Goal: Contribute content: Contribute content

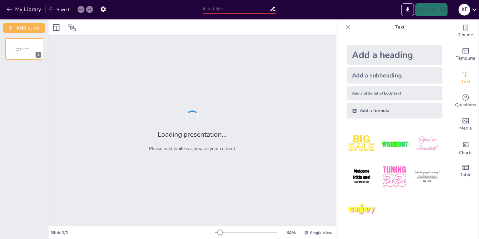
type input "нижні рослини та вищі губчаті"
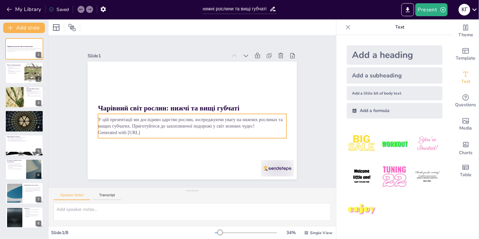
click at [148, 130] on p "Generated with [URL]" at bounding box center [188, 132] width 186 height 46
click at [147, 130] on p "Generated with [URL]" at bounding box center [183, 130] width 175 height 82
click at [145, 130] on p "Generated with [URL]" at bounding box center [185, 131] width 181 height 64
click at [145, 130] on p "Generated with [URL]" at bounding box center [183, 130] width 175 height 82
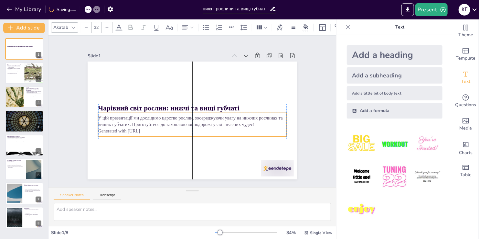
click at [148, 130] on p "Generated with [URL]" at bounding box center [189, 130] width 186 height 46
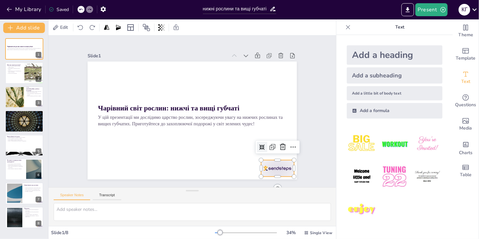
click at [275, 173] on div at bounding box center [263, 184] width 35 height 23
click at [272, 168] on icon at bounding box center [267, 173] width 10 height 10
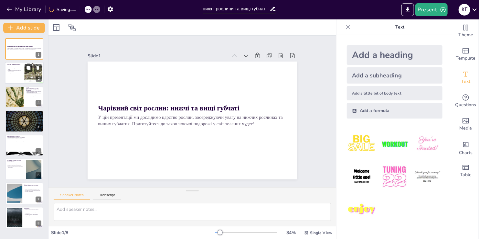
click at [29, 70] on button at bounding box center [29, 68] width 8 height 8
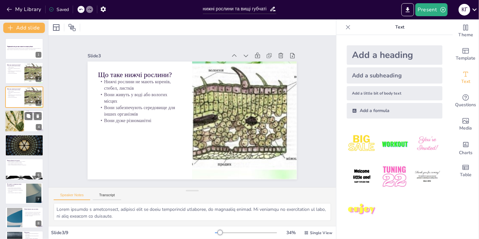
click at [24, 123] on div at bounding box center [14, 120] width 19 height 23
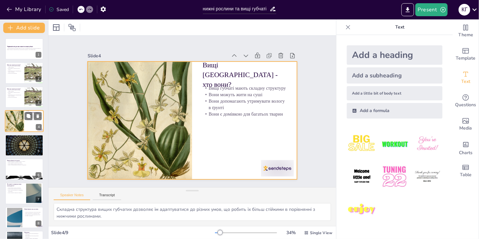
scroll to position [18, 0]
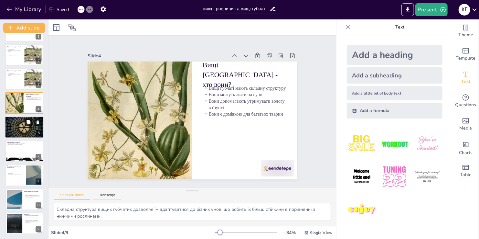
click at [27, 120] on icon at bounding box center [29, 122] width 4 height 4
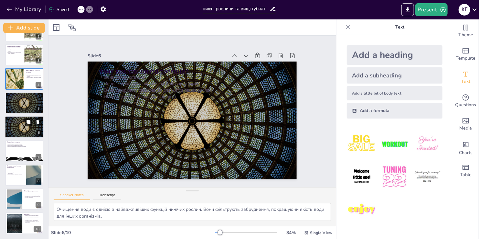
click at [26, 122] on icon at bounding box center [28, 121] width 5 height 5
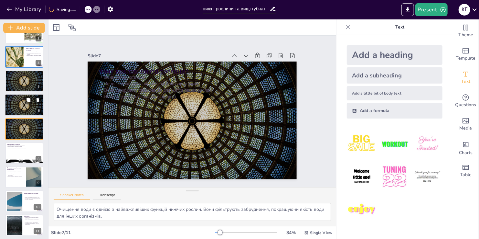
scroll to position [66, 0]
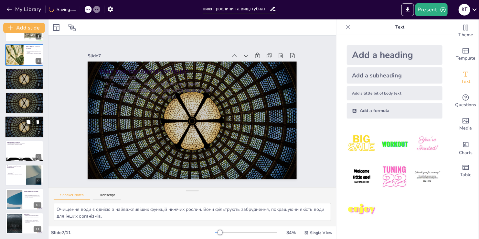
click at [37, 121] on icon at bounding box center [38, 122] width 5 height 5
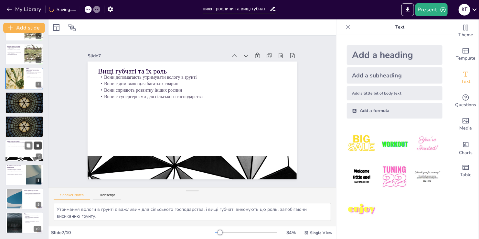
scroll to position [43, 0]
click at [37, 121] on icon at bounding box center [37, 121] width 5 height 5
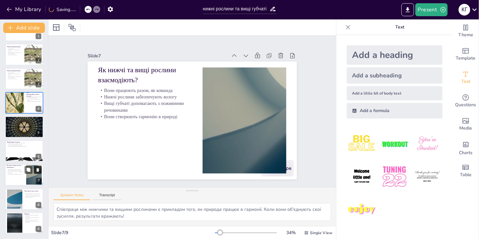
scroll to position [18, 0]
click at [13, 130] on div at bounding box center [24, 127] width 39 height 22
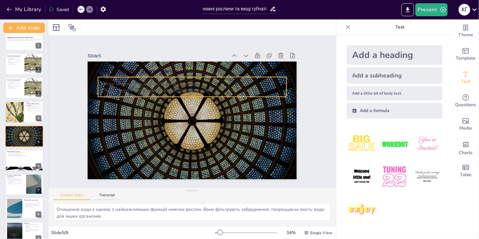
click at [139, 82] on p "Вони забезпечують їжу для багатьох організмів" at bounding box center [211, 90] width 144 height 131
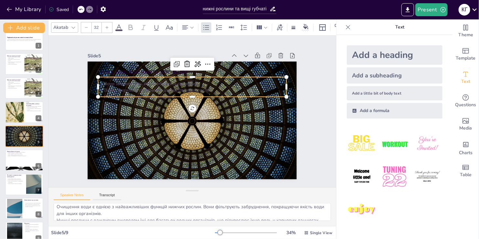
scroll to position [0, 0]
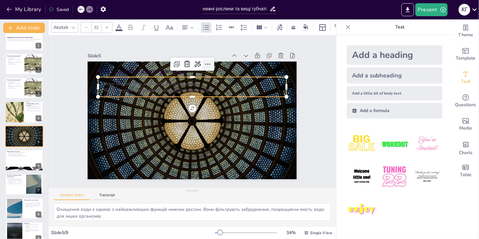
click at [224, 73] on icon at bounding box center [229, 78] width 11 height 11
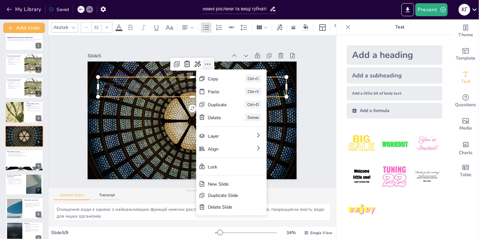
click at [217, 66] on icon at bounding box center [222, 71] width 10 height 10
click at [207, 63] on icon at bounding box center [212, 68] width 10 height 10
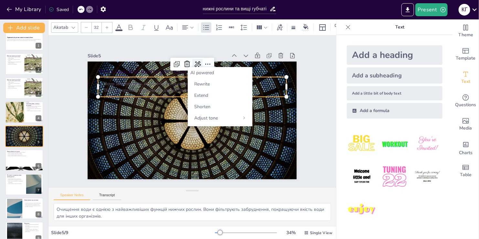
click at [203, 61] on icon at bounding box center [207, 65] width 9 height 9
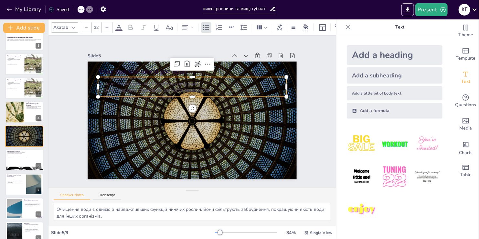
click at [141, 81] on p "Вони забезпечують їжу для багатьох організмів" at bounding box center [201, 85] width 181 height 64
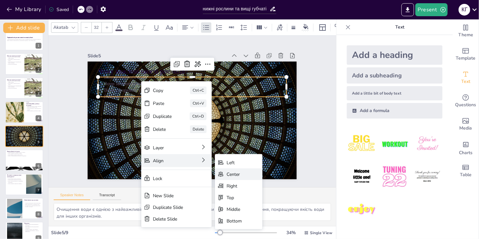
click at [229, 232] on div "Center" at bounding box center [235, 238] width 16 height 12
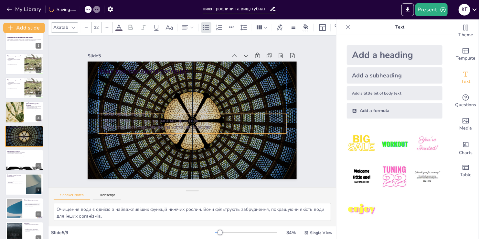
drag, startPoint x: 184, startPoint y: 79, endPoint x: 186, endPoint y: 116, distance: 36.9
click at [186, 116] on p "Вони забезпечують їжу для багатьох організмів" at bounding box center [191, 120] width 186 height 46
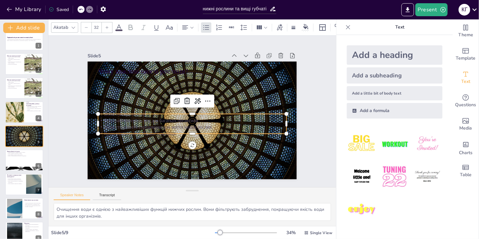
click at [210, 125] on p "Вони створюють середовище для життя інших рослин" at bounding box center [187, 126] width 181 height 64
click at [208, 125] on p "Вони створюють середовище для життя інших рослин" at bounding box center [184, 125] width 166 height 100
click at [208, 125] on p "Вони створюють середовище для життя інших рослин" at bounding box center [191, 127] width 188 height 26
click at [204, 103] on div at bounding box center [210, 104] width 12 height 12
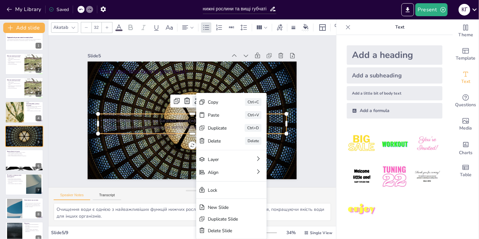
click at [196, 98] on icon at bounding box center [201, 103] width 10 height 10
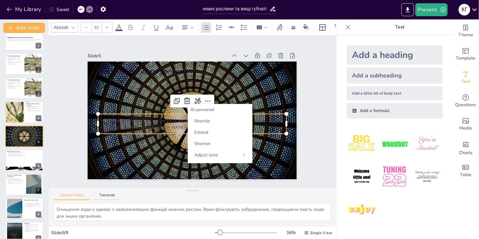
click at [213, 111] on div "AI powered" at bounding box center [219, 109] width 59 height 6
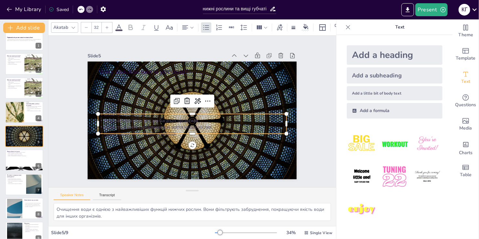
click at [21, 148] on div "Чарівний світ рослин: нижчі та вищі губчаті У цій презентації ми дослідимо царс…" at bounding box center [24, 136] width 48 height 214
click at [21, 155] on p "Вони є супергероями для сільського господарства" at bounding box center [24, 155] width 35 height 1
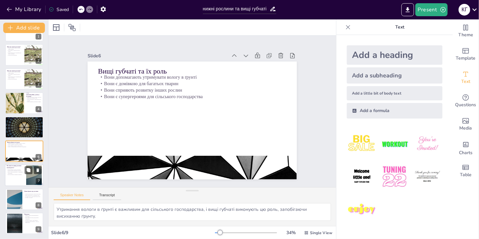
click at [14, 170] on p "Нижчі рослини забезпечують вологу" at bounding box center [15, 170] width 17 height 1
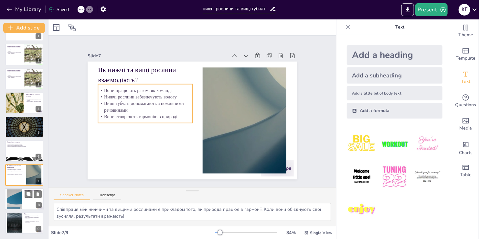
scroll to position [18, 0]
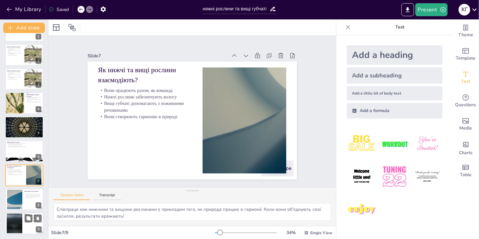
click at [20, 215] on div at bounding box center [14, 223] width 35 height 20
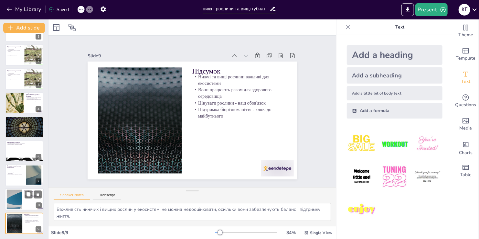
click at [19, 205] on div at bounding box center [14, 199] width 35 height 20
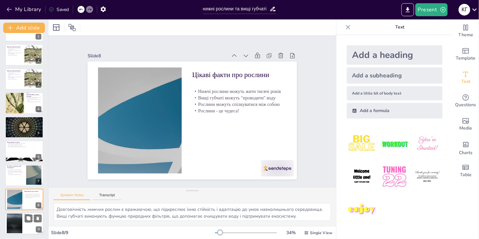
click at [24, 224] on div at bounding box center [24, 223] width 39 height 22
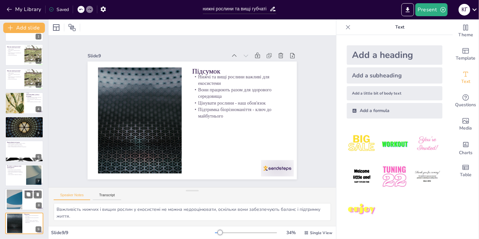
click at [18, 197] on div at bounding box center [14, 199] width 35 height 20
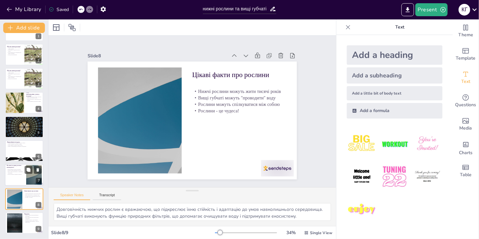
click at [19, 179] on div at bounding box center [24, 175] width 39 height 22
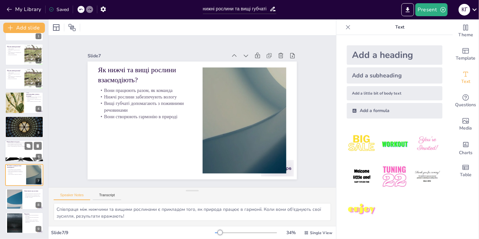
click at [22, 150] on div at bounding box center [24, 151] width 39 height 22
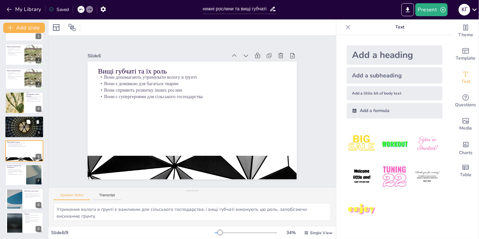
click at [27, 135] on div at bounding box center [24, 127] width 39 height 22
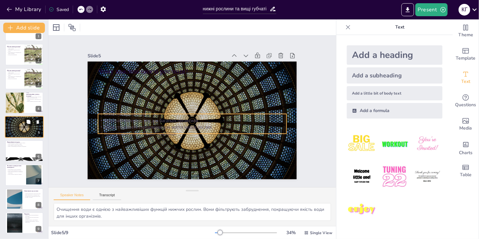
scroll to position [9, 0]
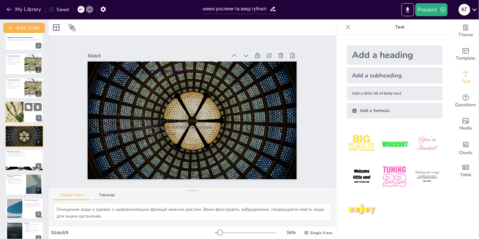
click at [27, 121] on div at bounding box center [24, 112] width 39 height 22
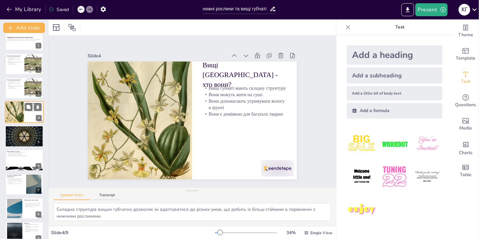
scroll to position [0, 0]
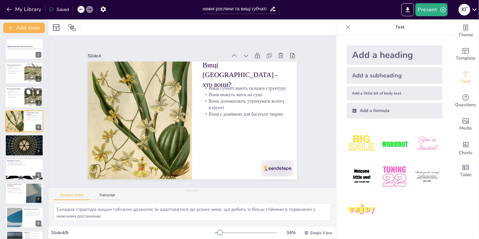
click at [27, 97] on div at bounding box center [33, 97] width 29 height 22
type textarea "Нижчі рослини є унікальними, оскільки вони не мають традиційної структури, як б…"
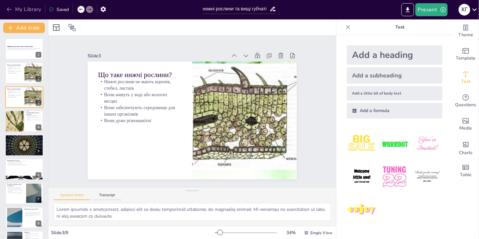
click at [7, 12] on icon "button" at bounding box center [9, 9] width 6 height 6
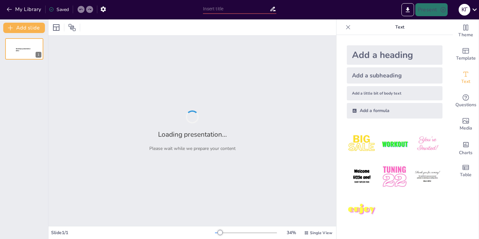
type input "Рослинний світ: Нижні vs. Вищі губчаті - що цікавіше?"
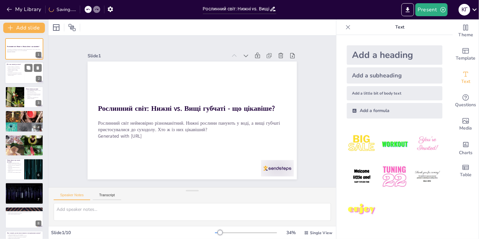
click at [14, 70] on p "Водорості живуть у різних середовищах." at bounding box center [15, 71] width 16 height 2
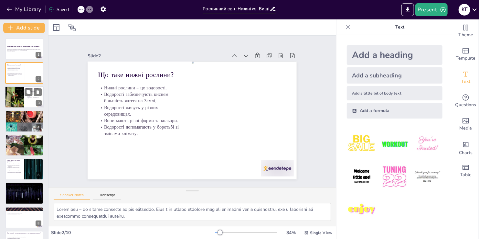
click at [12, 87] on div at bounding box center [14, 97] width 29 height 22
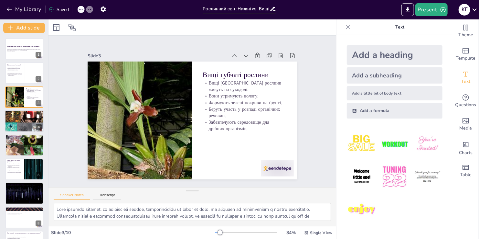
click at [15, 113] on p "Водорості можуть бути одноклітинними або багатоклітинними." at bounding box center [24, 113] width 35 height 1
type textarea "Різноманіття видів нижніх рослин є важливим аспектом їхньої екологічної ролі та…"
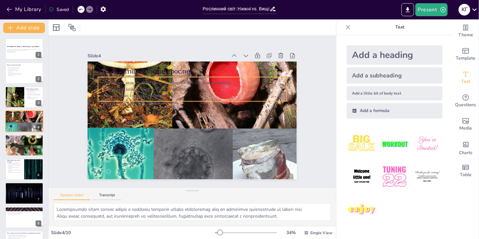
click at [197, 83] on p "Водорості можуть бути одноклітинними або багатоклітинними." at bounding box center [220, 118] width 46 height 186
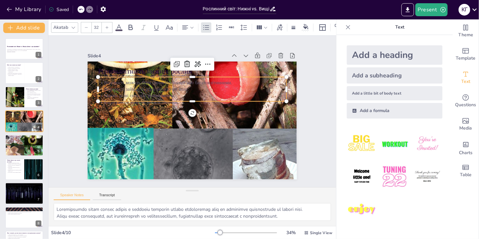
click at [208, 83] on p "Водорості можуть бути одноклітинними або багатоклітинними." at bounding box center [221, 108] width 26 height 188
click at [147, 66] on p "Різноманітність нижніх рослин" at bounding box center [152, 111] width 10 height 188
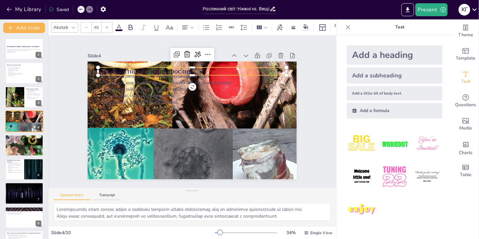
click at [117, 24] on icon at bounding box center [119, 28] width 8 height 8
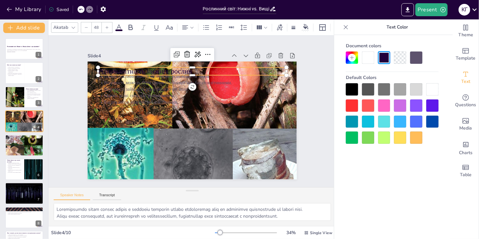
click at [428, 86] on div at bounding box center [432, 89] width 12 height 12
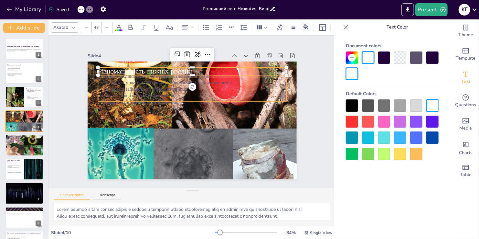
click at [201, 85] on p "Водорості займають різні екологічні ніші." at bounding box center [214, 113] width 26 height 188
type input "32"
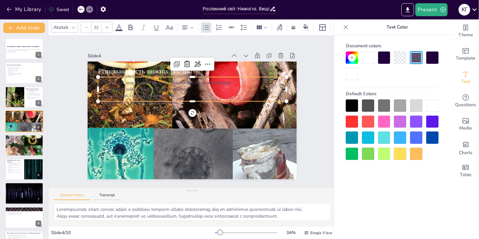
click at [428, 106] on div at bounding box center [432, 105] width 12 height 12
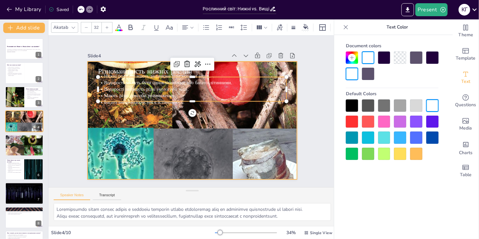
click at [119, 109] on div at bounding box center [187, 119] width 276 height 270
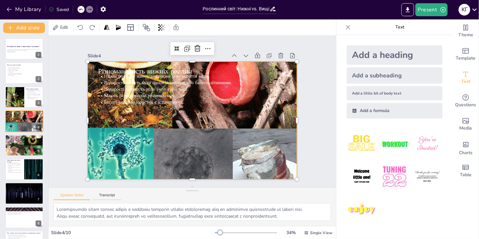
click at [211, 88] on span "Водорості займають різні екологічні ніші." at bounding box center [214, 65] width 6 height 84
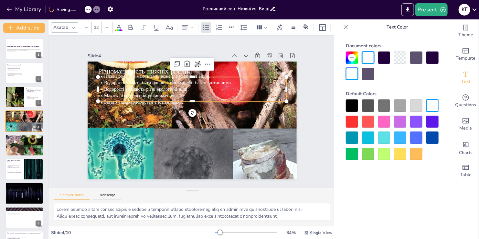
click at [353, 108] on div at bounding box center [352, 105] width 12 height 12
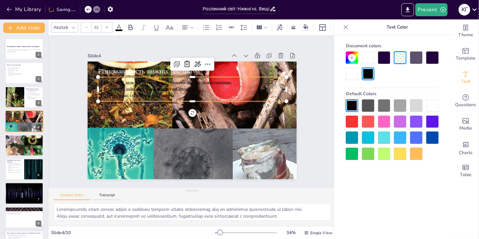
click at [353, 124] on div at bounding box center [352, 121] width 12 height 12
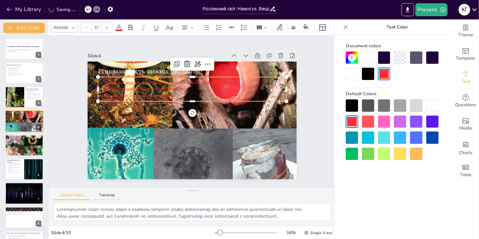
click at [368, 152] on div at bounding box center [368, 153] width 12 height 12
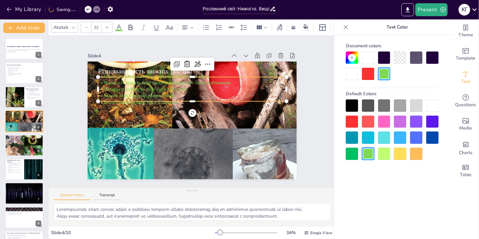
click at [384, 154] on div at bounding box center [384, 153] width 12 height 12
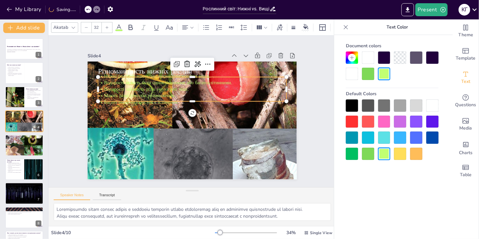
click at [415, 155] on div at bounding box center [416, 153] width 12 height 12
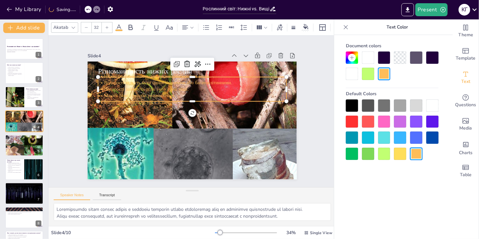
click at [434, 138] on div at bounding box center [432, 137] width 12 height 12
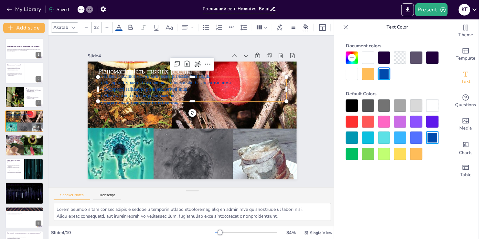
click at [434, 129] on div at bounding box center [392, 129] width 93 height 60
click at [433, 120] on div at bounding box center [432, 121] width 12 height 12
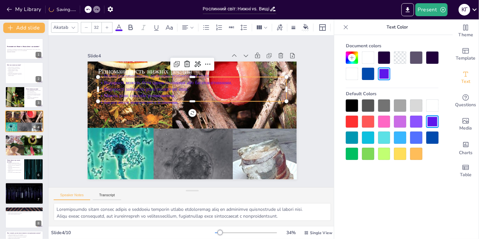
click at [366, 61] on div at bounding box center [368, 57] width 12 height 12
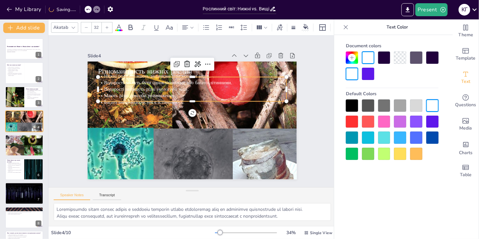
click at [111, 135] on div at bounding box center [200, 107] width 262 height 272
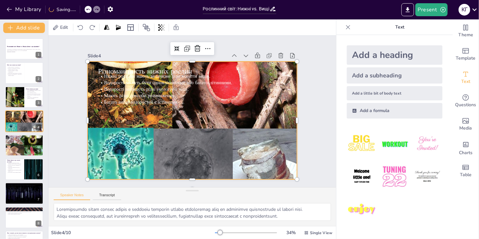
click at [136, 117] on div at bounding box center [188, 103] width 272 height 262
click at [123, 120] on div at bounding box center [198, 104] width 277 height 275
click at [124, 112] on div at bounding box center [200, 107] width 251 height 265
drag, startPoint x: 143, startPoint y: 119, endPoint x: 175, endPoint y: 125, distance: 32.3
click at [147, 122] on div at bounding box center [197, 103] width 272 height 262
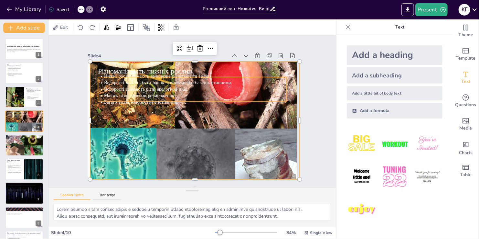
click at [119, 98] on span "Мають різні способи розмноження." at bounding box center [138, 112] width 70 height 28
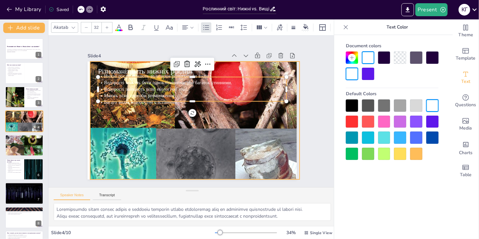
click at [116, 117] on div at bounding box center [183, 106] width 275 height 277
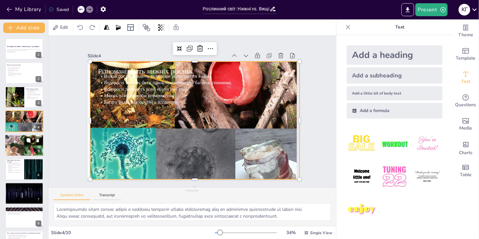
click at [23, 145] on div at bounding box center [24, 144] width 39 height 39
type textarea "Затримка вологи є важливою функцією вищих губчатих рослин, що забезпечує стабіл…"
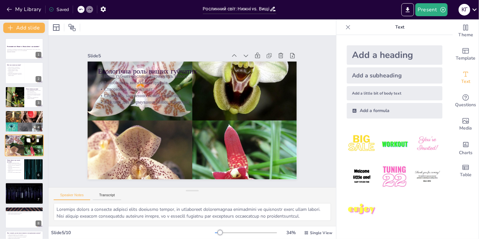
scroll to position [9, 0]
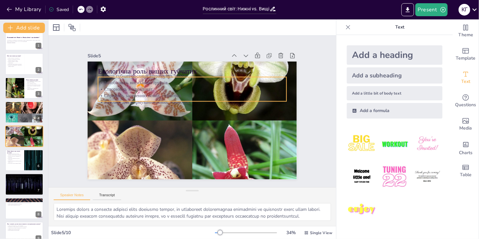
click at [194, 72] on p "Вищі губчаті рослини затримують вологу." at bounding box center [226, 100] width 64 height 181
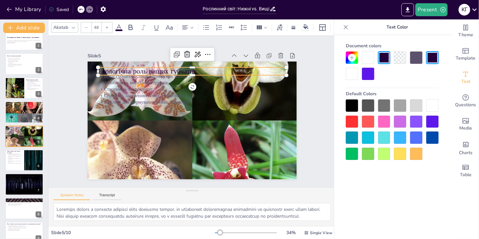
click at [125, 67] on p "Екологічна роль вищих губчатих" at bounding box center [155, 95] width 85 height 176
click at [372, 60] on div at bounding box center [368, 57] width 12 height 12
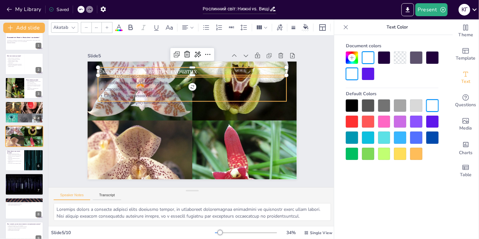
click at [142, 83] on p "Запобігають висиханню ґрунтів." at bounding box center [165, 117] width 46 height 186
type input "32"
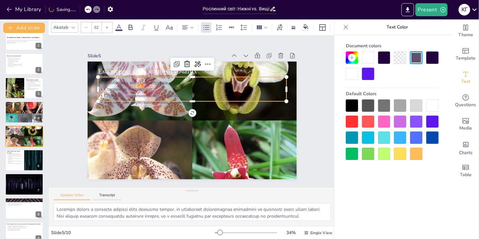
click at [373, 58] on div at bounding box center [368, 57] width 12 height 12
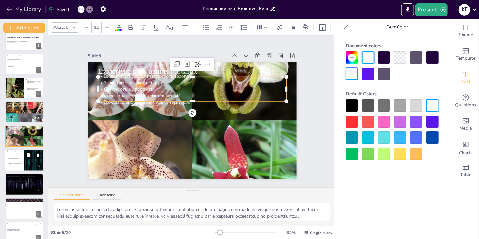
click at [16, 166] on div at bounding box center [24, 160] width 39 height 22
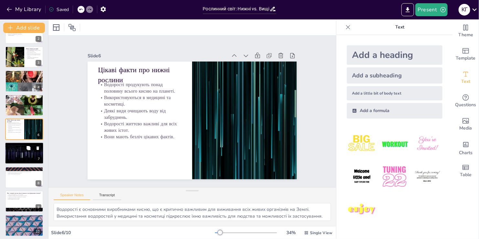
scroll to position [42, 0]
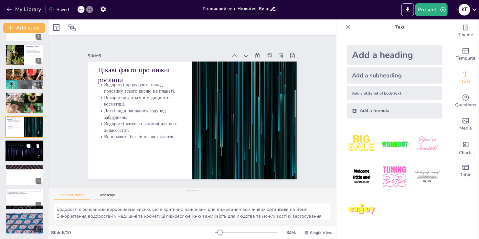
click at [24, 155] on div at bounding box center [24, 151] width 39 height 22
type textarea "Loremipsu dolor sitametc adipis elitsedd ei temporin u labore, et dolo magnaal …"
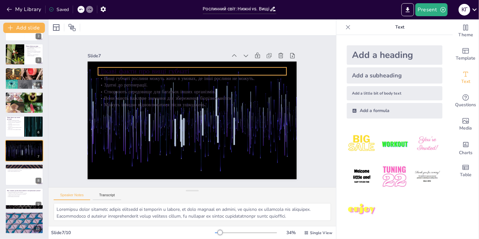
click at [130, 71] on p "Цікаві факти про вищі губчаті" at bounding box center [155, 124] width 68 height 182
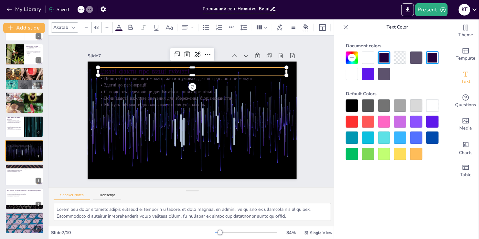
click at [385, 123] on div at bounding box center [384, 121] width 12 height 12
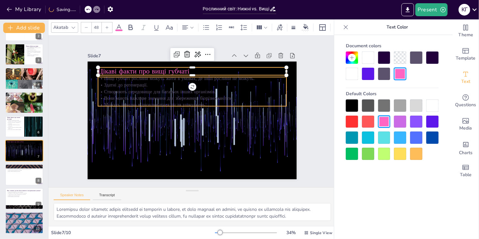
click at [129, 77] on p "Вищі губчаті рослини можуть жити в умовах, де інші рослини не можуть." at bounding box center [161, 121] width 64 height 181
type input "32"
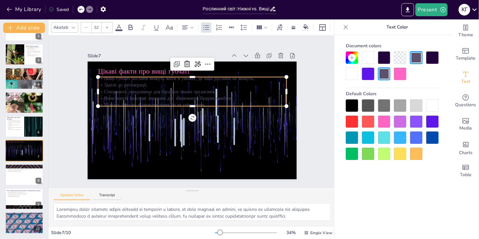
click at [397, 124] on div at bounding box center [400, 121] width 12 height 12
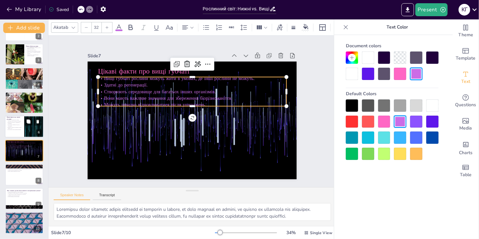
scroll to position [42, 0]
click at [14, 180] on div at bounding box center [24, 175] width 39 height 22
type textarea "Нижні рослини, такі як водорості, є основними компонентами водних екосистем і к…"
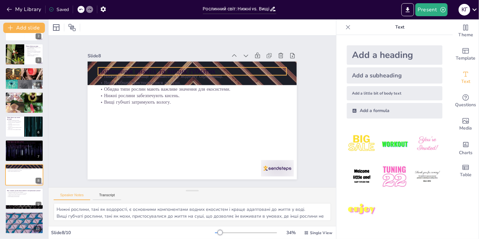
click at [155, 68] on p "Порівняння нижніх та вищих губчатих" at bounding box center [221, 138] width 133 height 146
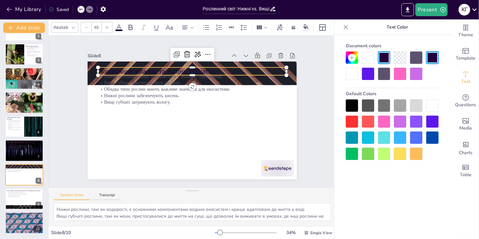
click at [366, 72] on div at bounding box center [368, 74] width 12 height 12
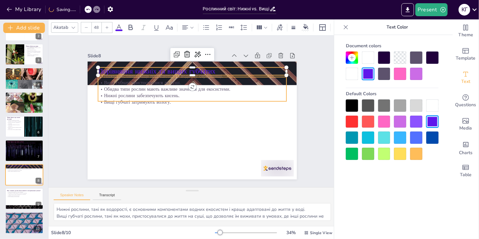
click at [106, 80] on p "Вищі губчаті пристосувалися до суші." at bounding box center [173, 132] width 144 height 131
type input "32"
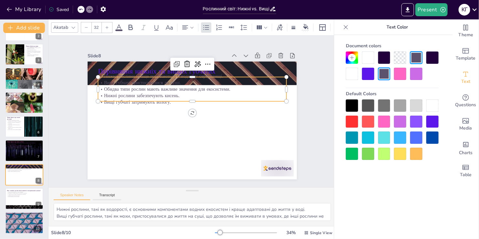
click at [367, 77] on div at bounding box center [368, 74] width 12 height 12
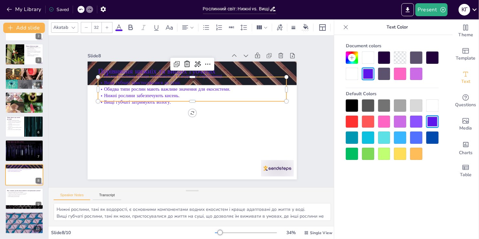
click at [369, 58] on div at bounding box center [368, 57] width 12 height 12
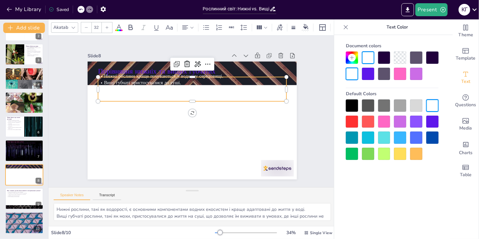
click at [352, 137] on div at bounding box center [352, 137] width 12 height 12
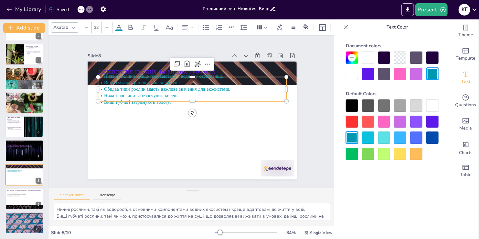
click at [352, 123] on div at bounding box center [352, 121] width 12 height 12
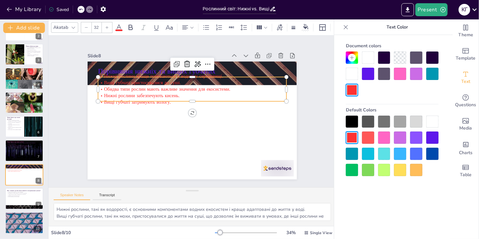
click at [415, 152] on div at bounding box center [416, 153] width 12 height 12
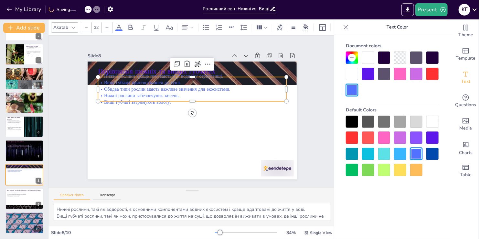
click at [419, 121] on div at bounding box center [416, 121] width 12 height 12
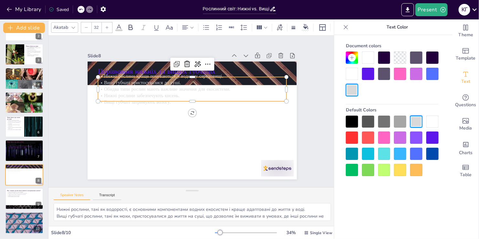
click at [407, 124] on div at bounding box center [392, 145] width 93 height 60
click at [400, 126] on div at bounding box center [400, 121] width 12 height 12
click at [385, 123] on div at bounding box center [384, 121] width 12 height 12
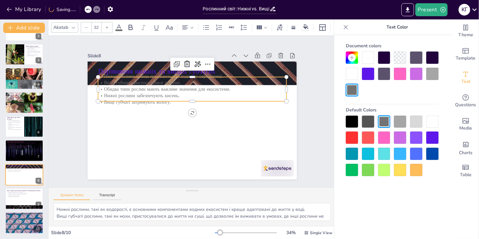
click at [344, 121] on div "Document colors Default Colors" at bounding box center [392, 108] width 106 height 136
click at [347, 121] on div at bounding box center [352, 121] width 12 height 12
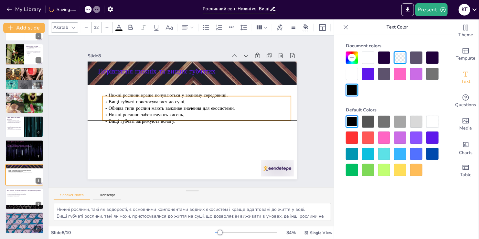
drag, startPoint x: 142, startPoint y: 91, endPoint x: 146, endPoint y: 112, distance: 20.9
click at [193, 105] on span "Нижні рослини забезпечують кисень." at bounding box center [220, 75] width 55 height 60
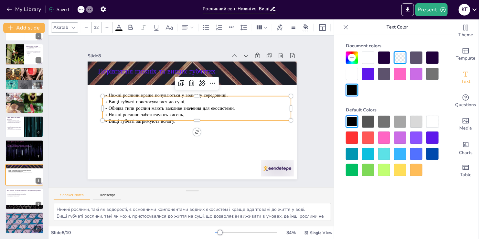
click at [90, 110] on div "Slide 1 Рослинний світ: Нижні vs. Вищі губчаті - що цікавіше? Рослинний світ не…" at bounding box center [192, 110] width 205 height 275
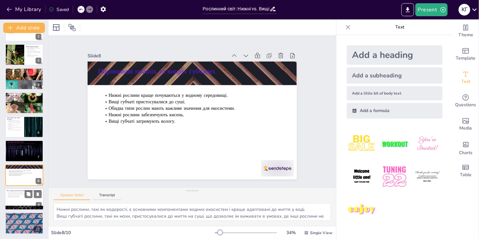
click at [16, 197] on p "Вони важливі для екосистеми." at bounding box center [24, 196] width 35 height 1
type textarea "Стійкість синьо-зелених водоростей дозволяє їм виживати в умовах, де інші орган…"
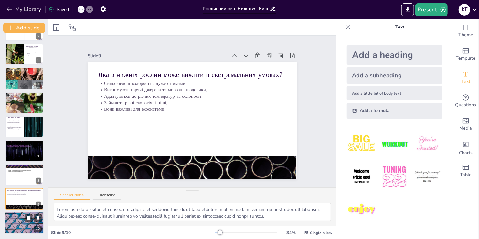
click at [16, 226] on div at bounding box center [24, 223] width 39 height 22
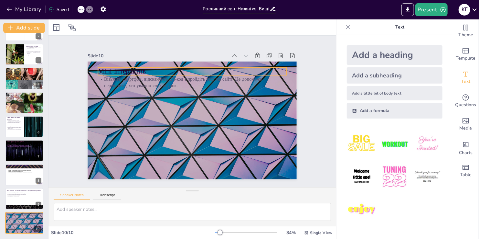
click at [197, 69] on p "Міні інтерактив" at bounding box center [231, 124] width 68 height 182
click at [119, 29] on div "Akatab 48" at bounding box center [215, 27] width 328 height 11
click at [119, 24] on icon at bounding box center [119, 28] width 8 height 8
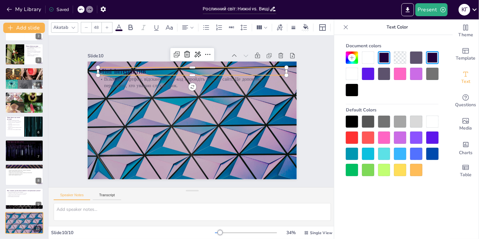
click at [351, 72] on div at bounding box center [352, 74] width 12 height 12
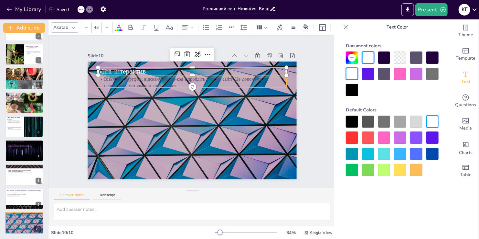
click at [119, 83] on p "Візьміть смартфон, відскануйте QR-код і пройдіть тест на сайті. Це допоможе пер…" at bounding box center [175, 87] width 160 height 121
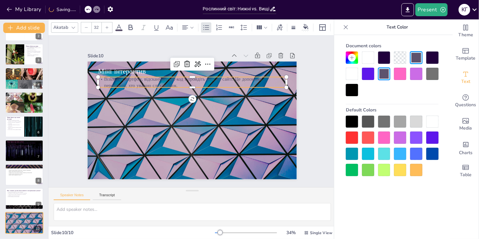
click at [351, 72] on div at bounding box center [352, 74] width 12 height 12
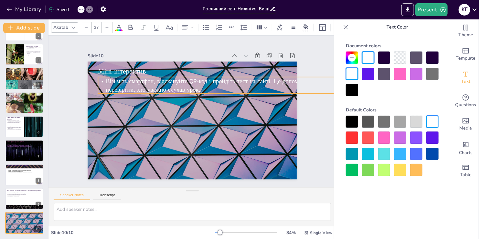
type input "35"
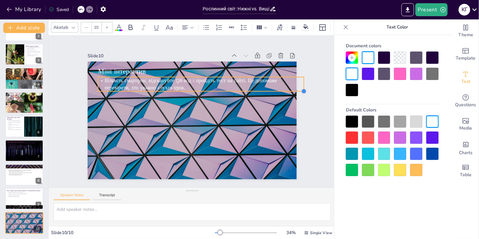
click at [280, 88] on div "Міні інтерактив Візьміть смартфон, відскануйте QR-код і пройдіть тест на сайті.…" at bounding box center [200, 114] width 193 height 239
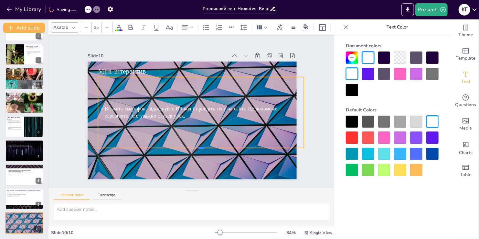
drag, startPoint x: 232, startPoint y: 89, endPoint x: 177, endPoint y: 145, distance: 79.1
click at [176, 145] on div at bounding box center [180, 149] width 181 height 107
click at [155, 105] on p "Візьміть смартфон, відскануйте QR-код і пройдіть тест на сайті. Це допоможе пер…" at bounding box center [193, 120] width 77 height 200
click at [131, 106] on span "Візьміть смартфон, відскануйте QR-код і пройдіть тест на сайті. Це допоможе пер…" at bounding box center [194, 113] width 126 height 133
click at [122, 106] on span "Візьміть смартфон, відскануйте QR-код і пройдіть тест на сайті. Це допоможе пер…" at bounding box center [191, 108] width 138 height 121
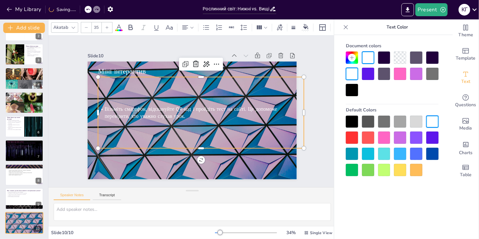
click at [134, 105] on span "Візьміть смартфон, відскануйте QR-код і пройдіть тест на сайті. Це допоможе пер…" at bounding box center [190, 109] width 113 height 144
click at [128, 111] on span "Візьміть смартфон, відскануйте QR-код і пройдіть тест на сайті. Це допоможе пер…" at bounding box center [194, 110] width 133 height 126
click at [105, 106] on span "Візьміть смартфон, відскануйте QR-код і пройдіть тест на сайті. Це допоможе пер…" at bounding box center [191, 110] width 173 height 14
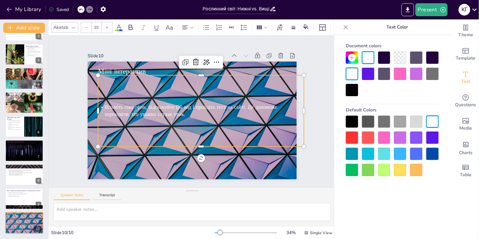
click at [140, 104] on p "Візьміть смартфон, відскануйте QR-код і пройдіть тест на сайті. Це допоможе пер…" at bounding box center [188, 103] width 97 height 194
click at [140, 105] on p "Візьміть смартфон, відскануйте QR-код і пройдіть тест на сайті. Це допоможе пер…" at bounding box center [197, 119] width 115 height 186
click at [131, 105] on p "Візьміть смартфон, відскануйте QR-код і пройдіть тест на сайті. Це допоможе пер…" at bounding box center [188, 120] width 115 height 186
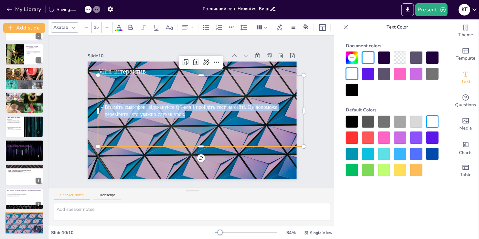
click at [118, 105] on p "Візьміть смартфон, відскануйте QR-код і пройдіть тест на сайті. Це допоможе пер…" at bounding box center [199, 117] width 163 height 148
click at [148, 105] on p "Візьміть смартфон, відскануйте QR-код і пройдіть тест на сайті. Це допоможе пер…" at bounding box center [196, 119] width 97 height 194
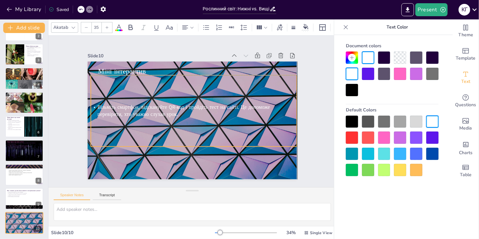
drag, startPoint x: 99, startPoint y: 105, endPoint x: 91, endPoint y: 103, distance: 7.5
click at [94, 103] on p "Візьміть смартфон, відскануйте QR-код і пройдіть тест на сайті. Це допоможе пер…" at bounding box center [194, 111] width 200 height 77
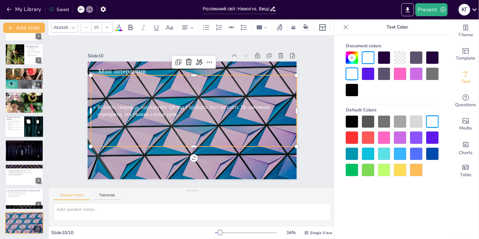
click at [13, 128] on p "Водорості життєво важливі для всіх живих істот." at bounding box center [15, 127] width 16 height 2
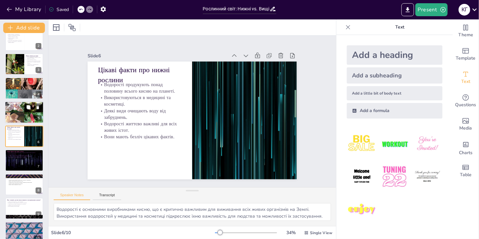
click at [19, 103] on span "Вищі губчаті рослини затримують вологу." at bounding box center [16, 103] width 16 height 1
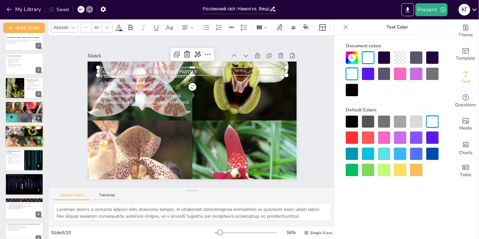
click at [131, 78] on span "Екологічна роль вищих губчатих" at bounding box center [132, 118] width 73 height 80
click at [371, 72] on div at bounding box center [368, 74] width 12 height 12
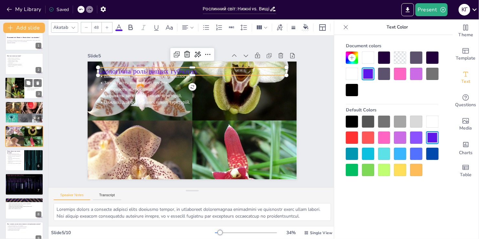
scroll to position [0, 0]
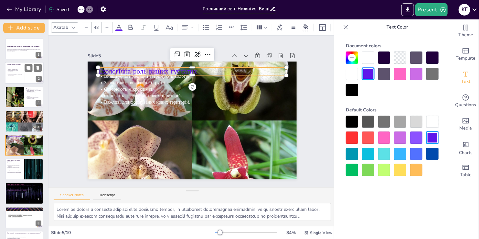
click at [20, 74] on p "Водорості допомагають у боротьбі зі змінами клімату." at bounding box center [15, 74] width 16 height 2
type textarea "Водорості – це основа багатьох водних екосистем. Вони є не тільки джерелом їжі …"
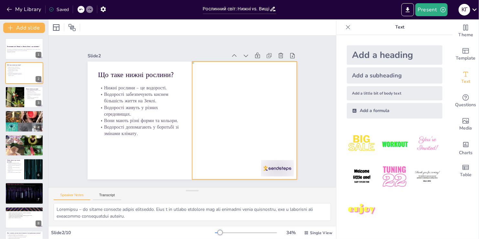
click at [272, 163] on div at bounding box center [241, 93] width 149 height 154
click at [207, 160] on div at bounding box center [143, 91] width 127 height 137
click at [240, 167] on div at bounding box center [167, 158] width 144 height 136
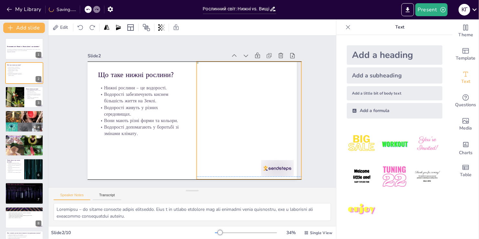
drag, startPoint x: 251, startPoint y: 160, endPoint x: 254, endPoint y: 158, distance: 3.9
click at [255, 158] on div at bounding box center [248, 96] width 144 height 150
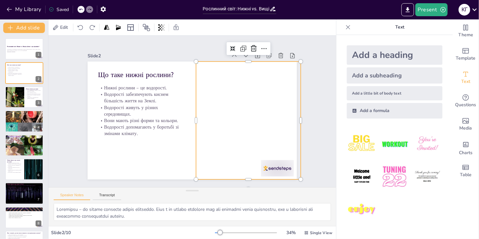
click at [306, 158] on div "Slide 1 Рослинний світ: Нижні vs. Вищі губчаті - що цікавіше? Рослинний світ не…" at bounding box center [192, 111] width 240 height 280
click at [242, 170] on div at bounding box center [183, 167] width 118 height 105
click at [288, 168] on div at bounding box center [248, 97] width 144 height 150
click at [287, 159] on div at bounding box center [240, 80] width 156 height 157
click at [273, 166] on div at bounding box center [245, 91] width 149 height 154
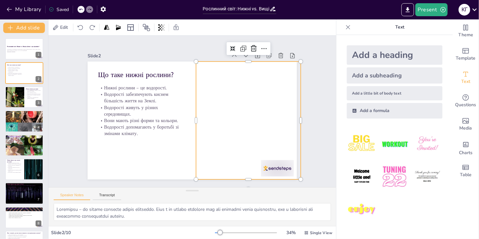
click at [256, 123] on div at bounding box center [184, 55] width 144 height 136
click at [242, 165] on div at bounding box center [183, 167] width 118 height 105
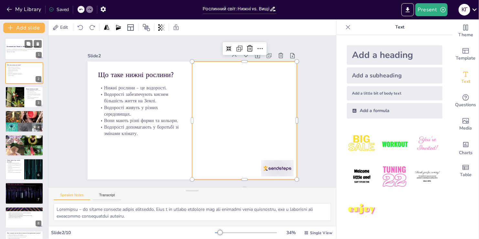
click at [26, 49] on p "Рослинний світ неймовірно різноманітний. Нижні рослини панують у воді, а вищі г…" at bounding box center [24, 50] width 35 height 2
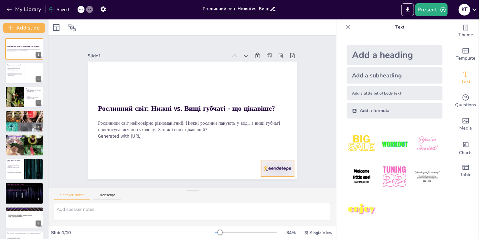
click at [250, 37] on div at bounding box center [240, 20] width 20 height 34
click at [128, 174] on icon at bounding box center [123, 179] width 10 height 10
click at [19, 77] on div at bounding box center [24, 73] width 39 height 22
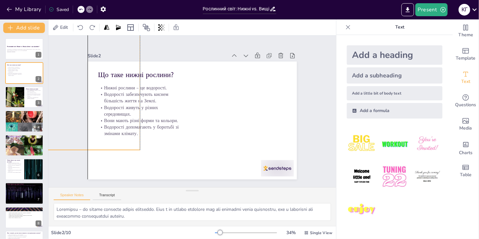
drag, startPoint x: 272, startPoint y: 154, endPoint x: 119, endPoint y: 126, distance: 154.8
click at [119, 126] on div "Що таке нижні рослини? Нижні рослини – це водорості. Водорості забезпечують кис…" at bounding box center [145, 95] width 64 height 199
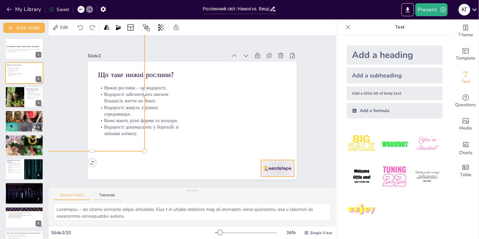
click at [123, 63] on div at bounding box center [107, 54] width 33 height 16
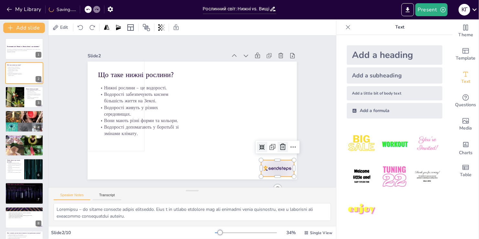
drag, startPoint x: 280, startPoint y: 147, endPoint x: 198, endPoint y: 124, distance: 84.9
click at [136, 39] on icon at bounding box center [132, 35] width 8 height 8
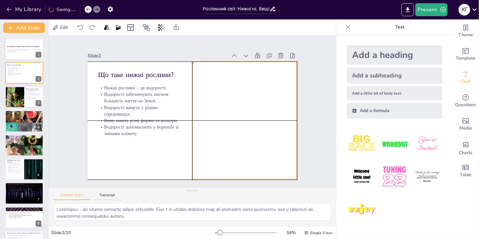
drag, startPoint x: 87, startPoint y: 113, endPoint x: 237, endPoint y: 143, distance: 153.1
click at [237, 143] on div at bounding box center [215, 159] width 157 height 154
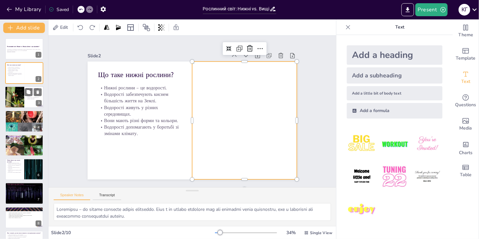
click at [23, 96] on div at bounding box center [14, 97] width 29 height 22
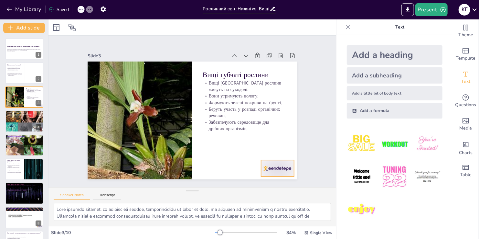
click at [267, 168] on div at bounding box center [283, 159] width 34 height 20
click at [232, 25] on icon at bounding box center [228, 21] width 8 height 8
click at [19, 124] on div at bounding box center [24, 121] width 39 height 34
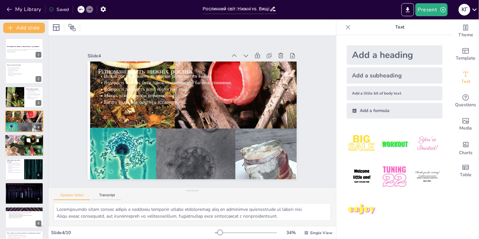
click at [21, 142] on div at bounding box center [24, 144] width 39 height 39
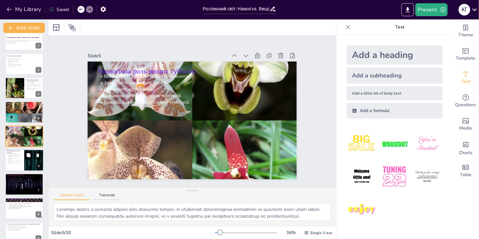
click at [27, 154] on icon at bounding box center [29, 155] width 4 height 4
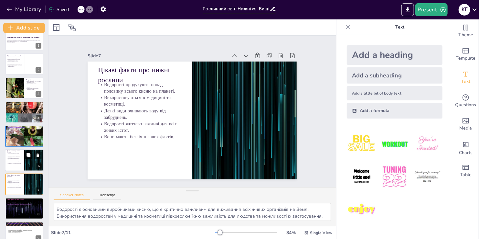
scroll to position [57, 0]
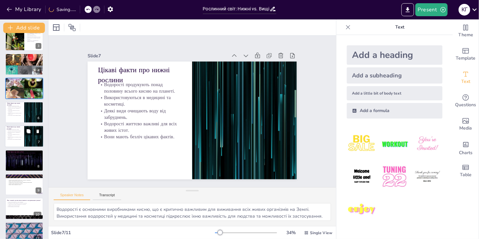
click at [37, 132] on icon at bounding box center [38, 132] width 3 height 4
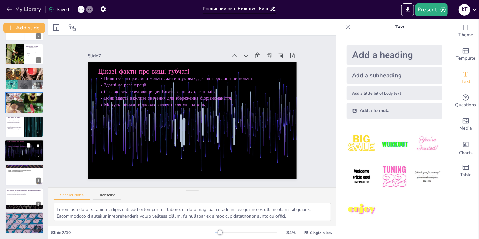
scroll to position [43, 0]
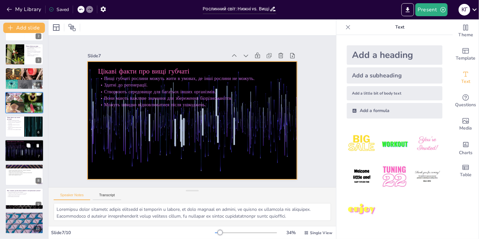
click at [16, 153] on div at bounding box center [24, 151] width 39 height 22
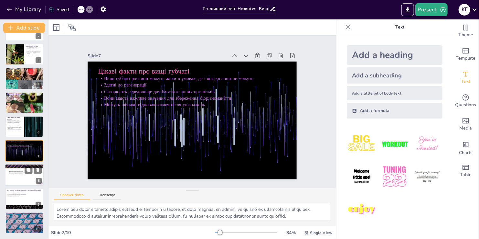
click at [18, 177] on div at bounding box center [24, 175] width 39 height 22
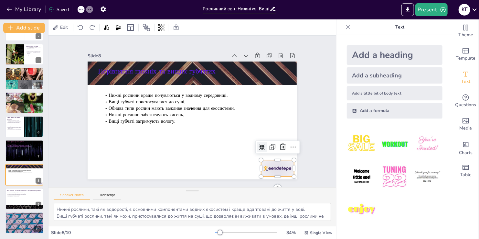
click at [250, 37] on div at bounding box center [240, 20] width 20 height 34
click at [222, 22] on icon at bounding box center [218, 17] width 8 height 8
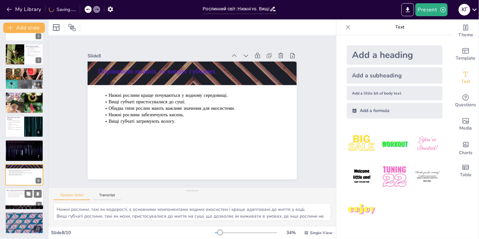
click at [14, 195] on p "Займають різні екологічні ніші." at bounding box center [24, 195] width 35 height 1
type textarea "Стійкість синьо-зелених водоростей дозволяє їм виживати в умовах, де інші орган…"
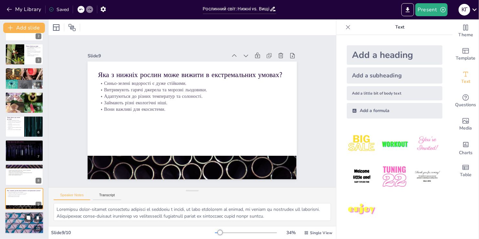
click at [18, 229] on div at bounding box center [24, 223] width 39 height 22
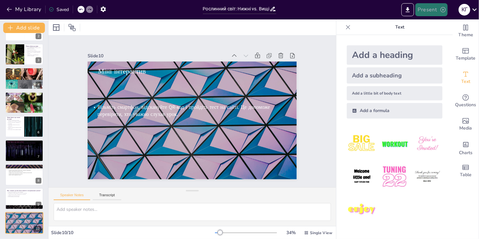
click at [428, 13] on button "Present" at bounding box center [431, 9] width 32 height 13
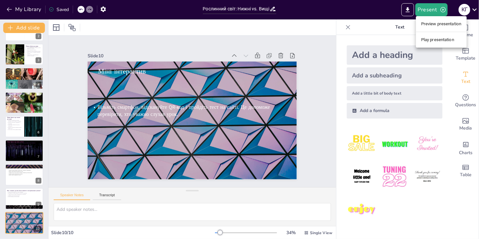
click at [430, 26] on li "Preview presentation" at bounding box center [441, 24] width 51 height 10
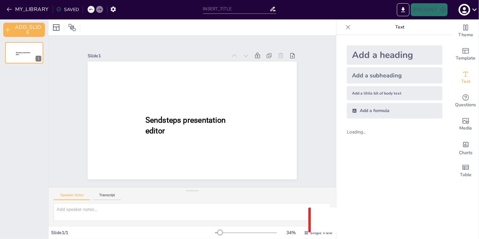
type input "Рослинний світ: Нижні vs. Вищі губчаті - що цікавіше?"
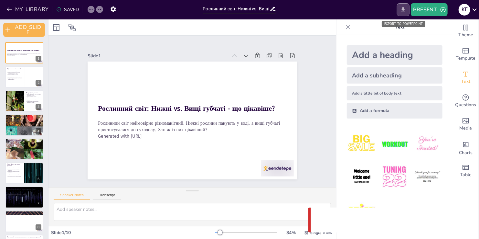
click at [400, 12] on icon "EXPORT_TO_POWERPOINT" at bounding box center [403, 9] width 7 height 7
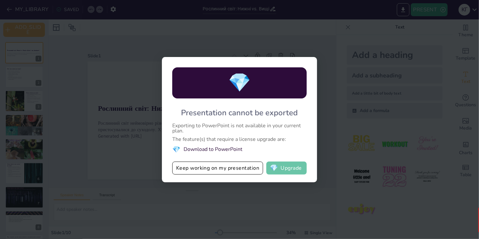
click at [284, 166] on button "💎 Upgrade" at bounding box center [286, 167] width 40 height 13
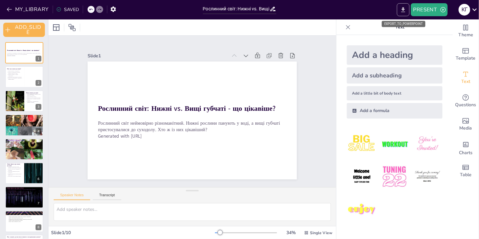
click at [398, 7] on button "EXPORT_TO_POWERPOINT" at bounding box center [403, 9] width 13 height 13
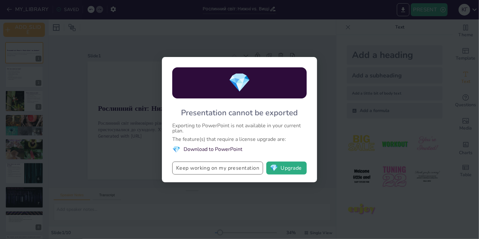
click at [212, 168] on button "Keep working on my presentation" at bounding box center [217, 167] width 91 height 13
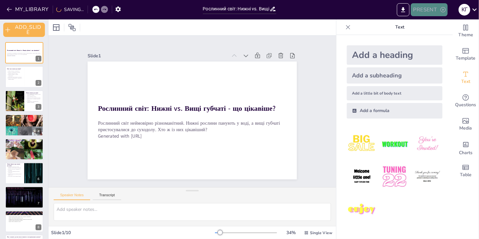
click at [432, 6] on button "PRESENT" at bounding box center [429, 9] width 37 height 13
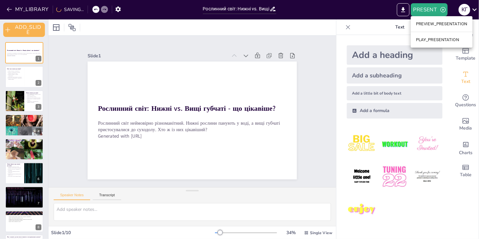
click at [430, 41] on li "PLAY_PRESENTATION" at bounding box center [442, 40] width 62 height 10
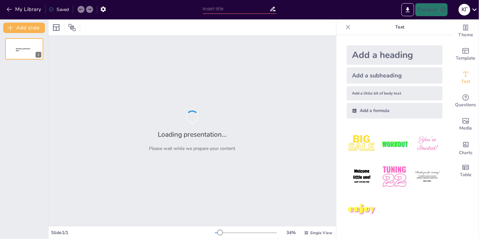
type input "Рослинний світ: Нижні vs. Вищі губчаті - що цікавіше?"
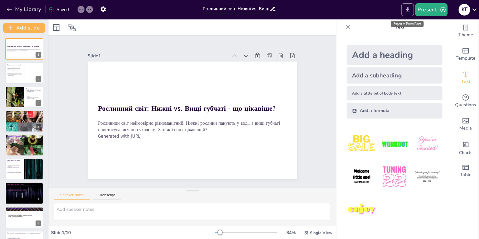
click at [407, 11] on icon "Export to PowerPoint" at bounding box center [407, 9] width 7 height 7
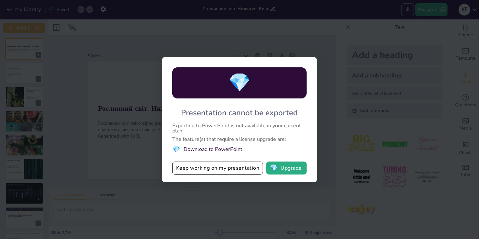
click at [407, 11] on div "💎 Presentation cannot be exported Exporting to PowerPoint is not available in y…" at bounding box center [239, 119] width 479 height 239
click at [277, 168] on span "💎" at bounding box center [274, 168] width 8 height 6
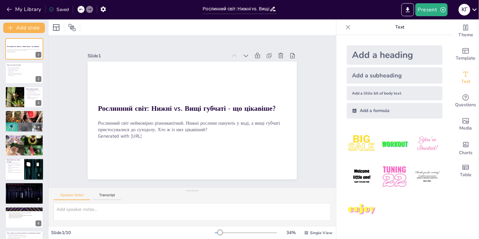
click at [19, 167] on p "Деякі види очищають воду від забруднень." at bounding box center [15, 168] width 16 height 2
type textarea "Водорості є основними виробниками кисню, що є критично важливим для виживання в…"
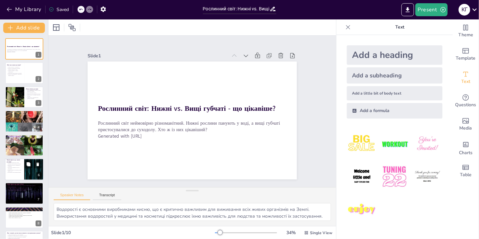
scroll to position [33, 0]
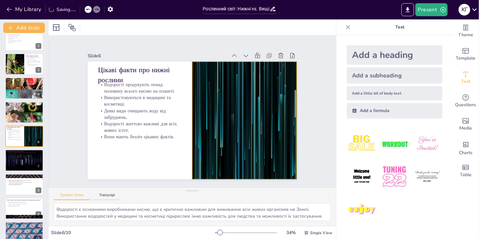
click at [262, 126] on div at bounding box center [243, 125] width 220 height 139
click at [265, 154] on div at bounding box center [236, 141] width 239 height 193
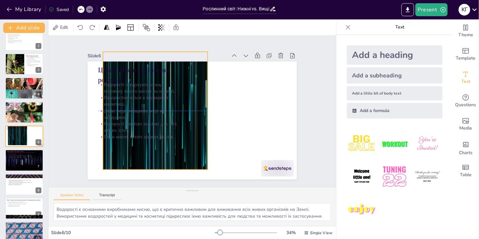
drag, startPoint x: 272, startPoint y: 156, endPoint x: 183, endPoint y: 149, distance: 89.5
click at [183, 149] on div at bounding box center [165, 86] width 234 height 228
click at [201, 195] on div at bounding box center [186, 213] width 30 height 37
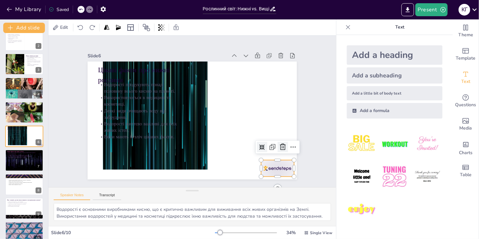
click at [151, 194] on icon at bounding box center [147, 197] width 7 height 6
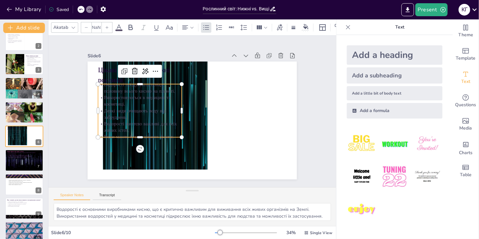
type input "32"
click at [163, 135] on div "Цікаві факти про нижні рослини Водорості продукують понад половину всього кисню…" at bounding box center [183, 110] width 139 height 220
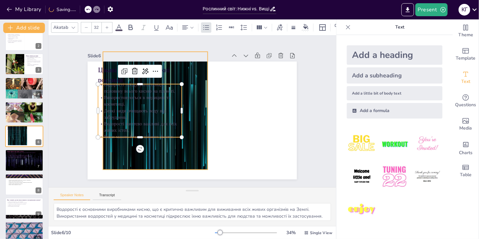
click at [185, 157] on div at bounding box center [196, 74] width 139 height 220
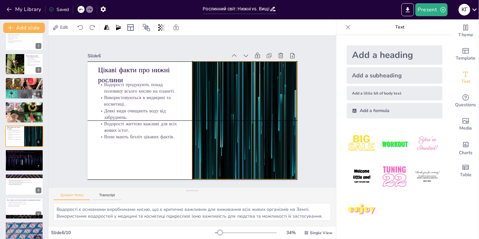
drag, startPoint x: 183, startPoint y: 156, endPoint x: 272, endPoint y: 165, distance: 90.3
click at [273, 165] on div at bounding box center [210, 161] width 207 height 240
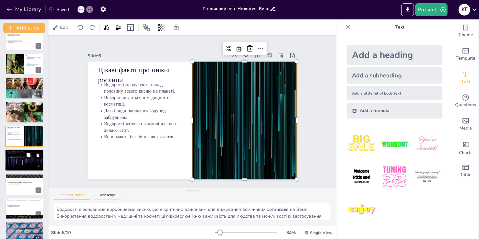
click at [26, 165] on div at bounding box center [24, 160] width 39 height 22
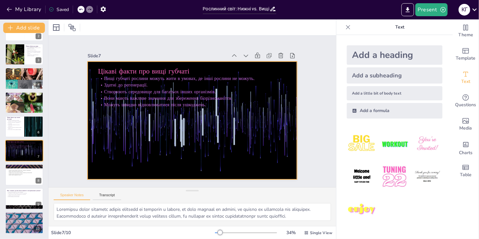
click at [266, 155] on div at bounding box center [200, 108] width 176 height 235
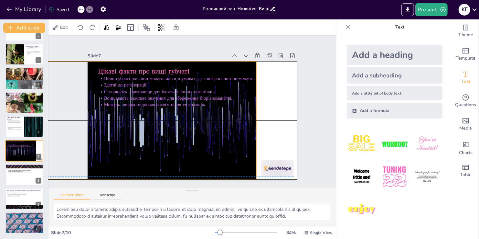
drag, startPoint x: 268, startPoint y: 155, endPoint x: 227, endPoint y: 152, distance: 40.8
click at [227, 152] on div at bounding box center [220, 80] width 239 height 218
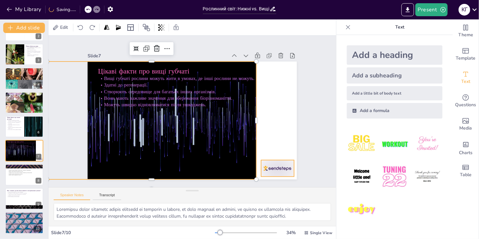
click at [109, 143] on div at bounding box center [90, 126] width 35 height 34
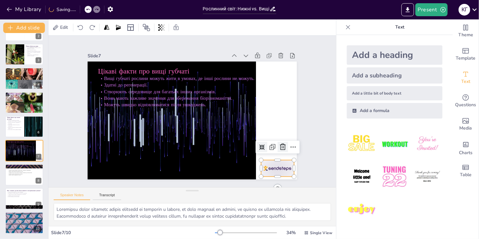
click at [111, 149] on icon at bounding box center [105, 154] width 11 height 11
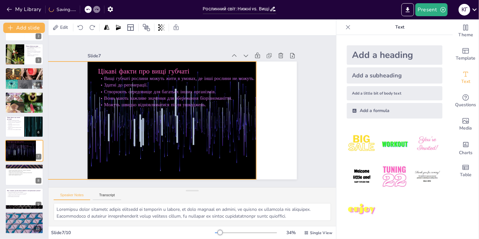
click at [212, 158] on div at bounding box center [223, 139] width 218 height 238
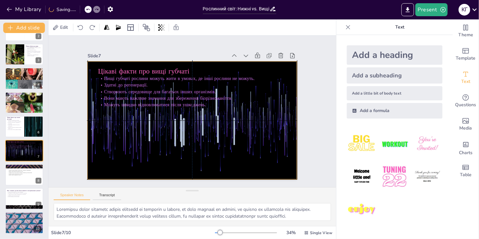
drag, startPoint x: 212, startPoint y: 158, endPoint x: 252, endPoint y: 156, distance: 40.1
click at [252, 156] on div at bounding box center [186, 117] width 228 height 234
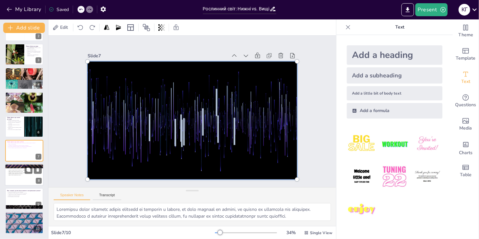
click at [19, 178] on div at bounding box center [24, 175] width 39 height 22
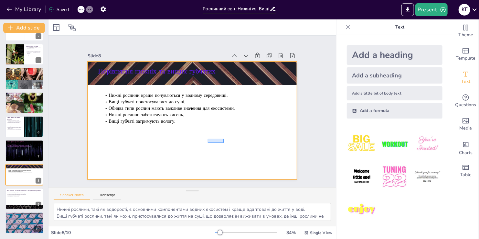
drag, startPoint x: 224, startPoint y: 139, endPoint x: 243, endPoint y: 151, distance: 22.5
click at [208, 143] on div at bounding box center [190, 102] width 229 height 159
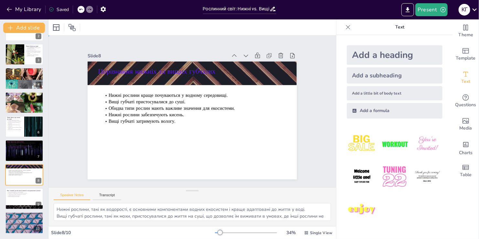
click at [253, 157] on div at bounding box center [183, 112] width 139 height 220
drag, startPoint x: 292, startPoint y: 171, endPoint x: 257, endPoint y: 160, distance: 36.5
click at [14, 206] on div at bounding box center [24, 207] width 39 height 22
type textarea "Стійкість синьо-зелених водоростей дозволяє їм виживати в умовах, де інші орган…"
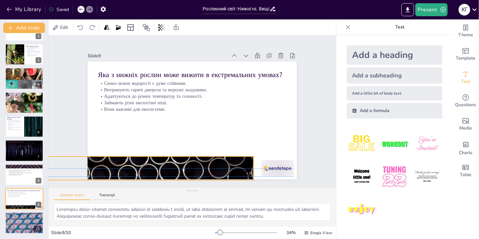
drag, startPoint x: 279, startPoint y: 164, endPoint x: 235, endPoint y: 159, distance: 43.6
click at [235, 159] on div at bounding box center [126, 139] width 240 height 207
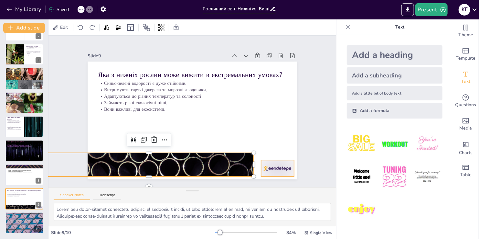
click at [276, 66] on div at bounding box center [273, 47] width 26 height 36
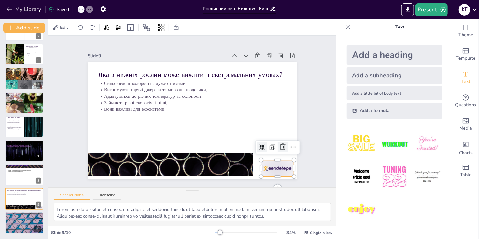
click at [222, 200] on icon at bounding box center [216, 205] width 11 height 11
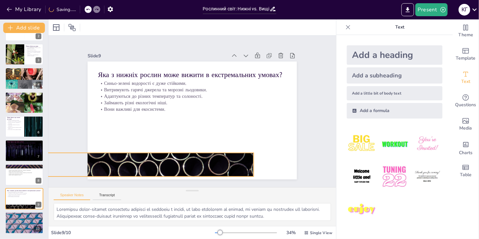
click at [199, 164] on div at bounding box center [260, 122] width 207 height 240
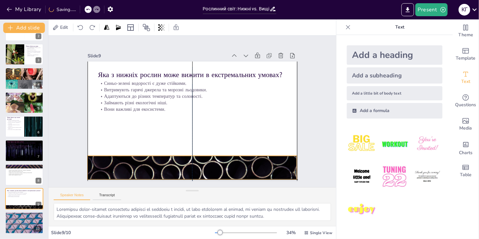
drag, startPoint x: 225, startPoint y: 160, endPoint x: 269, endPoint y: 165, distance: 44.5
click at [227, 165] on div at bounding box center [139, 128] width 176 height 235
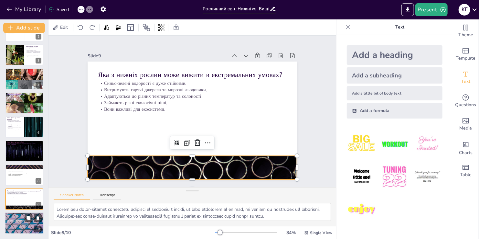
click at [17, 218] on div "Візьміть смартфон, відскануйте QR-код і пройдіть тест на сайті. Це допоможе пер…" at bounding box center [24, 221] width 38 height 13
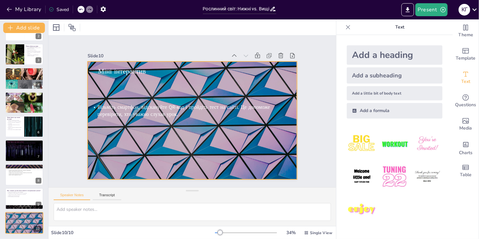
click at [261, 157] on div at bounding box center [188, 119] width 240 height 207
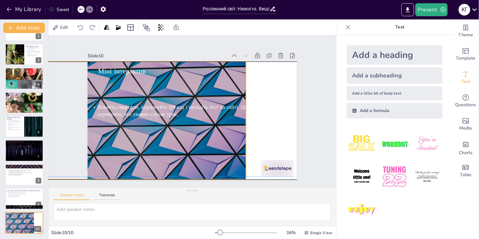
drag, startPoint x: 273, startPoint y: 160, endPoint x: 221, endPoint y: 158, distance: 52.7
click at [221, 158] on div at bounding box center [163, 68] width 193 height 239
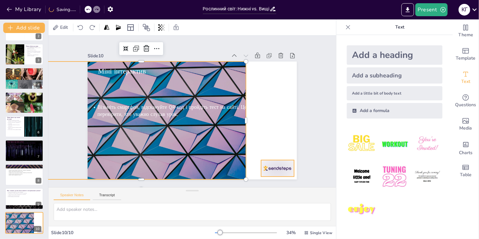
click at [271, 179] on div at bounding box center [256, 192] width 36 height 26
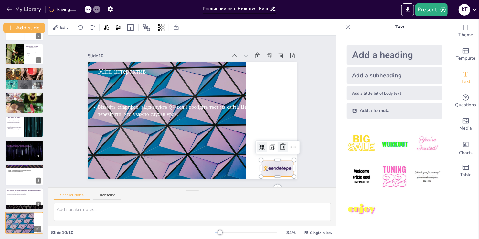
click at [143, 188] on icon at bounding box center [138, 192] width 9 height 9
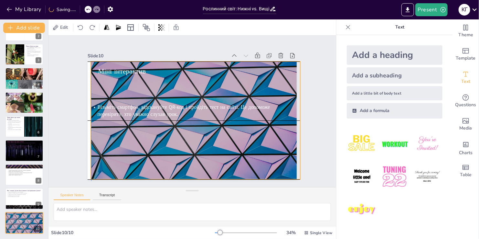
drag, startPoint x: 194, startPoint y: 150, endPoint x: 248, endPoint y: 152, distance: 54.0
click at [248, 152] on div at bounding box center [195, 120] width 209 height 118
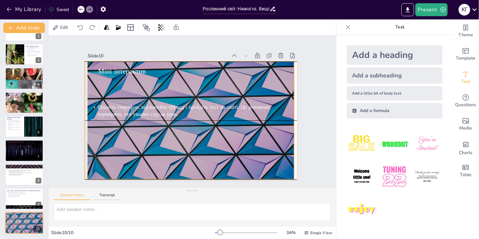
drag, startPoint x: 245, startPoint y: 152, endPoint x: 239, endPoint y: 152, distance: 6.1
click at [239, 152] on div at bounding box center [183, 115] width 227 height 234
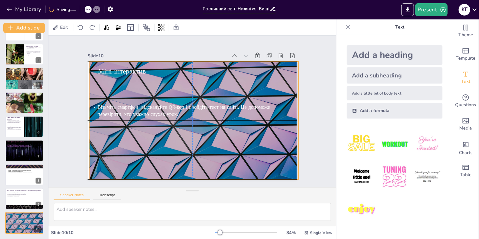
click at [244, 151] on div at bounding box center [198, 118] width 240 height 207
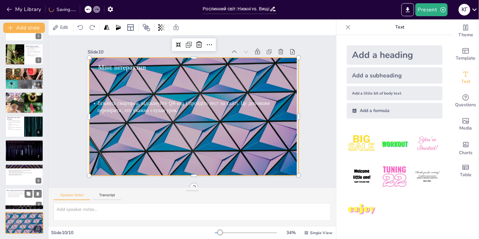
scroll to position [10, 0]
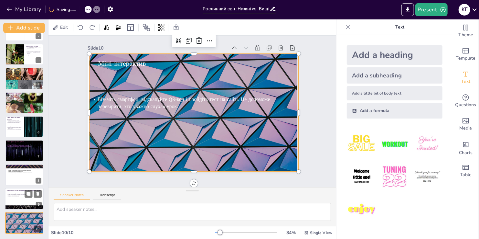
click at [28, 203] on div at bounding box center [24, 198] width 39 height 22
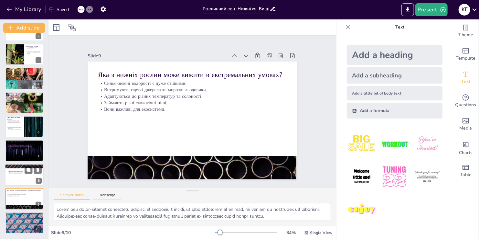
scroll to position [0, 0]
click at [24, 175] on p "Вищі губчаті затримують вологу." at bounding box center [24, 174] width 35 height 1
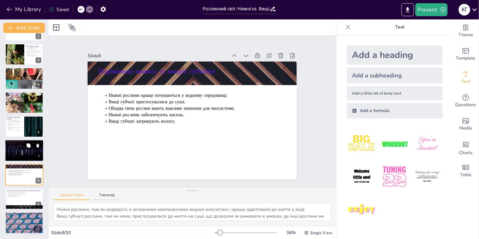
click at [20, 154] on div at bounding box center [24, 151] width 39 height 22
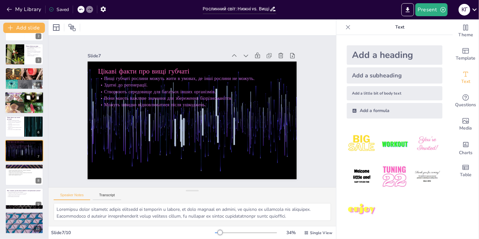
click at [14, 103] on div at bounding box center [24, 102] width 39 height 39
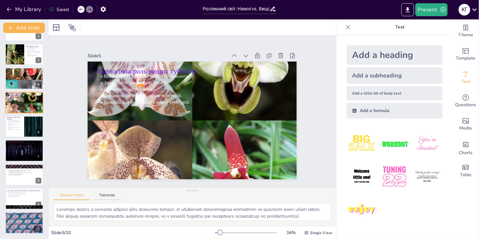
scroll to position [9, 0]
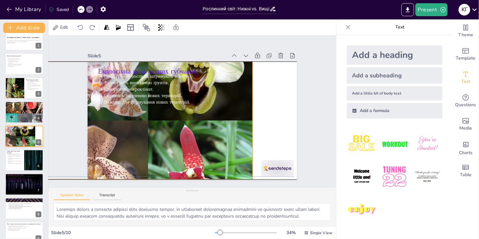
drag, startPoint x: 250, startPoint y: 151, endPoint x: 204, endPoint y: 149, distance: 45.9
click at [204, 149] on div at bounding box center [155, 137] width 276 height 276
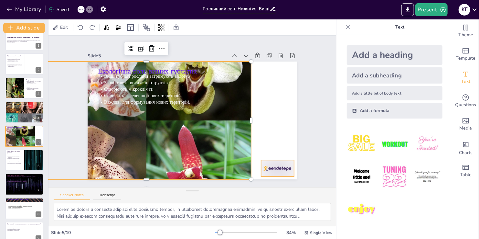
click at [189, 194] on div at bounding box center [175, 212] width 28 height 37
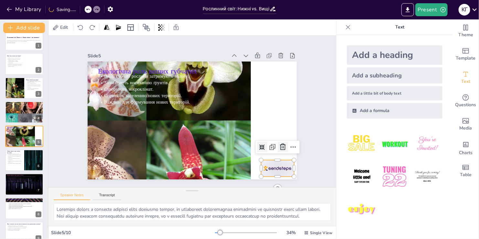
click at [134, 183] on icon at bounding box center [131, 186] width 8 height 7
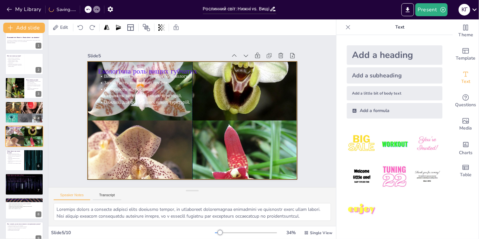
drag, startPoint x: 197, startPoint y: 151, endPoint x: 243, endPoint y: 151, distance: 45.6
click at [243, 151] on div at bounding box center [201, 112] width 230 height 230
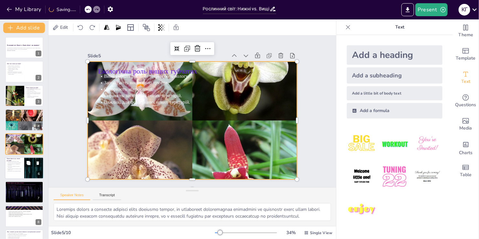
scroll to position [0, 0]
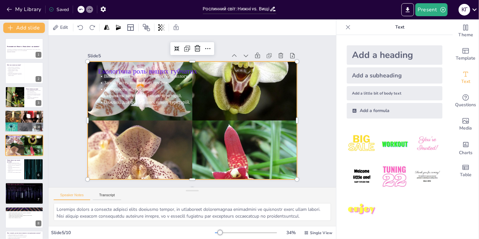
click at [11, 117] on span "Багато видів водоростей є їстівними." at bounding box center [15, 117] width 14 height 1
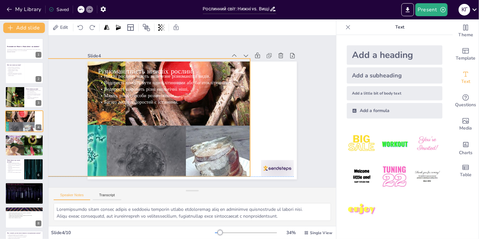
drag, startPoint x: 254, startPoint y: 145, endPoint x: 205, endPoint y: 139, distance: 49.8
click at [205, 139] on div at bounding box center [239, 109] width 227 height 203
click at [213, 196] on div at bounding box center [196, 214] width 32 height 36
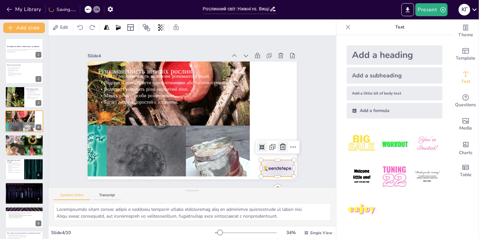
click at [160, 199] on icon at bounding box center [157, 202] width 6 height 6
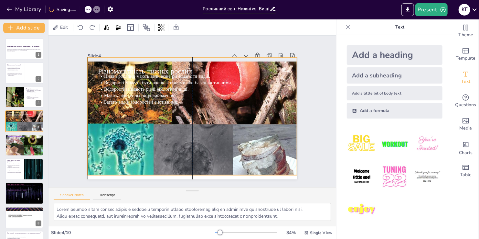
drag, startPoint x: 187, startPoint y: 158, endPoint x: 234, endPoint y: 157, distance: 46.9
click at [234, 157] on div at bounding box center [197, 111] width 203 height 227
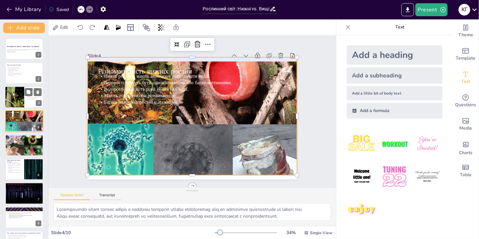
click at [16, 98] on div at bounding box center [14, 97] width 29 height 22
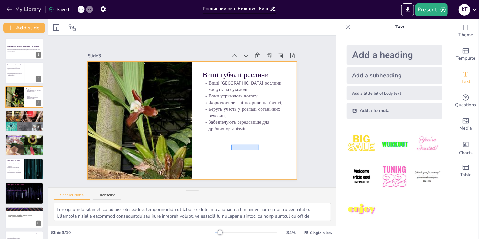
drag, startPoint x: 259, startPoint y: 144, endPoint x: 233, endPoint y: 150, distance: 26.8
click at [233, 150] on div at bounding box center [183, 112] width 159 height 229
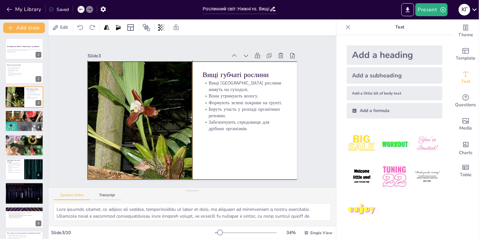
click at [156, 149] on div at bounding box center [244, 113] width 177 height 148
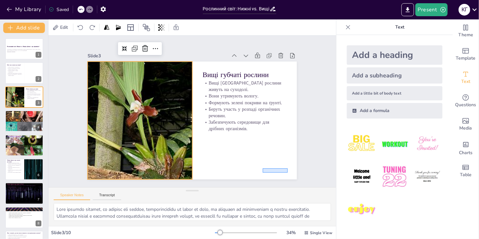
drag, startPoint x: 288, startPoint y: 172, endPoint x: 263, endPoint y: 168, distance: 25.2
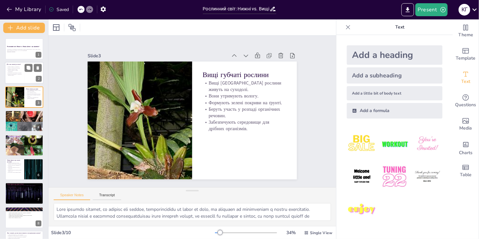
click at [19, 71] on p "Водорості живуть у різних середовищах." at bounding box center [15, 71] width 16 height 2
type textarea "Водорості – це основа багатьох водних екосистем. Вони є не тільки джерелом їжі …"
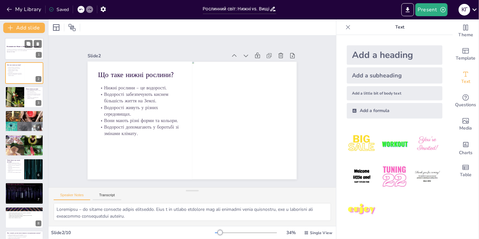
click at [20, 55] on div at bounding box center [24, 49] width 39 height 22
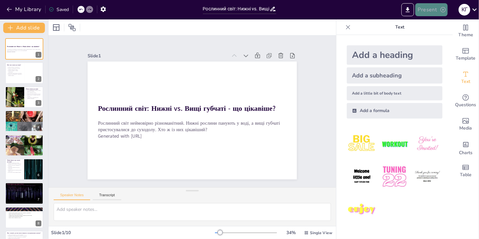
click at [430, 9] on button "Present" at bounding box center [431, 9] width 32 height 13
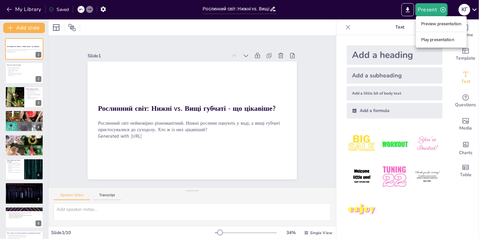
click at [422, 37] on li "Play presentation" at bounding box center [441, 40] width 51 height 10
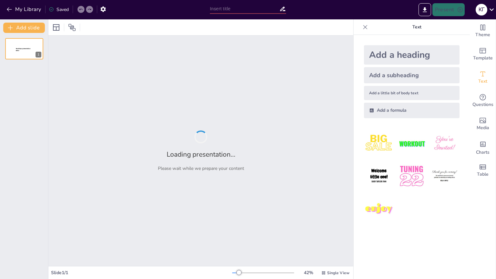
type input "Рослинний світ: Нижні vs. Вищі губчаті - що цікавіше?"
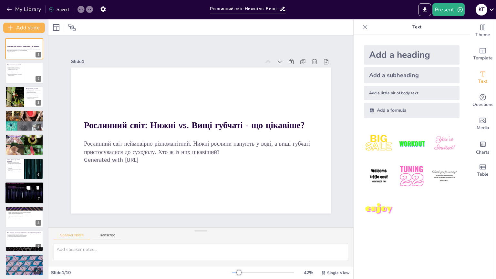
click at [19, 193] on div at bounding box center [24, 193] width 39 height 22
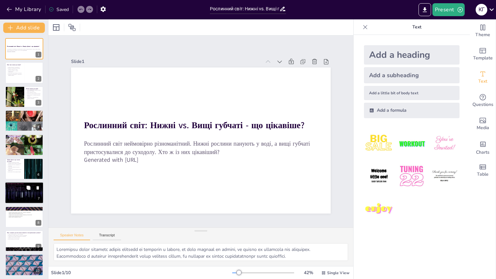
scroll to position [2, 0]
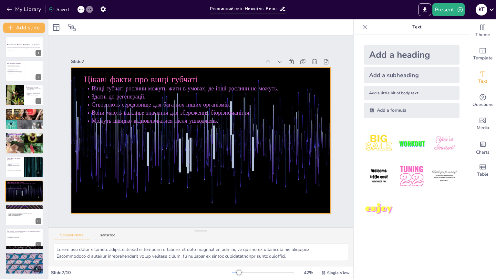
click at [188, 174] on div at bounding box center [199, 140] width 284 height 197
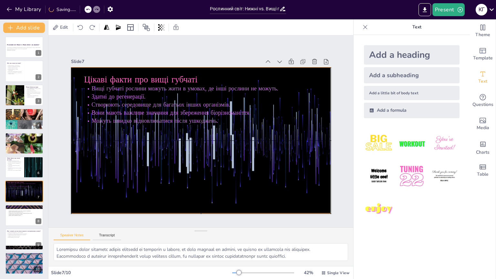
click at [218, 177] on div at bounding box center [200, 140] width 274 height 173
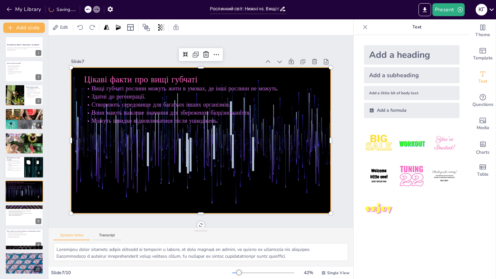
click at [19, 171] on div at bounding box center [24, 167] width 39 height 22
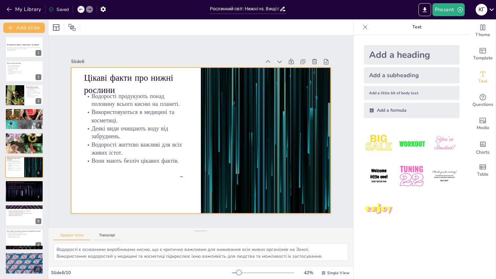
click at [183, 176] on div at bounding box center [200, 140] width 274 height 173
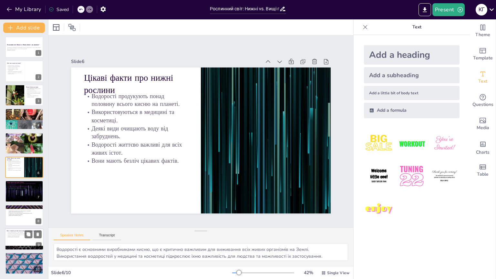
click at [17, 247] on div at bounding box center [24, 248] width 39 height 22
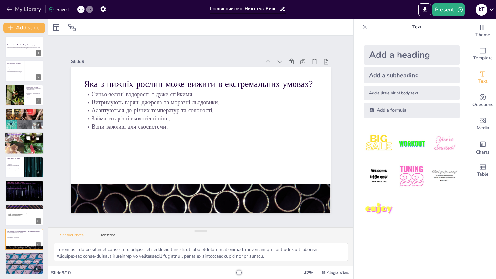
click at [17, 140] on div at bounding box center [24, 143] width 39 height 39
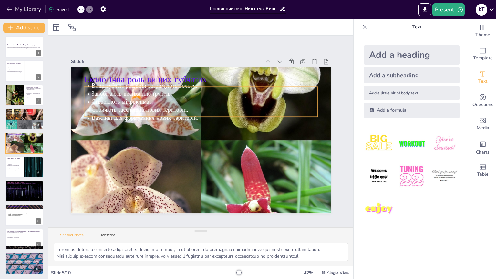
scroll to position [0, 0]
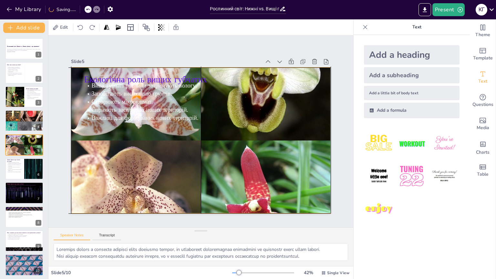
click at [199, 180] on div at bounding box center [199, 140] width 308 height 309
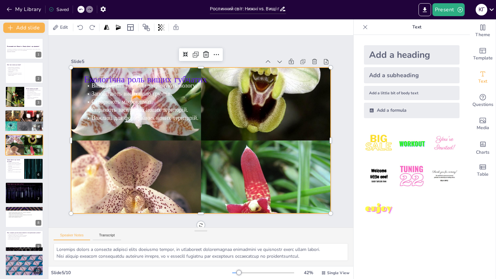
click at [16, 125] on div at bounding box center [24, 120] width 39 height 34
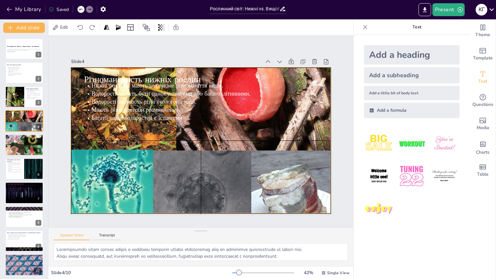
drag, startPoint x: 203, startPoint y: 167, endPoint x: 203, endPoint y: 174, distance: 6.1
click at [203, 174] on div at bounding box center [196, 139] width 338 height 326
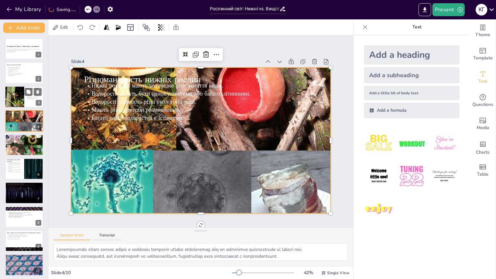
click at [15, 94] on div at bounding box center [14, 97] width 29 height 22
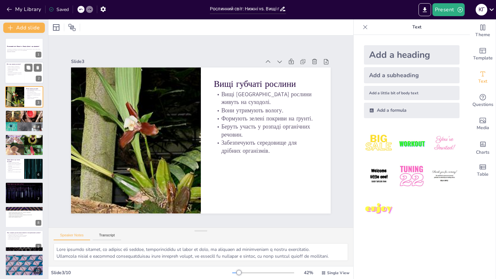
click at [15, 78] on div at bounding box center [24, 73] width 39 height 22
type textarea "Loremipsu – do sitame consecte adipis elitseddo. Eius t in utlabo etdolore mag …"
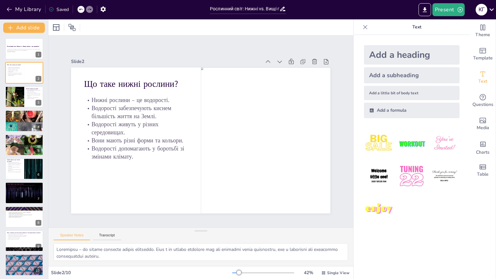
scroll to position [2, 0]
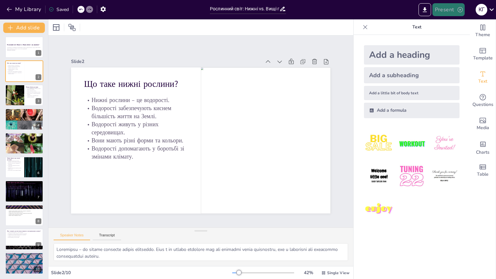
click at [452, 8] on button "Present" at bounding box center [449, 9] width 32 height 13
click at [451, 44] on li "Play presentation" at bounding box center [458, 40] width 51 height 10
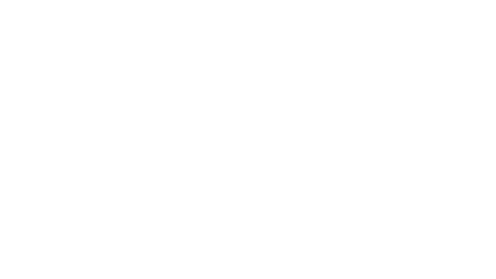
click at [381, 0] on html at bounding box center [248, 0] width 496 height 0
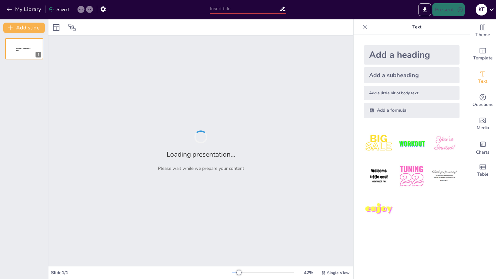
type input "Рослинний світ: Нижні vs. Вищі губчаті - що цікавіше?"
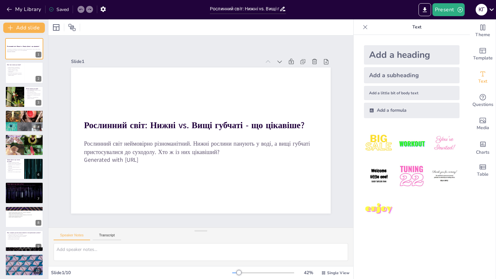
click at [16, 228] on div "Рослинний світ: Нижні vs. Вищі губчаті - що цікавіше? Рослинний світ неймовірно…" at bounding box center [24, 157] width 48 height 238
click at [17, 218] on div at bounding box center [24, 217] width 39 height 22
type textarea "Нижні рослини, такі як водорості, є основними компонентами водних екосистем і к…"
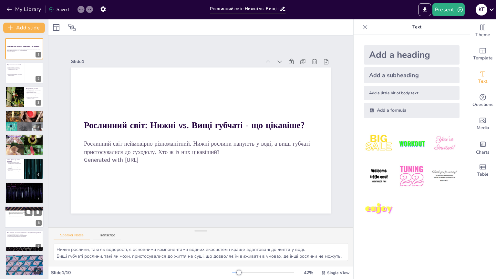
scroll to position [2, 0]
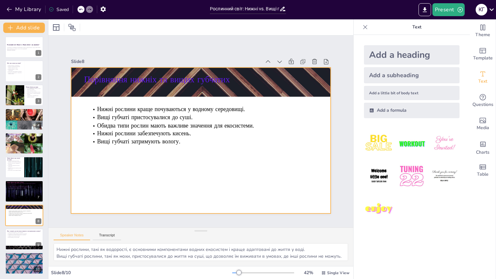
click at [246, 83] on div "Порівняння нижніх та вищих губчатих Нижні рослини краще почуваються у водному с…" at bounding box center [198, 139] width 292 height 219
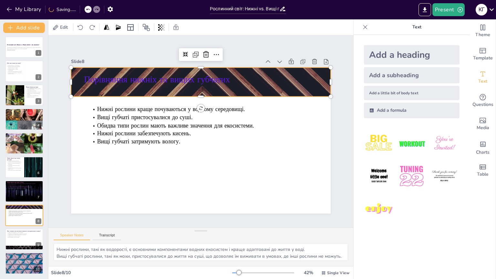
click at [252, 91] on div at bounding box center [206, 82] width 274 height 173
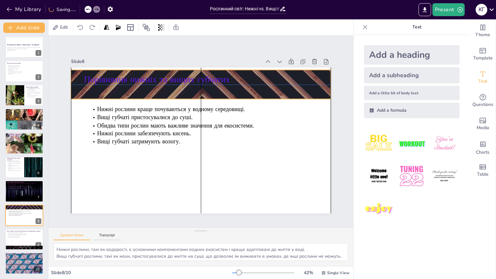
click at [256, 91] on div at bounding box center [215, 86] width 293 height 219
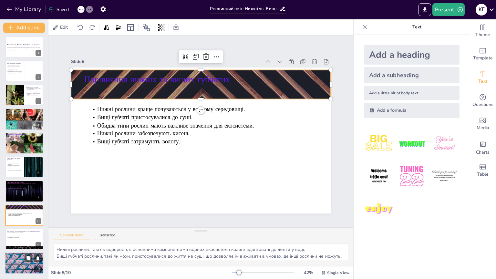
click at [17, 258] on div "Візьміть смартфон, відскануйте QR-код і пройдіть тест на сайті. Це допоможе пер…" at bounding box center [24, 261] width 38 height 13
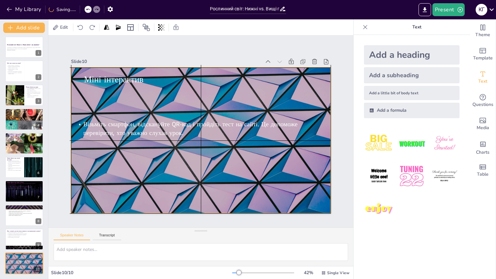
drag, startPoint x: 159, startPoint y: 183, endPoint x: 156, endPoint y: 180, distance: 4.1
click at [156, 180] on div at bounding box center [200, 140] width 274 height 173
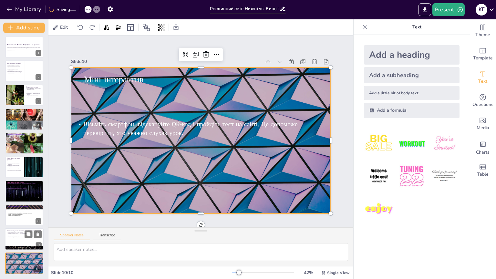
click at [9, 238] on div at bounding box center [24, 240] width 39 height 22
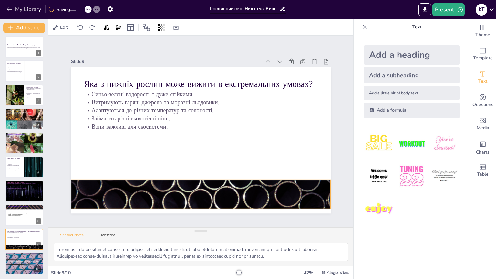
drag, startPoint x: 202, startPoint y: 199, endPoint x: 204, endPoint y: 194, distance: 5.1
click at [204, 194] on div at bounding box center [188, 193] width 285 height 197
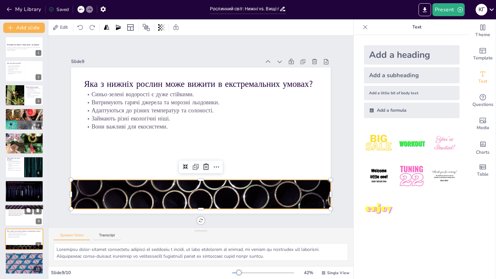
click at [16, 221] on div at bounding box center [24, 216] width 39 height 22
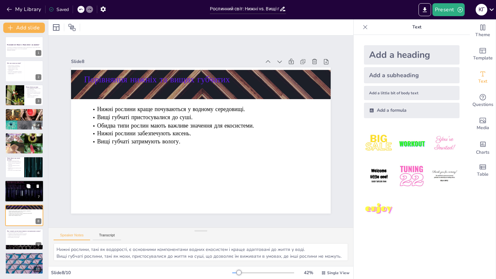
click at [14, 199] on div at bounding box center [24, 192] width 39 height 22
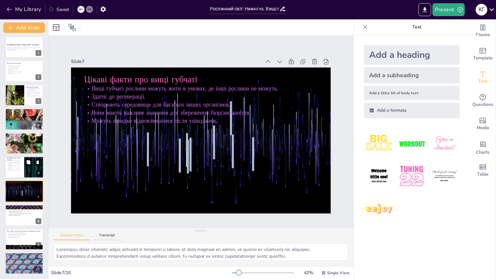
click at [13, 165] on p "Деякі види очищають воду від забруднень." at bounding box center [15, 166] width 16 height 2
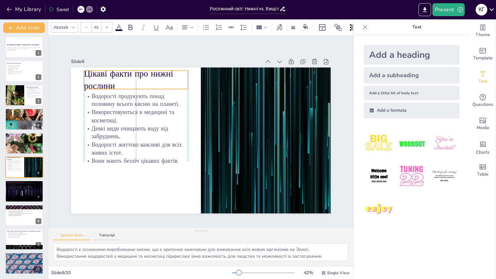
drag, startPoint x: 103, startPoint y: 82, endPoint x: 105, endPoint y: 78, distance: 4.5
click at [105, 78] on p "Цікаві факти про нижні рослини" at bounding box center [148, 67] width 107 height 45
click at [13, 181] on div "Цікаві факти про вищі губчаті Вищі губчаті рослини можуть жити в умовах, де інш…" at bounding box center [24, 181] width 39 height 0
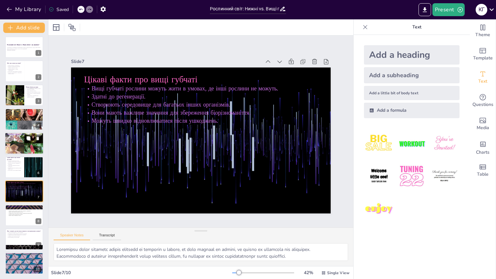
click at [12, 139] on span "Важливі для формування нових територій." at bounding box center [16, 139] width 16 height 1
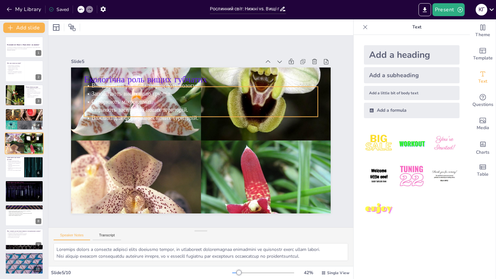
scroll to position [0, 0]
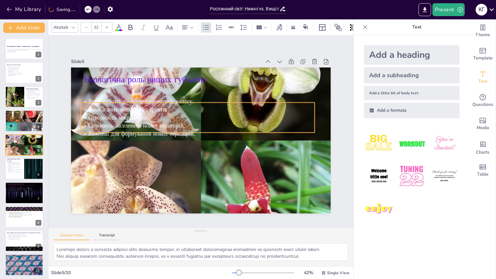
drag, startPoint x: 105, startPoint y: 108, endPoint x: 101, endPoint y: 124, distance: 16.2
click at [101, 124] on span "Сприяють заселенню нових територій." at bounding box center [139, 113] width 96 height 28
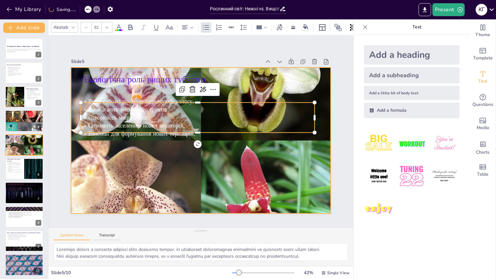
click at [99, 168] on div at bounding box center [199, 140] width 308 height 308
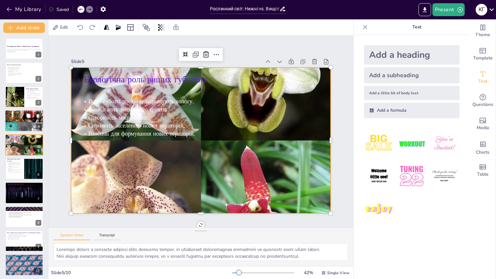
click at [14, 111] on span "Різноманітність нижніх рослин" at bounding box center [15, 112] width 17 height 2
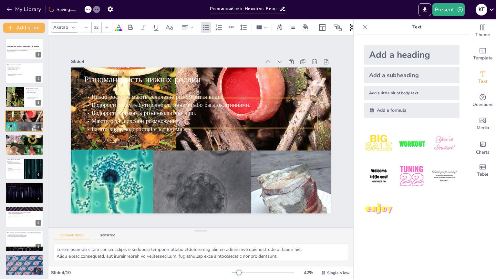
drag, startPoint x: 114, startPoint y: 95, endPoint x: 111, endPoint y: 106, distance: 11.6
click at [111, 106] on span "Водорості можуть бути одноклітинними або багатоклітинними." at bounding box center [181, 97] width 154 height 57
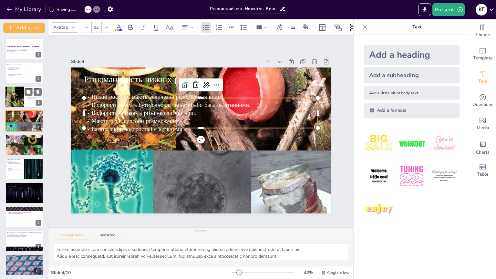
click at [22, 104] on div at bounding box center [14, 97] width 29 height 22
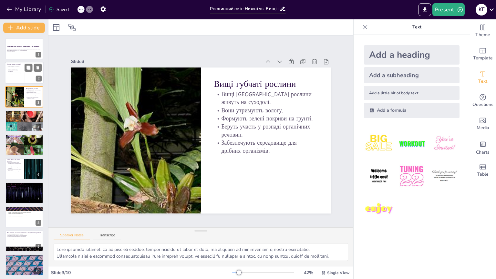
click at [12, 78] on div at bounding box center [24, 73] width 39 height 22
type textarea "Водорості – це основа багатьох водних екосистем. Вони є не тільки джерелом їжі …"
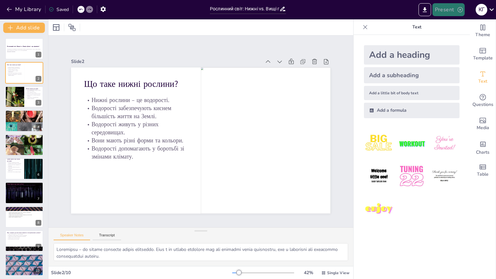
click at [445, 10] on button "Present" at bounding box center [449, 9] width 32 height 13
click at [441, 39] on li "Play presentation" at bounding box center [458, 40] width 51 height 10
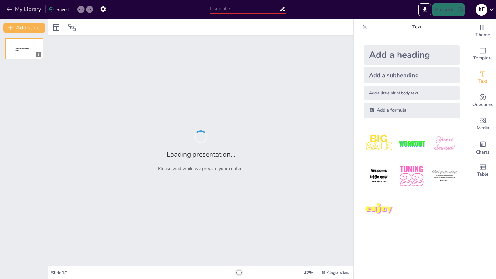
type input "Рослинний світ: Нижні vs. Вищі губчаті - що цікавіше?"
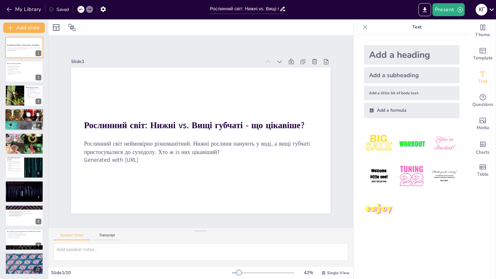
scroll to position [2, 0]
click at [12, 234] on p "Адаптуються до різних температур та солоності." at bounding box center [24, 234] width 35 height 1
type textarea "Loremipsu dolor-sitamet consectetu adipisci el seddoeiu t incidi, ut labo etdol…"
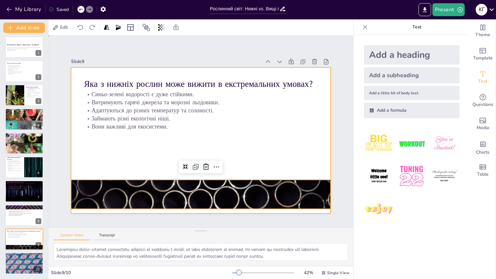
click at [113, 157] on div at bounding box center [194, 125] width 291 height 283
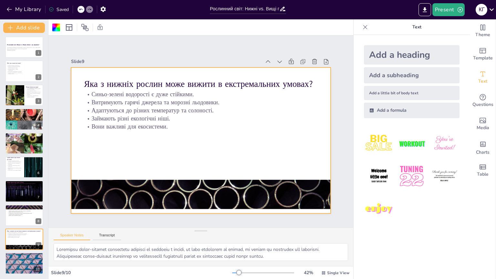
click at [113, 157] on div at bounding box center [200, 140] width 274 height 173
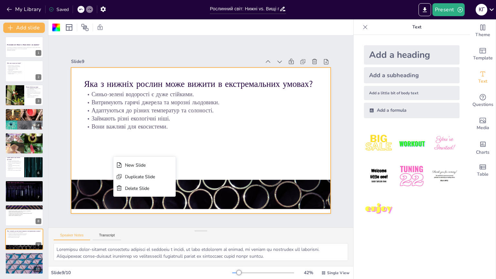
click at [97, 153] on div at bounding box center [197, 139] width 297 height 239
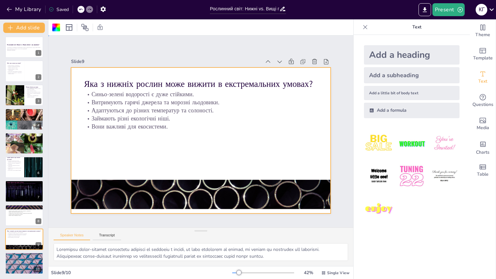
click at [174, 158] on div at bounding box center [199, 140] width 284 height 197
click at [30, 232] on icon at bounding box center [28, 234] width 5 height 5
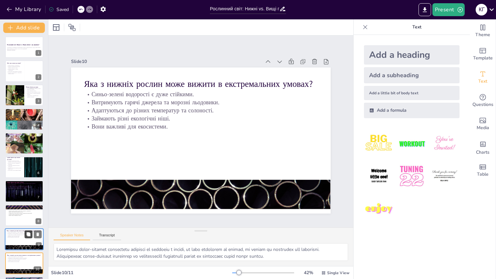
scroll to position [26, 0]
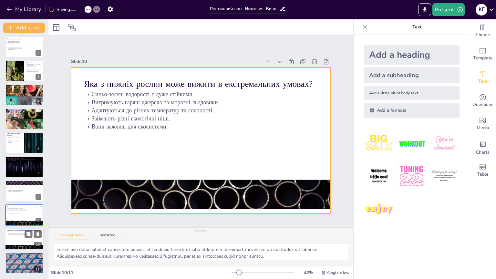
click at [10, 241] on div at bounding box center [24, 240] width 39 height 22
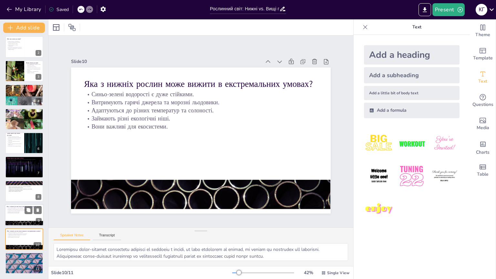
click at [19, 214] on div at bounding box center [24, 215] width 39 height 22
click at [19, 237] on p "Вони важливі для екосистеми." at bounding box center [24, 237] width 35 height 1
click at [22, 219] on div at bounding box center [24, 215] width 39 height 22
click at [24, 241] on div at bounding box center [24, 240] width 39 height 22
click at [39, 234] on icon at bounding box center [37, 234] width 5 height 5
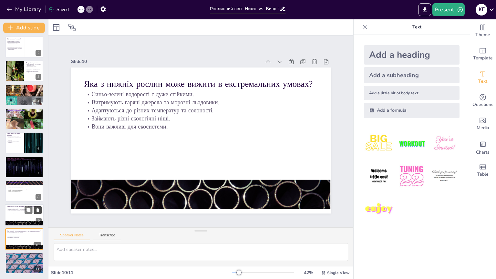
scroll to position [2, 0]
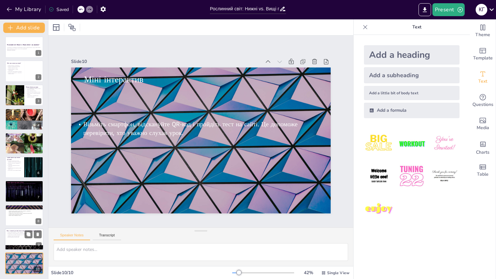
click at [20, 241] on div at bounding box center [24, 240] width 39 height 22
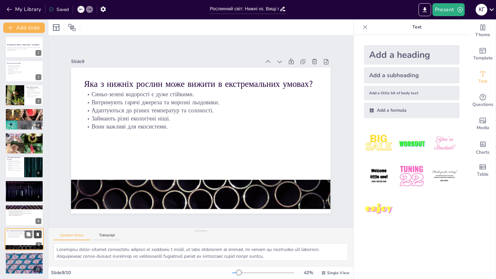
scroll to position [0, 0]
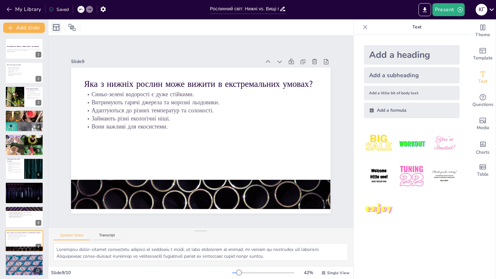
click at [59, 32] on div at bounding box center [56, 27] width 10 height 10
click at [59, 25] on icon at bounding box center [56, 28] width 8 height 8
click at [60, 31] on div at bounding box center [56, 27] width 10 height 10
click at [74, 28] on icon at bounding box center [72, 28] width 8 height 8
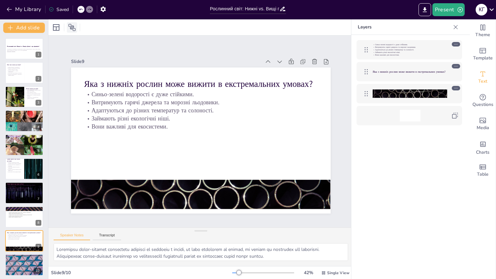
click at [74, 28] on icon at bounding box center [72, 28] width 8 height 8
click at [62, 27] on div at bounding box center [65, 27] width 29 height 10
click at [54, 27] on icon at bounding box center [56, 28] width 8 height 8
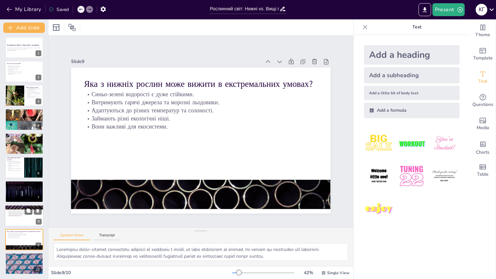
scroll to position [2, 0]
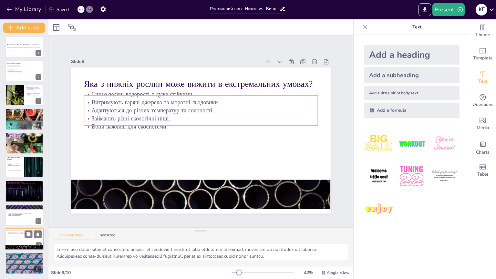
click at [13, 237] on p "Вони важливі для екосистеми." at bounding box center [24, 237] width 35 height 1
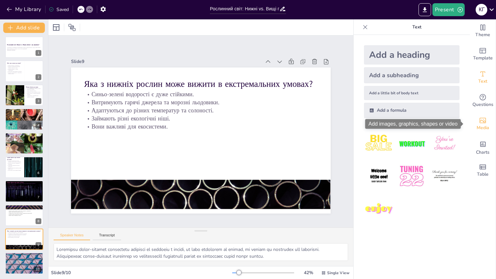
click at [485, 128] on span "Media" at bounding box center [483, 127] width 13 height 7
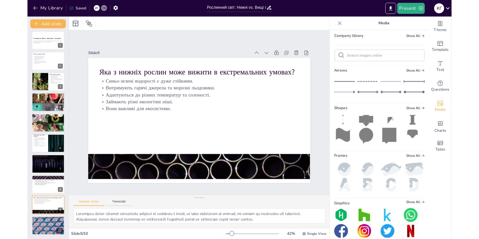
scroll to position [58, 0]
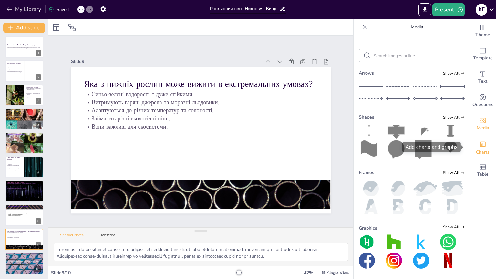
click at [481, 142] on icon "Add charts and graphs" at bounding box center [483, 144] width 5 height 5
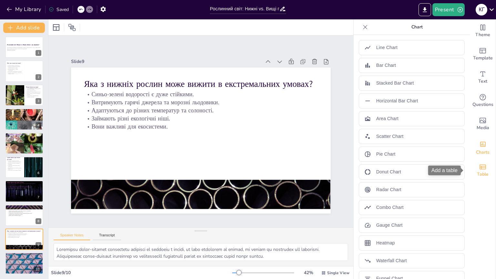
click at [483, 162] on div "Table" at bounding box center [483, 170] width 26 height 23
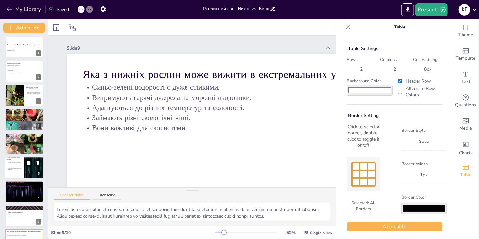
click at [21, 168] on p "Водорості життєво важливі для всіх живих істот." at bounding box center [15, 168] width 16 height 2
type textarea "Водорості є основними виробниками кисню, що є критично важливим для виживання в…"
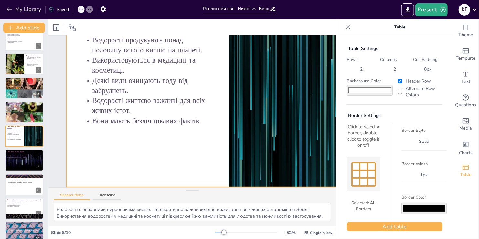
scroll to position [0, 0]
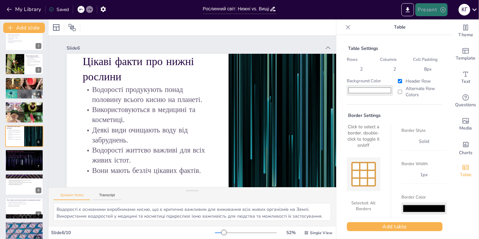
click at [428, 7] on button "Present" at bounding box center [431, 9] width 32 height 13
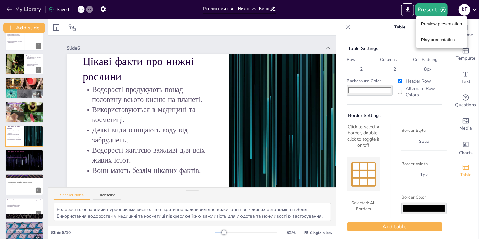
click at [425, 38] on li "Play presentation" at bounding box center [441, 40] width 51 height 10
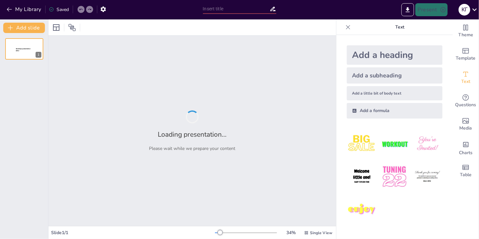
type input "Рослинний світ: Нижні vs. Вищі губчаті - що цікавіше?"
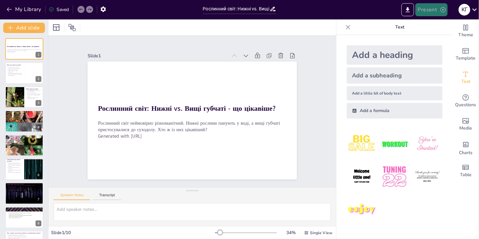
click at [439, 10] on button "Present" at bounding box center [431, 9] width 32 height 13
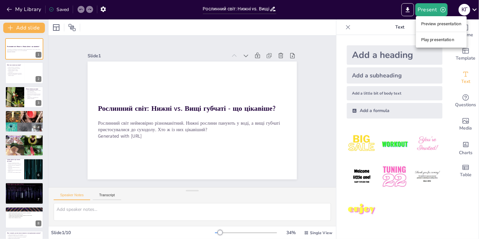
click at [429, 37] on li "Play presentation" at bounding box center [441, 40] width 51 height 10
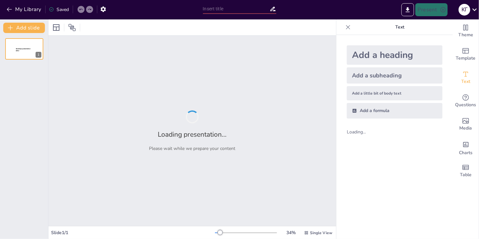
type input "Рослинний світ: Нижні vs. Вищі губчаті - що цікавіше?"
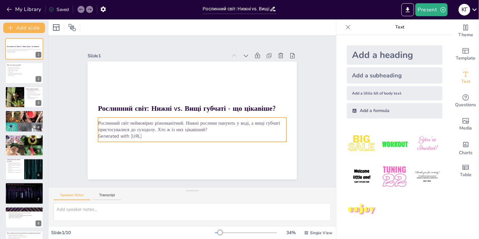
click at [153, 135] on p "Generated with [URL]" at bounding box center [187, 136] width 186 height 46
click at [154, 135] on p "Generated with [URL]" at bounding box center [184, 134] width 181 height 64
click at [150, 136] on p "Generated with [URL]" at bounding box center [180, 133] width 166 height 100
click at [151, 133] on p "Generated with [URL]" at bounding box center [184, 134] width 181 height 64
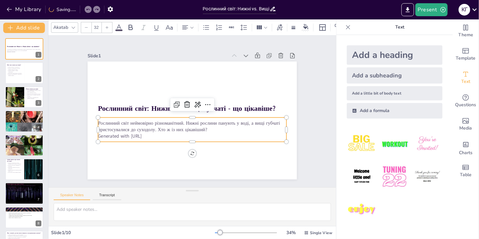
click at [151, 133] on p "Generated with [URL]" at bounding box center [178, 131] width 156 height 116
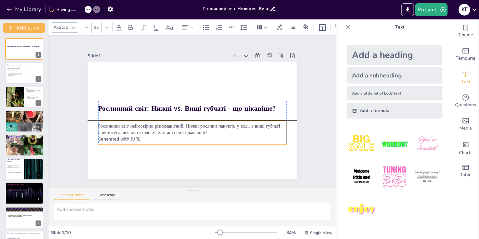
click at [151, 134] on p "Generated with [URL]" at bounding box center [171, 130] width 131 height 144
click at [161, 137] on p "Generated with [URL]" at bounding box center [164, 111] width 6 height 188
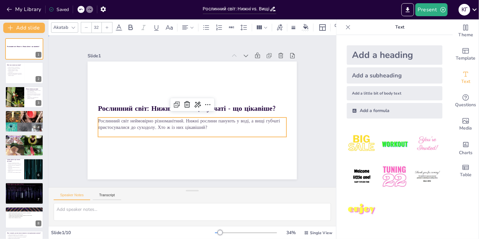
click at [295, 133] on div "Slide 1 Рослинний світ: Нижні vs. Вищі губчаті - що цікавіше? Рослинний світ не…" at bounding box center [192, 111] width 268 height 184
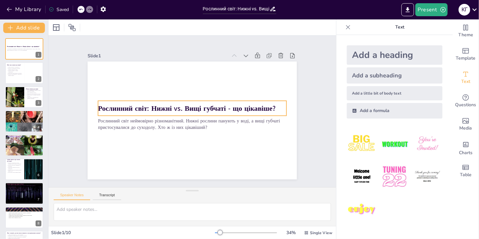
click at [268, 108] on strong "Рослинний світ: Нижні vs. Вищі губчаті - що цікавіше?" at bounding box center [188, 107] width 176 height 46
click at [268, 108] on strong "Рослинний світ: Нижні vs. Вищі губчаті - що цікавіше?" at bounding box center [189, 105] width 158 height 97
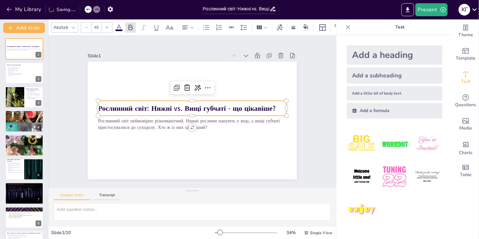
click at [241, 106] on strong "Рослинний світ: Нижні vs. Вищі губчаті - що цікавіше?" at bounding box center [192, 105] width 97 height 159
click at [251, 106] on strong "Рослинний світ: Нижні vs. Вищі губчаті - що цікавіше?" at bounding box center [188, 107] width 172 height 64
click at [251, 106] on strong "Рослинний світ: Нижні vs. Вищі губчаті - що цікавіше?" at bounding box center [189, 105] width 149 height 112
click at [251, 106] on strong "Рослинний світ: Нижні vs. Вищі губчаті - що цікавіше?" at bounding box center [189, 106] width 166 height 81
click at [208, 88] on icon at bounding box center [212, 91] width 9 height 9
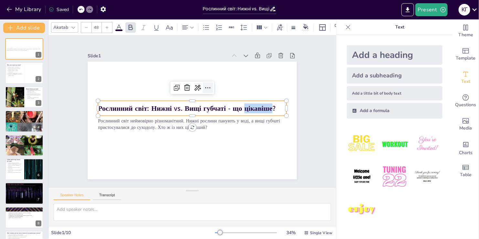
click at [209, 89] on icon at bounding box center [214, 94] width 10 height 10
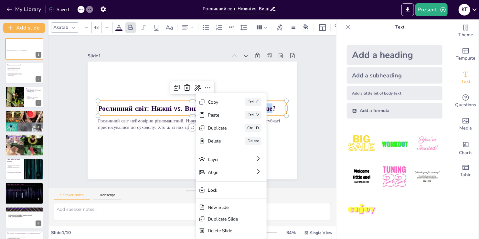
click at [304, 114] on div "Slide 1 Рослинний світ неймовірно різноманітний. Нижні рослини панують у воді, …" at bounding box center [192, 111] width 268 height 184
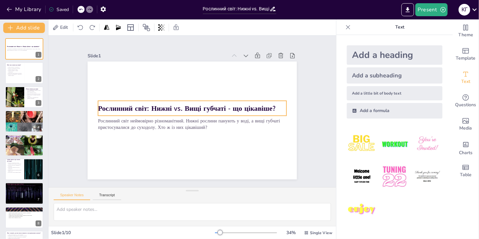
click at [273, 110] on p "Рослинний світ: Нижні vs. Вищі губчаті - що цікавіше?" at bounding box center [193, 108] width 186 height 49
click at [260, 109] on strong "Рослинний світ: Нижні vs. Вищі губчаті - що цікавіше?" at bounding box center [190, 105] width 138 height 126
click at [265, 109] on strong "Рослинний світ: Нижні vs. Вищі губчаті - що цікавіше?" at bounding box center [188, 107] width 172 height 64
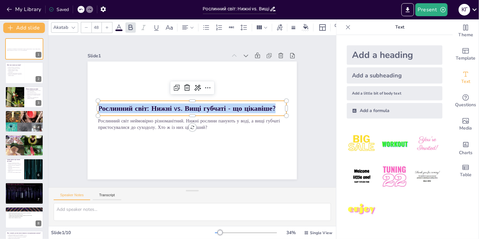
copy strong "Рослинний світ: Нижні vs. Вищі губчаті - що цікавіше?"
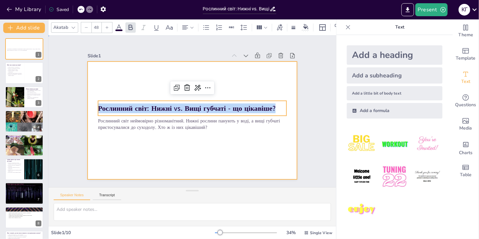
click at [263, 95] on div at bounding box center [189, 120] width 235 height 176
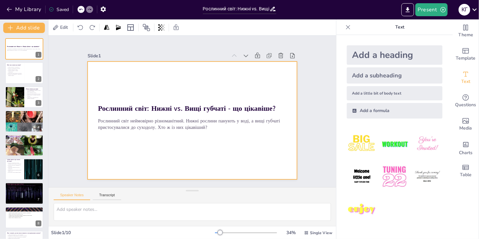
click at [219, 64] on div at bounding box center [188, 119] width 240 height 207
click at [219, 64] on div at bounding box center [190, 120] width 229 height 159
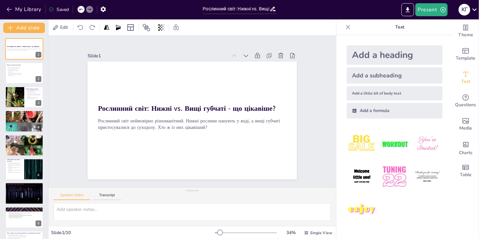
click at [219, 64] on div at bounding box center [188, 119] width 239 height 193
click at [218, 94] on div at bounding box center [189, 120] width 235 height 176
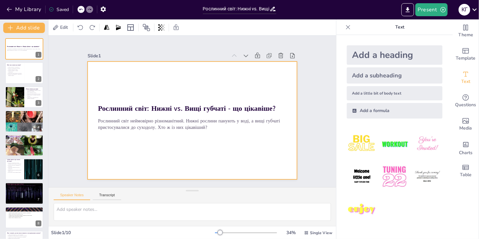
click at [199, 89] on div at bounding box center [188, 119] width 239 height 193
click at [199, 89] on div at bounding box center [190, 120] width 229 height 158
click at [72, 29] on icon at bounding box center [69, 28] width 8 height 8
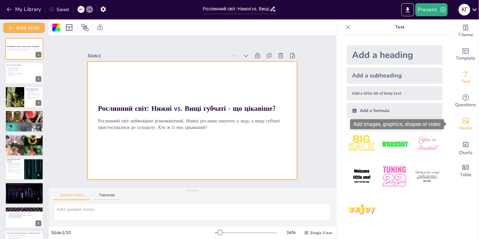
click at [462, 122] on icon "Add images, graphics, shapes or video" at bounding box center [466, 121] width 8 height 8
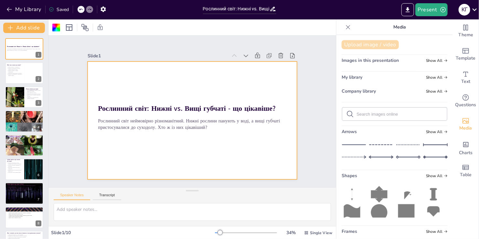
click at [374, 46] on button "Upload image / video" at bounding box center [370, 44] width 57 height 9
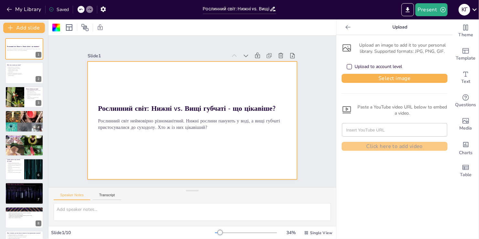
click at [368, 84] on div "Upload an image to add it to your personal library. Supported formats: JPG, PNG…" at bounding box center [395, 95] width 106 height 111
click at [377, 77] on button "Select image" at bounding box center [395, 78] width 106 height 9
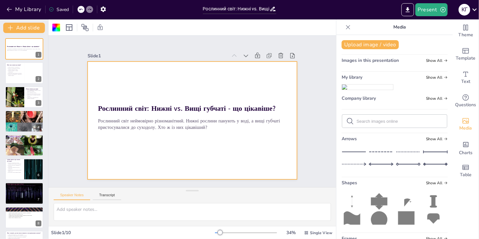
click at [352, 90] on img at bounding box center [367, 86] width 51 height 5
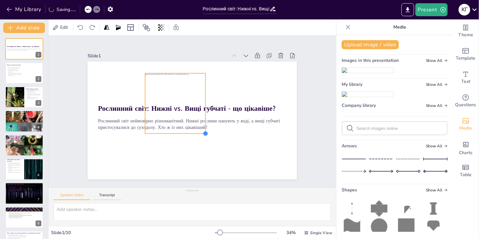
drag, startPoint x: 235, startPoint y: 165, endPoint x: 196, endPoint y: 131, distance: 51.8
click at [195, 131] on div "Рослинний світ: Нижні vs. Вищі губчаті - що цікавіше? Рослинний світ неймовірно…" at bounding box center [187, 118] width 238 height 218
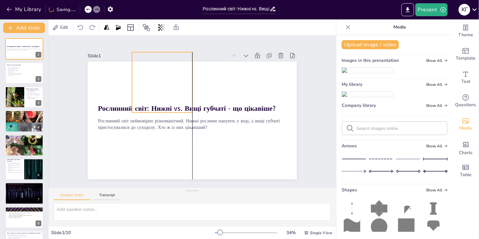
drag, startPoint x: 178, startPoint y: 107, endPoint x: 162, endPoint y: 86, distance: 26.3
click at [162, 86] on div at bounding box center [177, 73] width 80 height 80
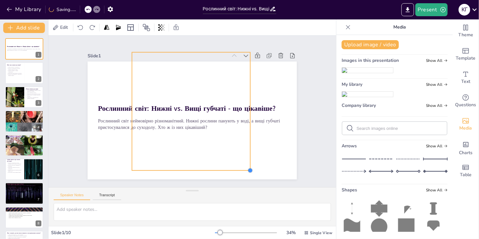
drag, startPoint x: 187, startPoint y: 111, endPoint x: 245, endPoint y: 108, distance: 57.9
click at [245, 108] on div "Рослинний світ: Нижні vs. Вищі губчаті - що цікавіше? Рослинний світ неймовірно…" at bounding box center [189, 120] width 235 height 176
drag, startPoint x: 126, startPoint y: 107, endPoint x: 128, endPoint y: 100, distance: 7.1
click at [128, 100] on div at bounding box center [136, 86] width 53 height 110
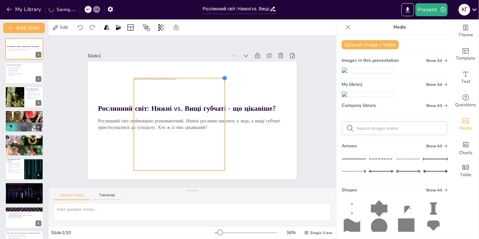
drag, startPoint x: 244, startPoint y: 51, endPoint x: 191, endPoint y: 77, distance: 59.3
click at [191, 77] on div "Рослинний світ: Нижні vs. Вищі губчаті - що цікавіше? Рослинний світ неймовірно…" at bounding box center [188, 119] width 239 height 193
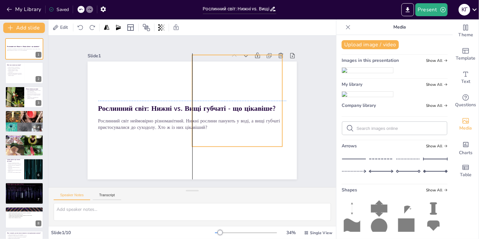
drag, startPoint x: 172, startPoint y: 123, endPoint x: 231, endPoint y: 98, distance: 64.3
click at [231, 106] on div at bounding box center [198, 156] width 101 height 101
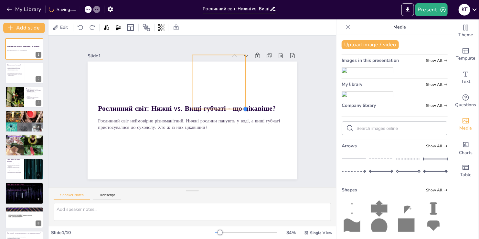
drag, startPoint x: 278, startPoint y: 144, endPoint x: 238, endPoint y: 97, distance: 62.6
click at [241, 98] on div "Рослинний світ: Нижні vs. Вищі губчаті - що цікавіше? Рослинний світ неймовірно…" at bounding box center [190, 120] width 229 height 159
drag, startPoint x: 242, startPoint y: 81, endPoint x: 261, endPoint y: 80, distance: 19.2
click at [261, 98] on div at bounding box center [270, 122] width 31 height 49
drag, startPoint x: 225, startPoint y: 109, endPoint x: 224, endPoint y: 124, distance: 15.5
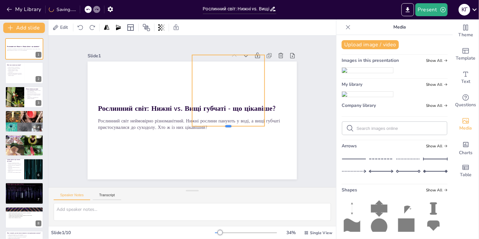
click at [224, 126] on div at bounding box center [226, 132] width 72 height 13
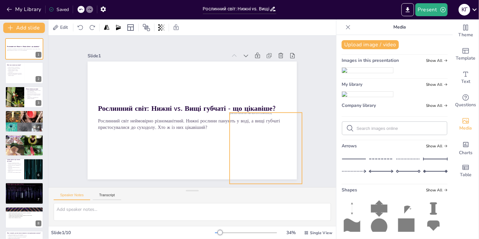
drag, startPoint x: 227, startPoint y: 104, endPoint x: 265, endPoint y: 162, distance: 68.7
click at [265, 162] on div at bounding box center [213, 190] width 103 height 103
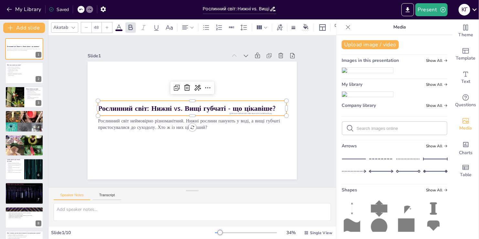
click at [160, 107] on strong "Рослинний світ: Нижні vs. Вищі губчаті - що цікавіше?" at bounding box center [190, 105] width 138 height 126
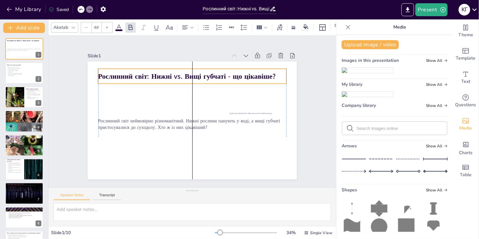
drag, startPoint x: 160, startPoint y: 107, endPoint x: 162, endPoint y: 75, distance: 32.1
click at [162, 75] on strong "Рослинний світ: Нижні vs. Вищі губчаті - що цікавіше?" at bounding box center [205, 78] width 159 height 97
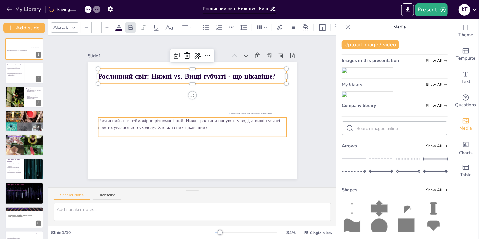
type input "32"
click at [130, 119] on p "Рослинний світ неймовірно різноманітний. Нижні рослини панують у воді, а вищі г…" at bounding box center [183, 102] width 136 height 149
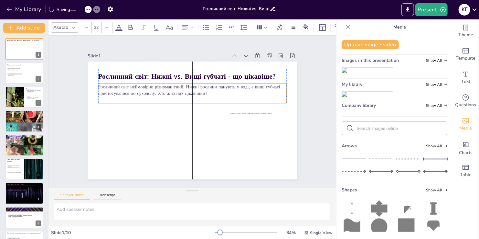
drag, startPoint x: 131, startPoint y: 123, endPoint x: 132, endPoint y: 89, distance: 33.6
click at [132, 89] on p "Рослинний світ неймовірно різноманітний. Нижні рослини панують у воді, а вищі г…" at bounding box center [198, 91] width 183 height 70
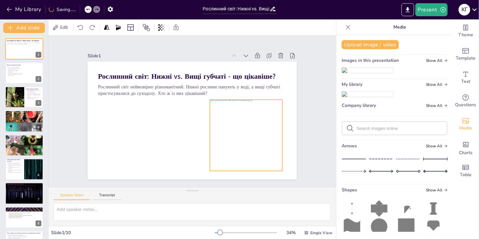
drag, startPoint x: 240, startPoint y: 131, endPoint x: 220, endPoint y: 118, distance: 23.6
click at [200, 118] on div at bounding box center [156, 158] width 87 height 87
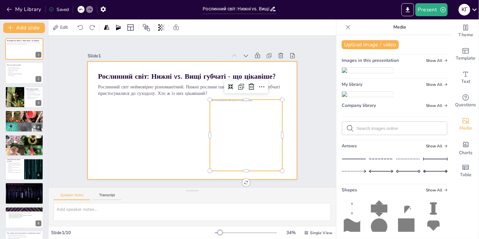
click at [151, 138] on div at bounding box center [189, 119] width 235 height 176
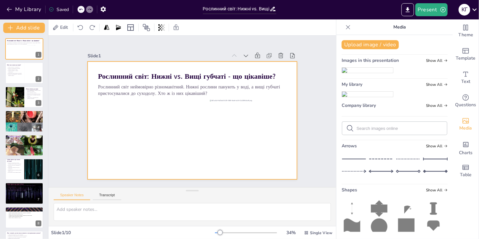
click at [100, 111] on div at bounding box center [190, 120] width 229 height 158
click at [57, 26] on div at bounding box center [56, 28] width 8 height 8
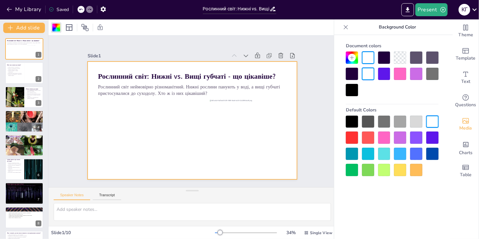
click at [368, 122] on div at bounding box center [368, 121] width 12 height 12
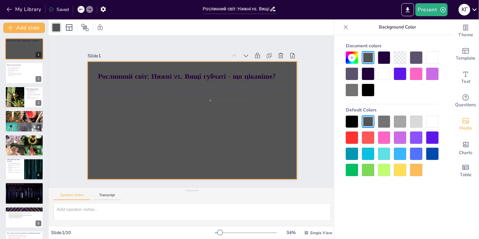
click at [385, 121] on div at bounding box center [384, 121] width 12 height 12
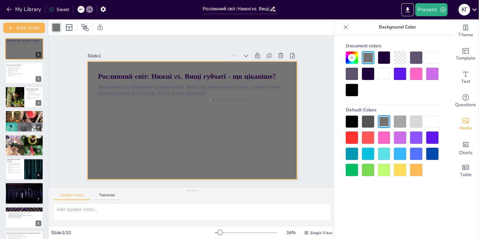
click at [358, 171] on div at bounding box center [392, 145] width 93 height 60
click at [425, 118] on div at bounding box center [392, 145] width 93 height 60
click at [426, 118] on div at bounding box center [432, 121] width 12 height 12
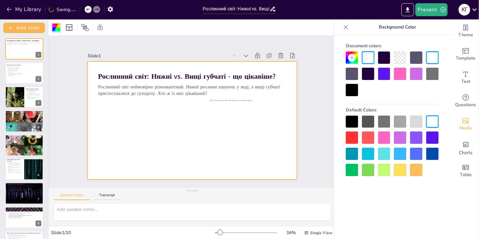
click at [417, 120] on div at bounding box center [416, 121] width 12 height 12
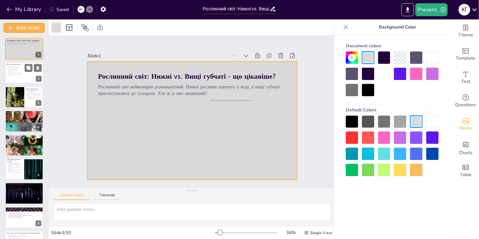
click at [19, 79] on div at bounding box center [24, 73] width 39 height 22
type textarea "Водорості – це основа багатьох водних екосистем. Вони є не тільки джерелом їжі …"
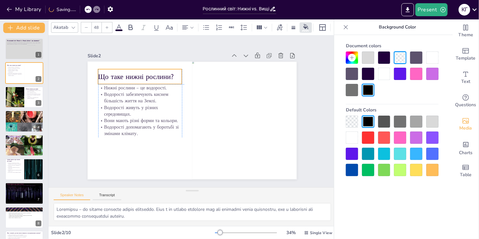
click at [112, 71] on p "Що таке нижні рослини?" at bounding box center [153, 62] width 83 height 35
click at [134, 74] on p "Що таке нижні рослини?" at bounding box center [148, 66] width 84 height 27
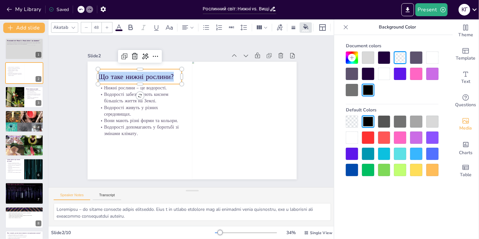
click at [134, 74] on p "Що таке нижні рослини?" at bounding box center [153, 62] width 83 height 35
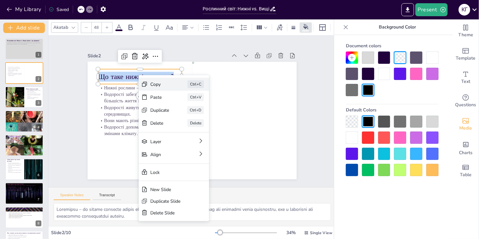
click at [195, 118] on div "Copy" at bounding box center [205, 124] width 20 height 12
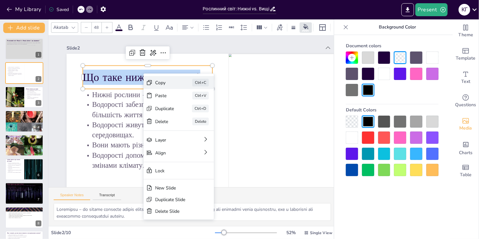
click at [200, 118] on div "Copy" at bounding box center [210, 124] width 20 height 12
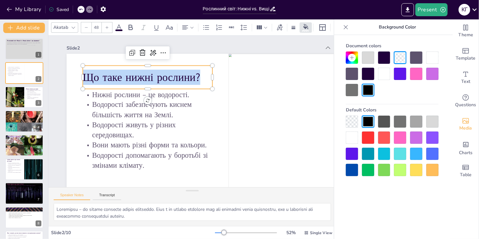
copy p "Що таке нижні рослини?"
click at [347, 25] on icon at bounding box center [346, 27] width 4 height 4
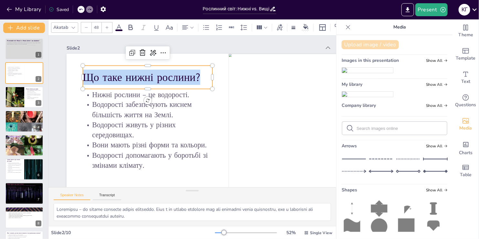
click at [375, 47] on button "Upload image / video" at bounding box center [370, 44] width 57 height 9
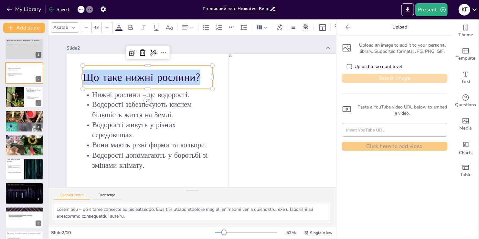
click at [374, 76] on button "Select image" at bounding box center [395, 78] width 106 height 9
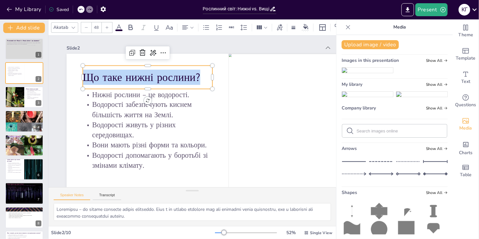
click at [364, 97] on img at bounding box center [367, 93] width 51 height 5
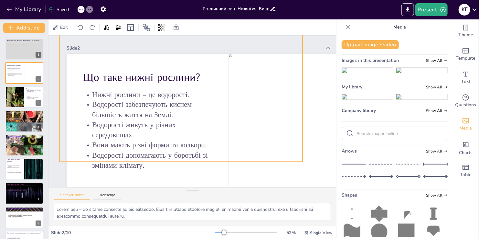
drag, startPoint x: 238, startPoint y: 131, endPoint x: 190, endPoint y: 76, distance: 72.9
click at [190, 76] on div at bounding box center [196, 86] width 283 height 261
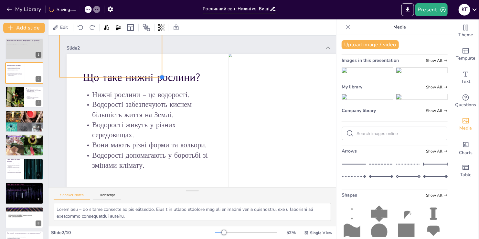
drag, startPoint x: 302, startPoint y: 163, endPoint x: 155, endPoint y: 79, distance: 169.6
click at [155, 79] on div "Що таке нижні рослини? Нижні рослини – це водорості. Водорості забезпечують кис…" at bounding box center [201, 160] width 369 height 338
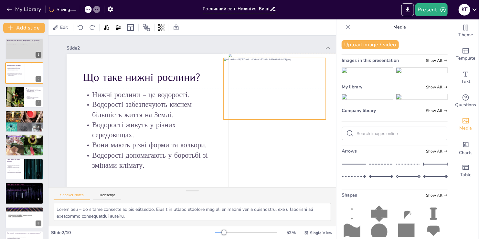
drag, startPoint x: 113, startPoint y: 67, endPoint x: 277, endPoint y: 107, distance: 168.7
click at [277, 107] on div at bounding box center [277, 124] width 119 height 98
drag, startPoint x: 277, startPoint y: 107, endPoint x: 285, endPoint y: 105, distance: 7.5
click at [285, 105] on div at bounding box center [282, 107] width 113 height 81
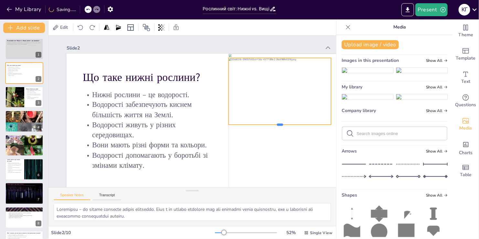
drag, startPoint x: 278, startPoint y: 121, endPoint x: 257, endPoint y: 126, distance: 21.3
click at [257, 141] on div at bounding box center [260, 169] width 91 height 56
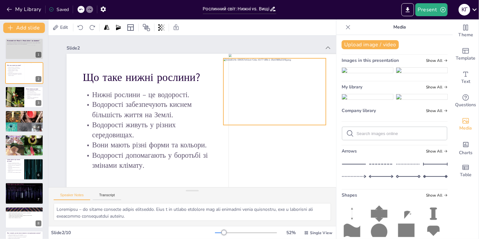
drag, startPoint x: 275, startPoint y: 100, endPoint x: 270, endPoint y: 101, distance: 5.2
click at [270, 101] on div at bounding box center [267, 153] width 123 height 120
click at [437, 11] on button "Present" at bounding box center [431, 9] width 32 height 13
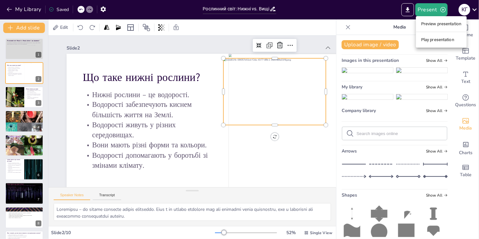
click at [435, 41] on li "Play presentation" at bounding box center [441, 40] width 51 height 10
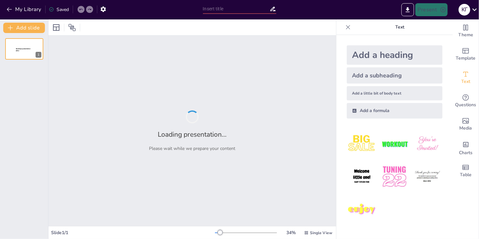
type input "Рослинний світ: Нижні vs. Вищі губчаті - що цікавіше?"
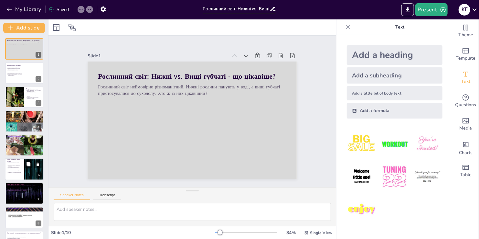
scroll to position [32, 0]
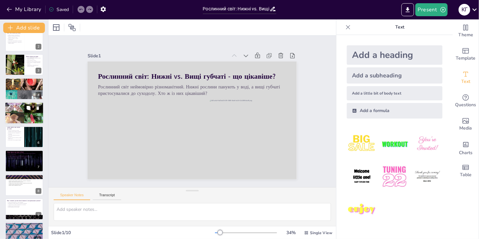
click at [15, 113] on div at bounding box center [24, 112] width 39 height 39
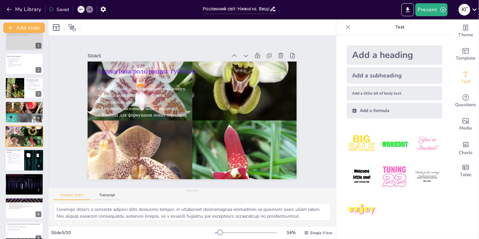
click at [22, 161] on p "Водорості життєво важливі для всіх живих істот." at bounding box center [15, 161] width 16 height 2
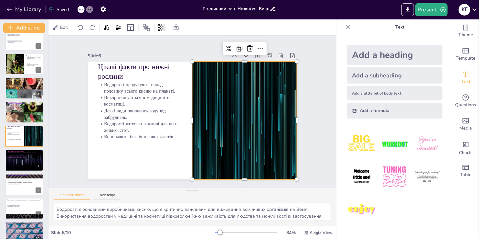
click at [250, 114] on div at bounding box center [229, 149] width 238 height 218
click at [286, 71] on icon at bounding box center [290, 75] width 8 height 8
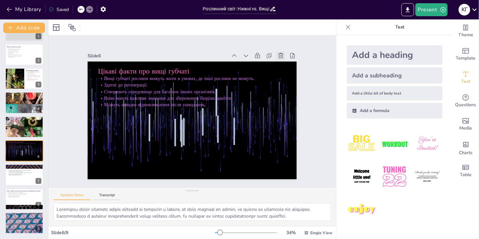
scroll to position [18, 0]
click at [82, 8] on icon at bounding box center [81, 9] width 4 height 4
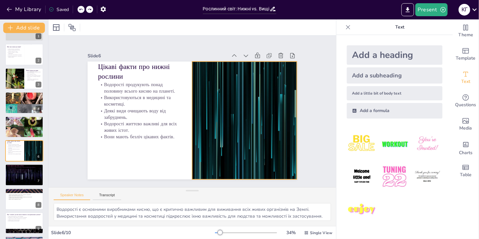
click at [265, 109] on div at bounding box center [236, 141] width 239 height 193
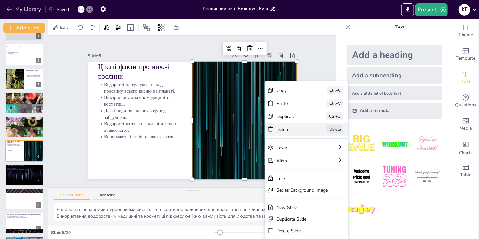
click at [279, 203] on div "[PERSON_NAME]" at bounding box center [319, 226] width 82 height 46
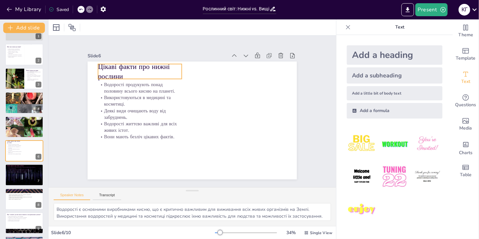
click at [112, 63] on p "Цікаві факти про нижні рослини" at bounding box center [155, 57] width 86 height 44
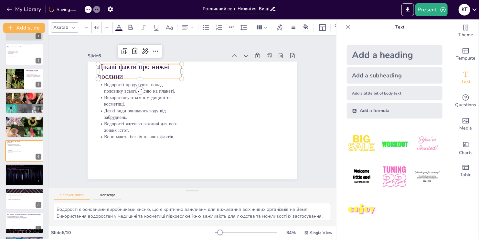
click at [103, 64] on p "Цікаві факти про нижні рослини" at bounding box center [144, 66] width 85 height 28
click at [103, 64] on p "Цікаві факти про нижні рослини" at bounding box center [140, 71] width 84 height 19
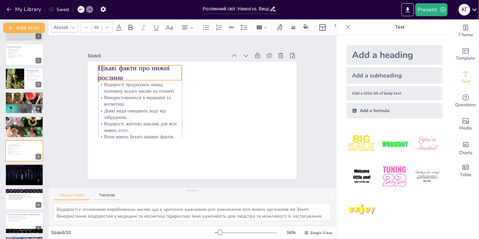
click at [106, 68] on p "Цікаві факти про нижні рослини" at bounding box center [149, 62] width 86 height 37
click at [122, 67] on p "Цікаві факти про нижні рослини" at bounding box center [160, 55] width 84 height 52
click at [125, 67] on p "Цікаві факти про нижні рослини" at bounding box center [166, 52] width 82 height 59
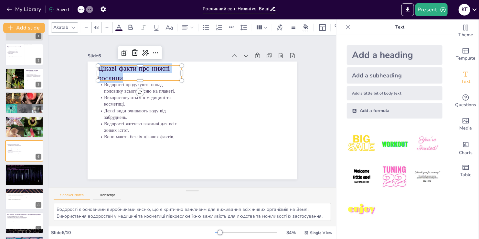
copy p "Цікаві факти про нижні рослини"
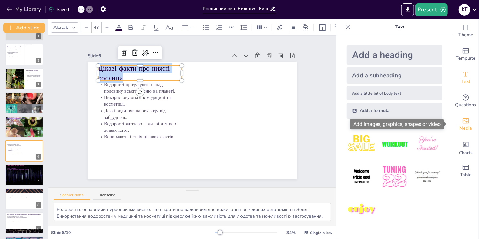
click at [466, 123] on div "Media" at bounding box center [466, 123] width 26 height 23
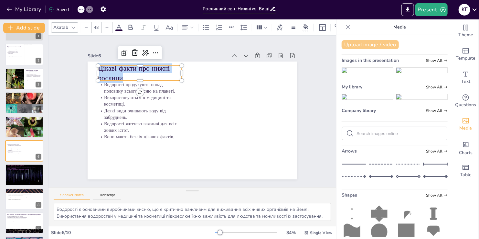
click at [374, 45] on button "Upload image / video" at bounding box center [370, 44] width 57 height 9
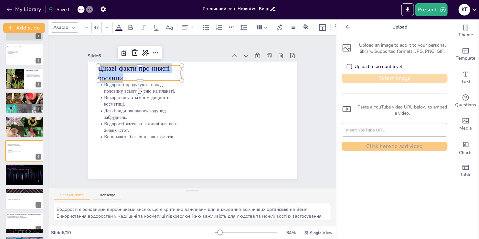
click at [363, 81] on button "Select image" at bounding box center [395, 78] width 106 height 9
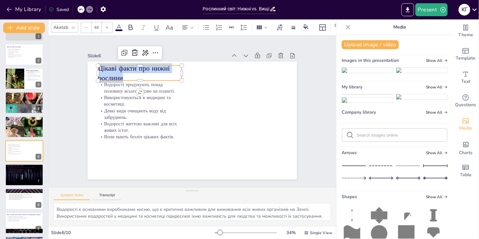
click at [348, 99] on img at bounding box center [367, 96] width 51 height 5
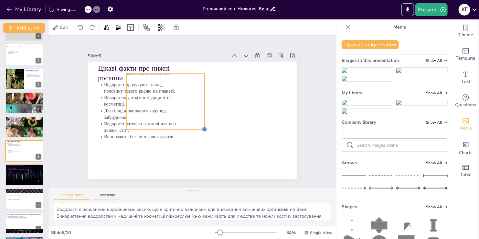
drag, startPoint x: 255, startPoint y: 166, endPoint x: 187, endPoint y: 112, distance: 86.7
click at [201, 120] on div "Цікаві факти про нижні рослини Водорості продукують понад половину всього кисню…" at bounding box center [186, 105] width 234 height 228
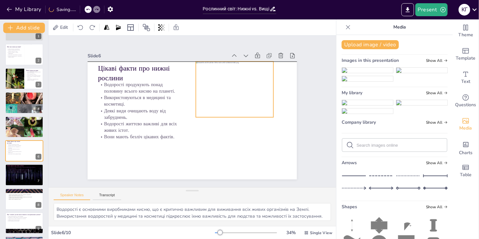
drag, startPoint x: 165, startPoint y: 98, endPoint x: 234, endPoint y: 86, distance: 70.1
click at [234, 86] on div at bounding box center [238, 98] width 87 height 70
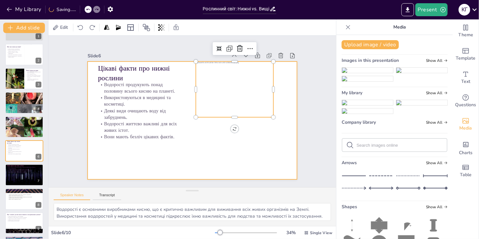
click at [205, 150] on div at bounding box center [186, 117] width 228 height 234
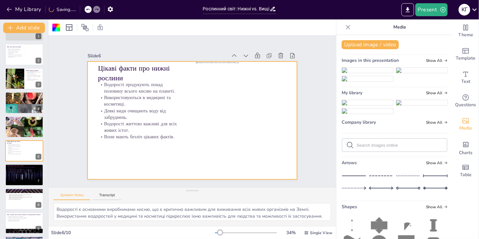
click at [205, 150] on div at bounding box center [191, 120] width 220 height 139
click at [53, 28] on div at bounding box center [56, 28] width 8 height 8
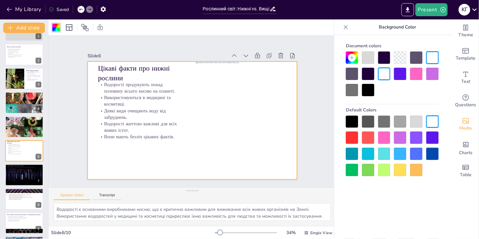
click at [415, 124] on div at bounding box center [416, 121] width 12 height 12
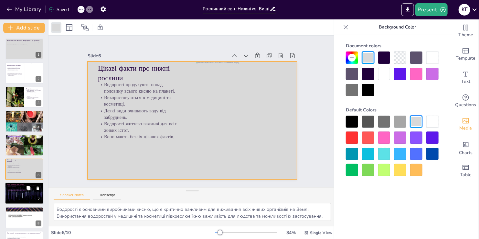
scroll to position [42, 0]
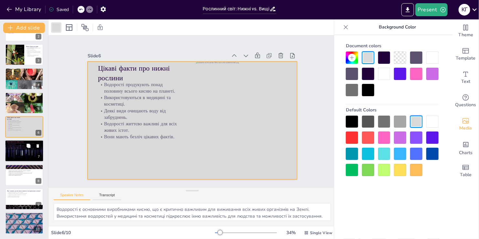
click at [21, 155] on div at bounding box center [24, 151] width 39 height 22
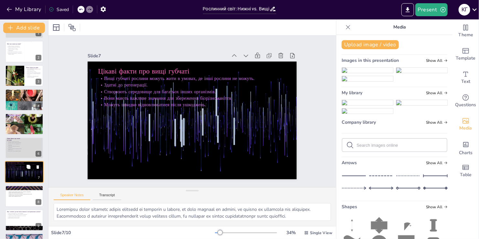
scroll to position [32, 0]
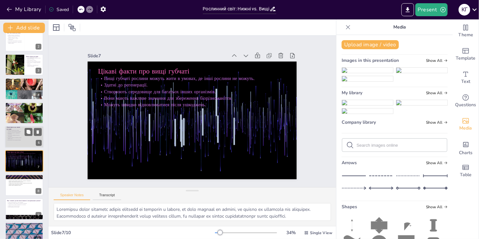
click at [19, 140] on p "Вони мають безліч цікавих фактів." at bounding box center [15, 139] width 16 height 1
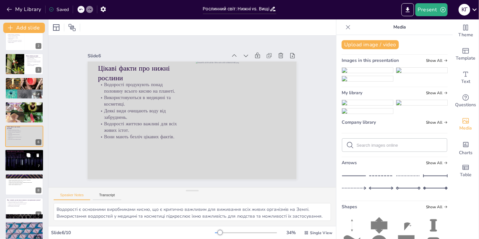
click at [18, 160] on div at bounding box center [24, 160] width 39 height 22
type textarea "Loremipsu dolor sitametc adipis elitsedd ei temporin u labore, et dolo magnaal …"
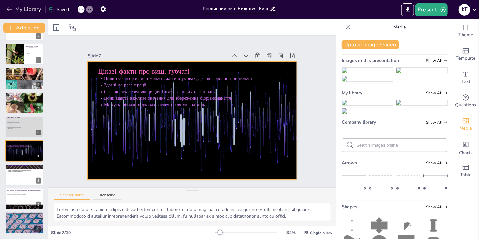
click at [158, 134] on span "Цікаві факти про вищі губчаті" at bounding box center [188, 174] width 61 height 80
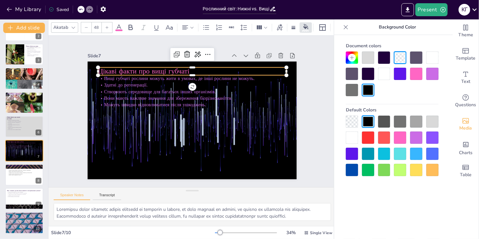
click at [118, 67] on span "Цікаві факти про вищі губчаті" at bounding box center [159, 57] width 90 height 37
click at [137, 67] on span "Цікаві факти про вищі губчаті" at bounding box center [177, 50] width 80 height 61
copy span "Цікаві факти про вищі губчаті"
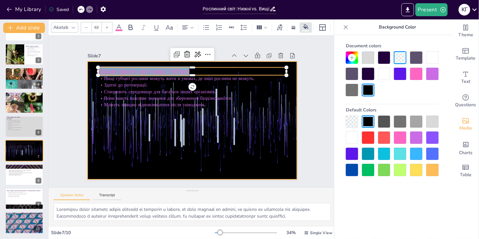
click at [168, 133] on div at bounding box center [188, 119] width 240 height 207
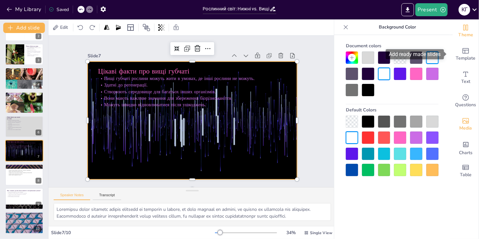
click at [460, 38] on span "Theme" at bounding box center [465, 34] width 15 height 7
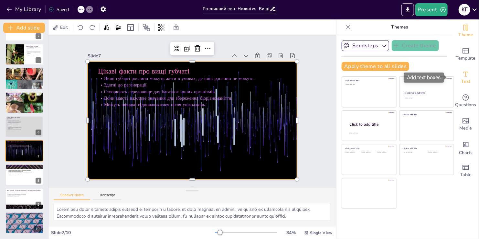
click at [455, 82] on div "Text" at bounding box center [466, 77] width 26 height 23
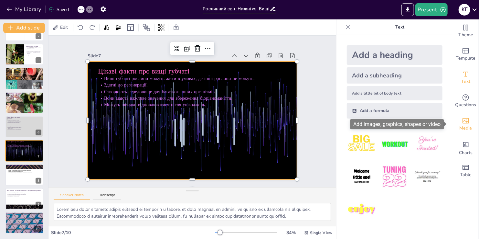
click at [458, 116] on div "Media" at bounding box center [466, 123] width 26 height 23
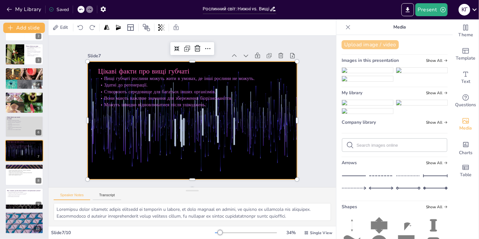
click at [375, 45] on button "Upload image / video" at bounding box center [370, 44] width 57 height 9
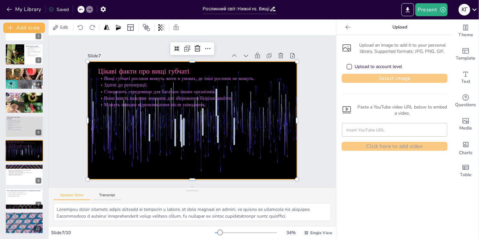
click at [365, 82] on button "Select image" at bounding box center [395, 78] width 106 height 9
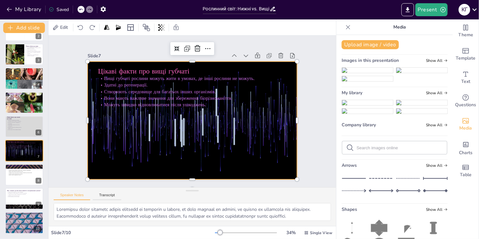
click at [359, 105] on img at bounding box center [367, 102] width 51 height 5
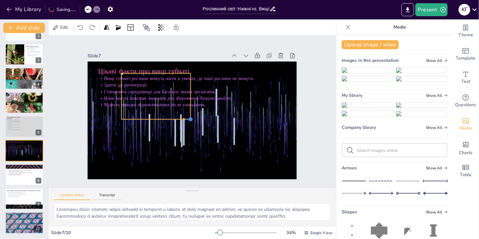
drag, startPoint x: 258, startPoint y: 165, endPoint x: 165, endPoint y: 103, distance: 111.7
click at [182, 115] on div "Цікаві факти про вищі губчаті Вищі губчаті рослини можуть жити в умовах, де інш…" at bounding box center [188, 119] width 239 height 193
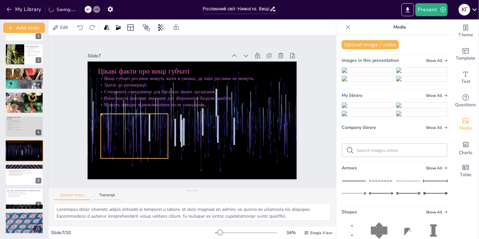
drag, startPoint x: 158, startPoint y: 94, endPoint x: 138, endPoint y: 134, distance: 45.4
click at [138, 134] on div at bounding box center [130, 123] width 75 height 58
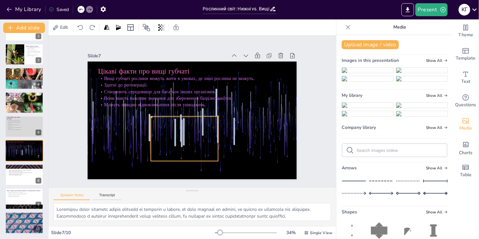
drag, startPoint x: 163, startPoint y: 133, endPoint x: 213, endPoint y: 135, distance: 50.2
click at [213, 135] on div at bounding box center [179, 136] width 75 height 58
click at [67, 161] on div "Slide 1 Рослинний світ: Нижні vs. Вищі губчаті - що цікавіше? Рослинний світ не…" at bounding box center [192, 111] width 275 height 205
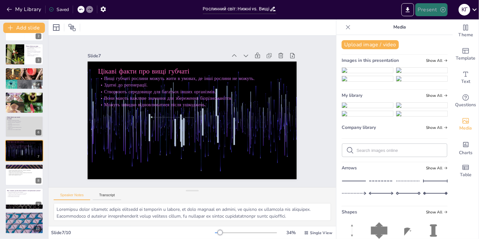
click at [436, 7] on button "Present" at bounding box center [431, 9] width 32 height 13
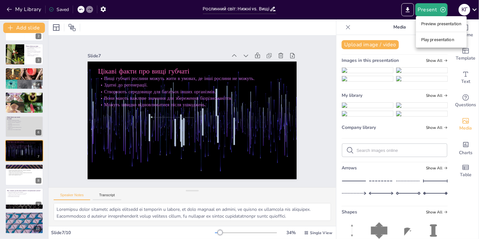
click at [425, 40] on li "Play presentation" at bounding box center [441, 40] width 51 height 10
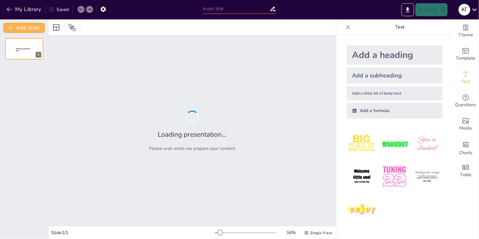
type input "Рослинний світ: Нижні vs. Вищі губчаті - що цікавіше?"
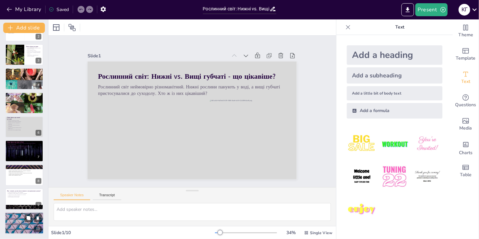
click at [18, 216] on div "Візьміть смартфон, відскануйте QR-код і пройдіть тест на сайті. Це допоможе пер…" at bounding box center [24, 221] width 38 height 13
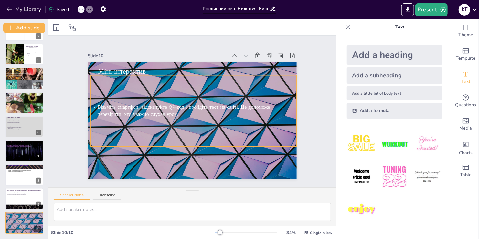
click at [130, 104] on span "Візьміть смартфон, відскануйте QR-код і пройдіть тест на сайті. Це допоможе пер…" at bounding box center [184, 105] width 168 height 60
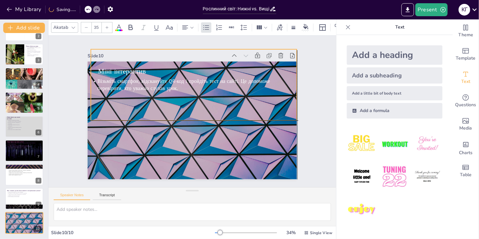
drag, startPoint x: 118, startPoint y: 105, endPoint x: 115, endPoint y: 82, distance: 22.5
click at [115, 82] on span "Візьміть смартфон, відскануйте QR-код і пройдіть тест на сайті. Це допоможе пер…" at bounding box center [184, 85] width 173 height 14
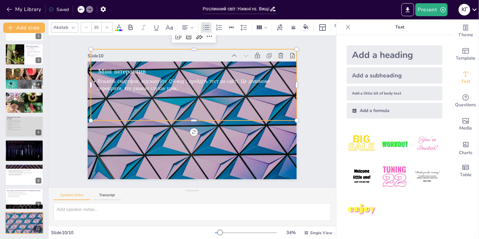
click at [119, 68] on div "Візьміть смартфон, відскануйте QR-код і пройдіть тест на сайті. Це допоможе пер…" at bounding box center [202, 86] width 218 height 131
click at [125, 69] on div "Візьміть смартфон, відскануйте QR-код і пройдіть тест на сайті. Це допоможе пер…" at bounding box center [194, 84] width 206 height 71
drag, startPoint x: 112, startPoint y: 93, endPoint x: 116, endPoint y: 92, distance: 3.6
click at [112, 93] on div "Візьміть смартфон, відскануйте QR-код і пройдіть тест на сайті. Це допоможе пер…" at bounding box center [202, 86] width 218 height 131
click at [118, 82] on span "Візьміть смартфон, відскануйте QR-код і пройдіть тест на сайті. Це допоможе пер…" at bounding box center [192, 80] width 168 height 60
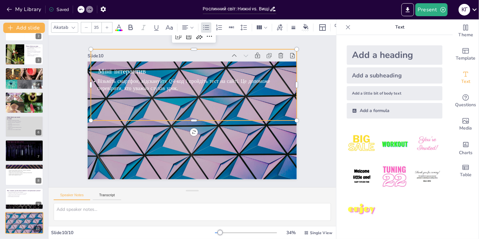
click at [172, 58] on div "Slide 10" at bounding box center [237, 78] width 130 height 175
click at [115, 91] on div "Візьміть смартфон, відскануйте QR-код і пройдіть тест на сайті. Це допоможе пер…" at bounding box center [193, 137] width 212 height 92
click at [115, 67] on div "Візьміть смартфон, відскануйте QR-код і пройдіть тест на сайті. Це допоможе пер…" at bounding box center [178, 89] width 208 height 178
click at [126, 98] on div "Візьміть смартфон, відскануйте QR-код і пройдіть тест на сайті. Це допоможе пер…" at bounding box center [199, 136] width 218 height 131
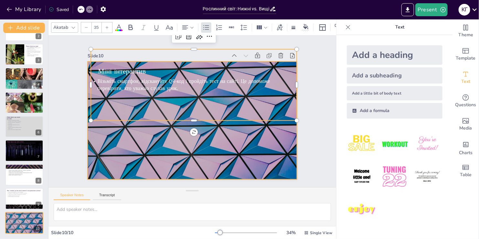
click at [145, 146] on div at bounding box center [200, 114] width 193 height 239
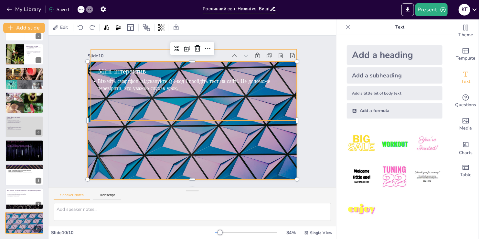
click at [124, 72] on div "Візьміть смартфон, відскануйте QR-код і пройдіть тест на сайті. Це допоможе пер…" at bounding box center [202, 86] width 218 height 131
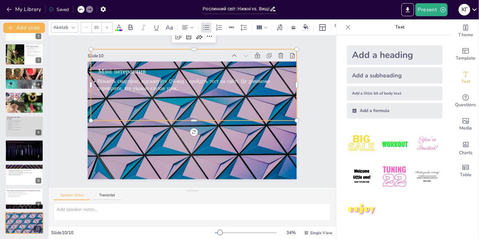
click at [125, 68] on div "Візьміть смартфон, відскануйте QR-код і пройдіть тест на сайті. Це допоможе пер…" at bounding box center [213, 95] width 190 height 201
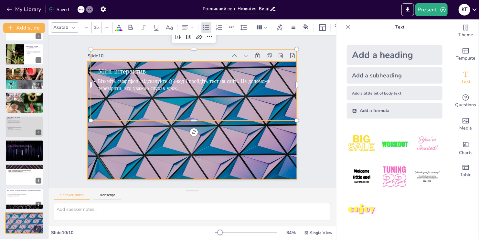
click at [124, 127] on div at bounding box center [188, 119] width 240 height 207
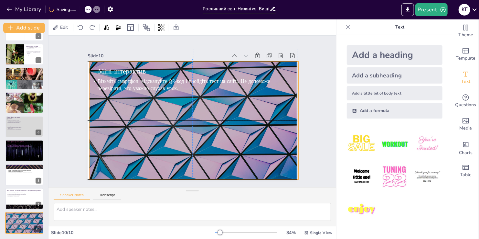
click at [127, 137] on div at bounding box center [192, 120] width 229 height 159
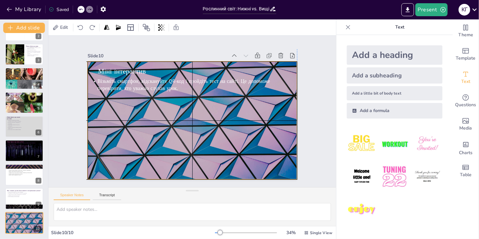
drag, startPoint x: 116, startPoint y: 145, endPoint x: 113, endPoint y: 145, distance: 3.2
click at [124, 145] on div at bounding box center [183, 110] width 118 height 209
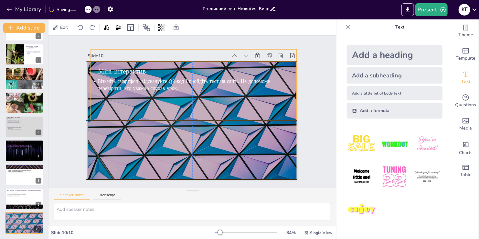
click at [195, 99] on div "Візьміть смартфон, відскануйте QR-код і пройдіть тест на сайті. Це допоможе пер…" at bounding box center [197, 85] width 212 height 92
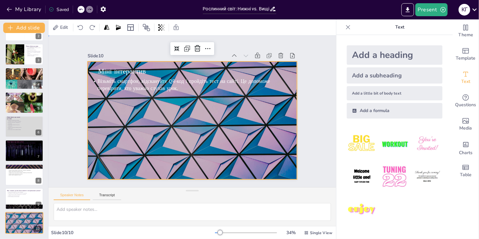
click at [141, 48] on div "Slide 1 Рослинний світ: Нижні vs. Вищі губчаті - що цікавіше? Рослинний світ не…" at bounding box center [192, 111] width 246 height 209
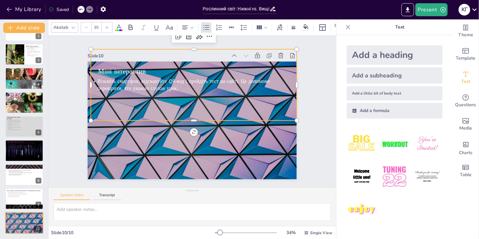
drag, startPoint x: 145, startPoint y: 51, endPoint x: 140, endPoint y: 66, distance: 15.7
click at [140, 66] on div "Slide 10 Міні інтерактив Візьміть смартфон, відскануйте QR-код і пройдіть тест …" at bounding box center [190, 115] width 245 height 216
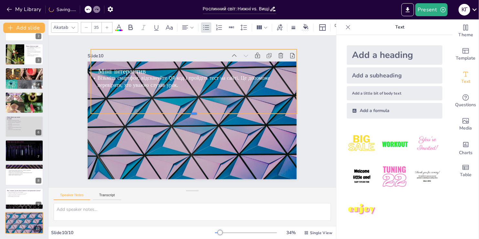
drag, startPoint x: 190, startPoint y: 120, endPoint x: 186, endPoint y: 113, distance: 8.0
click at [186, 113] on div at bounding box center [189, 116] width 125 height 170
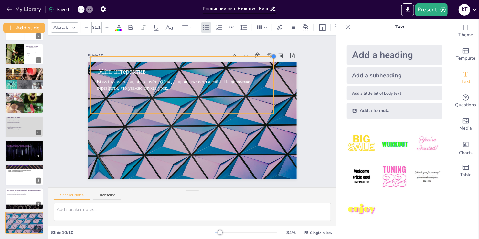
drag, startPoint x: 293, startPoint y: 47, endPoint x: 235, endPoint y: 60, distance: 60.0
click at [269, 89] on div "Міні інтерактив Візьміть смартфон, відскануйте QR-код і пройдіть тест на сайті.…" at bounding box center [188, 119] width 239 height 193
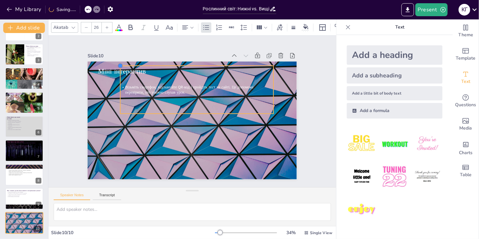
drag, startPoint x: 84, startPoint y: 52, endPoint x: 123, endPoint y: 78, distance: 46.6
click at [114, 85] on div "Міні інтерактив Візьміть смартфон, відскануйте QR-код і пройдіть тест на сайті.…" at bounding box center [191, 120] width 220 height 139
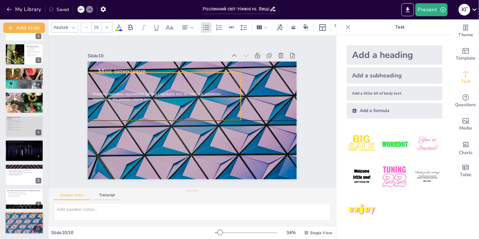
drag, startPoint x: 176, startPoint y: 93, endPoint x: 154, endPoint y: 94, distance: 22.7
click at [154, 94] on p "Візьміть смартфон, відскануйте QR-код і пройдіть тест на сайті. Це допоможе пер…" at bounding box center [168, 91] width 152 height 42
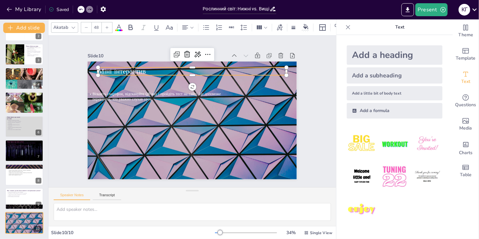
click at [120, 64] on div "Міні інтерактив Візьміть смартфон, відскануйте QR-код і пройдіть тест на сайті.…" at bounding box center [183, 108] width 176 height 235
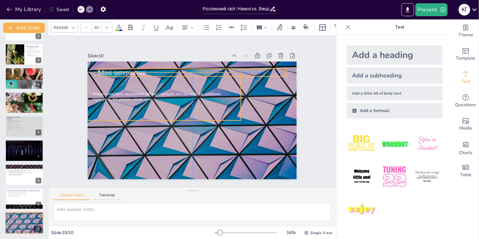
click at [183, 71] on div "Візьміть смартфон, відскануйте QR-код і пройдіть тест на сайті. Це допоможе пер…" at bounding box center [172, 86] width 159 height 106
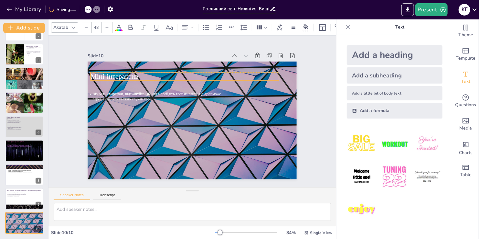
drag, startPoint x: 169, startPoint y: 68, endPoint x: 161, endPoint y: 74, distance: 9.9
click at [161, 161] on div "Міні інтерактив Візьміть смартфон, відскануйте QR-код і пройдіть тест на сайті.…" at bounding box center [192, 161] width 209 height 0
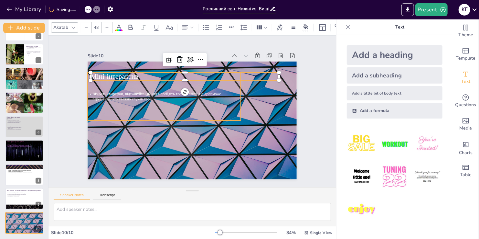
click at [121, 95] on span "Візьміть смартфон, відскануйте QR-код і пройдіть тест на сайті. Це допоможе пер…" at bounding box center [161, 87] width 128 height 32
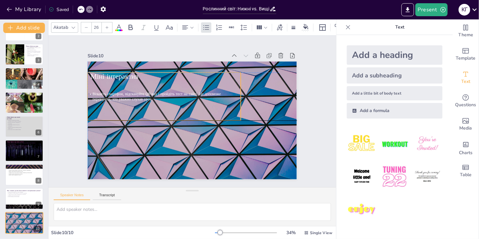
click at [160, 117] on div "Візьміть смартфон, відскануйте QR-код і пройдіть тест на сайті. Це допоможе пер…" at bounding box center [220, 97] width 129 height 152
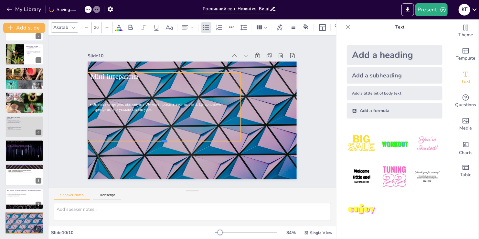
drag, startPoint x: 160, startPoint y: 119, endPoint x: 156, endPoint y: 140, distance: 21.0
click at [156, 140] on div at bounding box center [158, 137] width 151 height 37
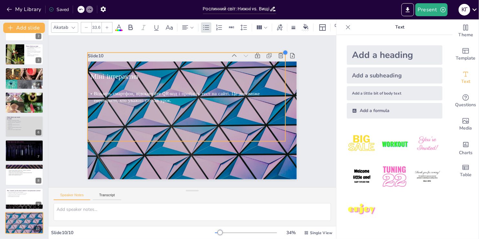
type input "33.7"
drag, startPoint x: 238, startPoint y: 72, endPoint x: 283, endPoint y: 58, distance: 47.0
click at [283, 58] on div "Slide 10 Міні інтерактив Візьміть смартфон, відскануйте QR-код і пройдіть тест …" at bounding box center [190, 115] width 245 height 216
click at [283, 84] on div "Slide 1 Рослинний світ: Нижні vs. Вищі губчаті - що цікавіше? Рослинний світ не…" at bounding box center [192, 111] width 180 height 302
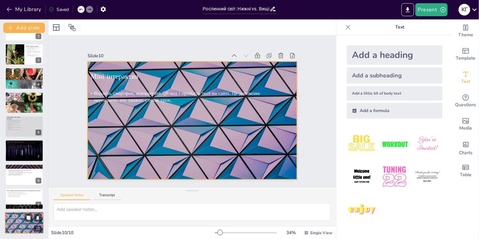
scroll to position [42, 0]
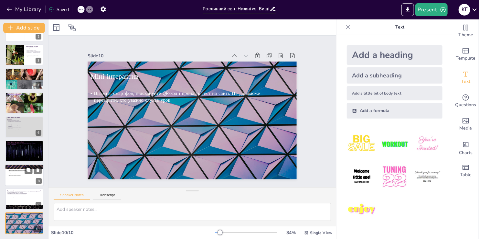
click at [16, 180] on div at bounding box center [24, 175] width 39 height 22
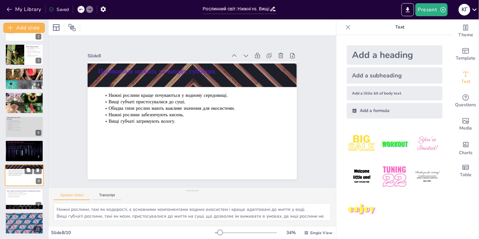
scroll to position [43, 0]
click at [17, 151] on div at bounding box center [22, 154] width 13 height 8
type textarea "Стійкість вищих губчатих рослин дозволяє їм виживати в умовах, де інші рослини …"
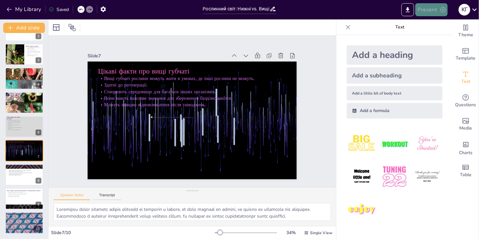
click at [441, 11] on icon "button" at bounding box center [443, 9] width 6 height 6
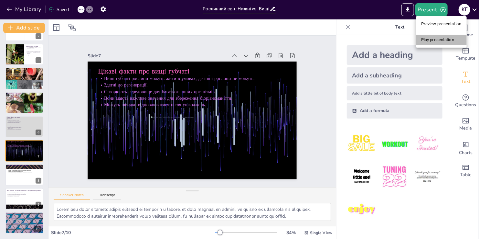
click at [436, 42] on li "Play presentation" at bounding box center [441, 40] width 51 height 10
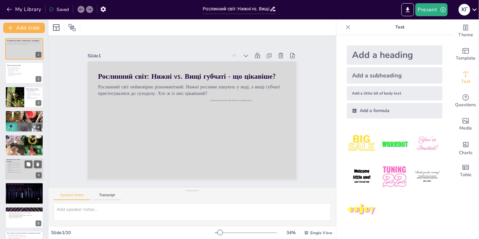
scroll to position [32, 0]
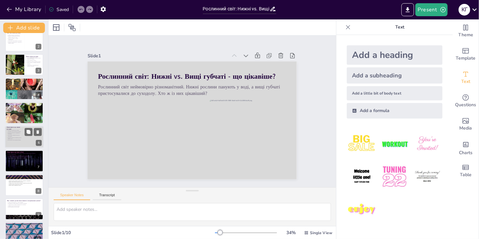
click at [11, 128] on p "Цікаві факти про нижні рослини" at bounding box center [15, 128] width 16 height 4
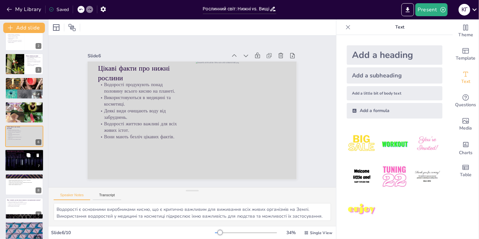
click at [25, 164] on div at bounding box center [22, 163] width 13 height 8
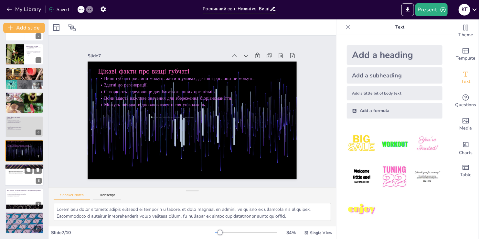
click at [24, 183] on div at bounding box center [24, 175] width 39 height 22
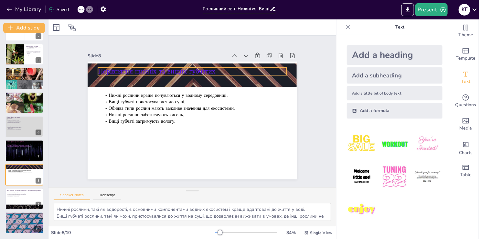
click at [114, 70] on span "Порівняння нижніх та вищих губчатих" at bounding box center [156, 71] width 117 height 9
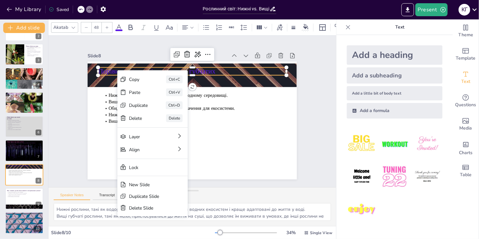
click at [108, 71] on span "Порівняння нижніх та вищих губчатих" at bounding box center [156, 71] width 117 height 9
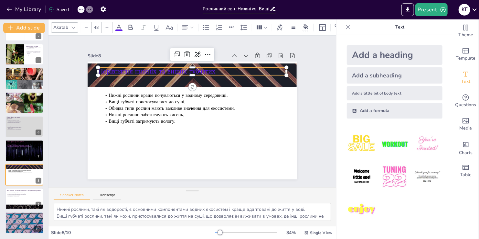
click at [108, 71] on span "Порівняння нижніх та вищих губчатих" at bounding box center [156, 71] width 117 height 9
click at [112, 69] on span "Порівняння нижніх та вищих губчатих" at bounding box center [156, 71] width 117 height 9
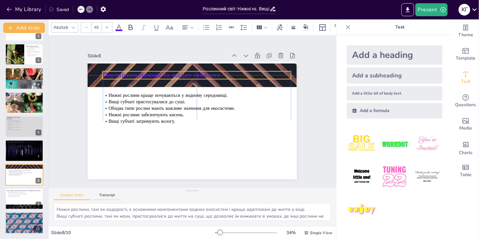
drag, startPoint x: 215, startPoint y: 68, endPoint x: 219, endPoint y: 71, distance: 5.0
click at [219, 71] on p "Порівняння нижніх та вищих губчатих" at bounding box center [197, 75] width 188 height 10
click at [217, 73] on p "Порівняння нижніх та вищих губчатих" at bounding box center [197, 75] width 188 height 10
click at [200, 73] on span "Порівняння нижніх та вищих губчатих" at bounding box center [161, 74] width 117 height 9
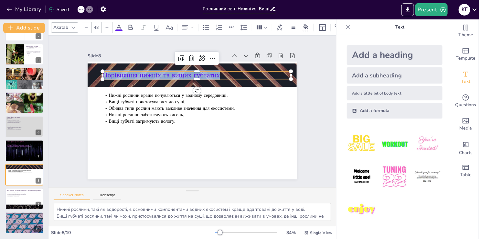
copy span "Порівняння нижніх та вищих губчатих"
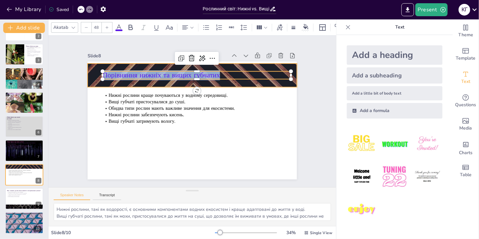
copy span "Порівняння нижніх та вищих губчатих"
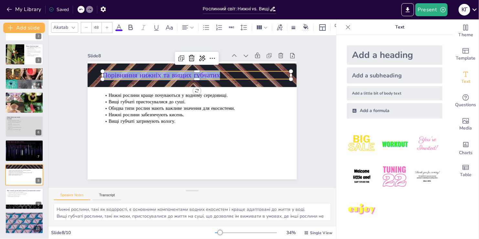
copy span "Порівняння нижніх та вищих губчатих"
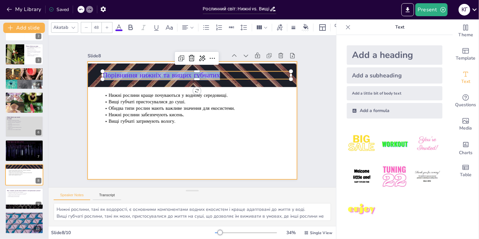
click at [239, 162] on div at bounding box center [192, 120] width 209 height 118
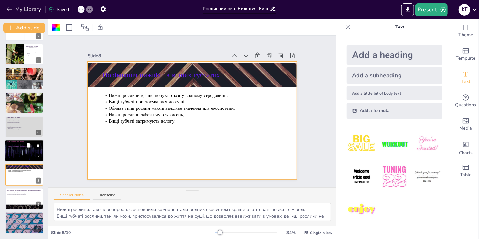
click at [23, 151] on div at bounding box center [22, 154] width 13 height 8
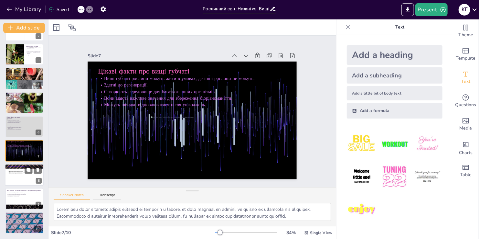
click at [23, 183] on div at bounding box center [24, 175] width 39 height 22
type textarea "Нижні рослини, такі як водорості, є основними компонентами водних екосистем і к…"
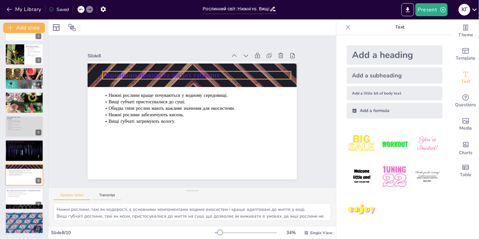
click at [156, 72] on span "Порівняння нижніх та вищих губчатих" at bounding box center [161, 74] width 117 height 9
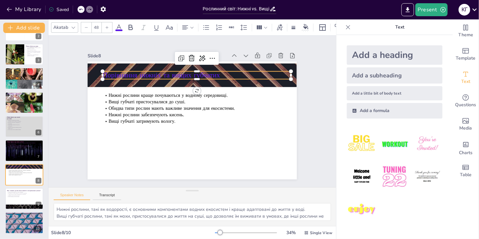
click at [156, 72] on span "Порівняння нижніх та вищих губчатих" at bounding box center [161, 74] width 117 height 9
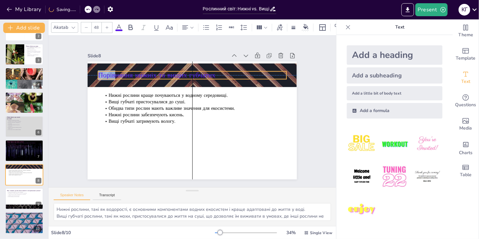
drag, startPoint x: 101, startPoint y: 71, endPoint x: 95, endPoint y: 72, distance: 5.6
click at [98, 72] on span "Порівняння нижніх та вищих губчатих" at bounding box center [156, 74] width 117 height 9
click at [128, 74] on span "Порівняння нижніх та вищих губчатих" at bounding box center [156, 74] width 117 height 9
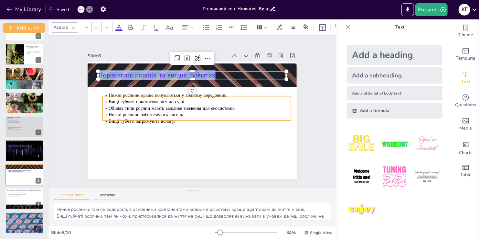
click at [109, 101] on span "Вищі губчаті пристосувалися до суші." at bounding box center [147, 101] width 77 height 6
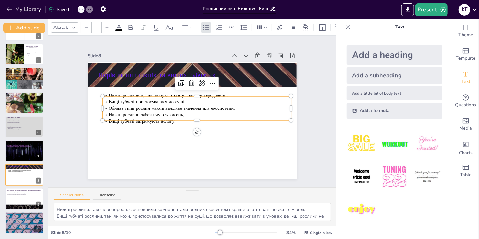
type input "32"
click at [111, 99] on span "Вищі губчаті пристосувалися до суші." at bounding box center [147, 101] width 77 height 6
click at [109, 99] on span "Вищі губчаті пристосувалися до суші." at bounding box center [147, 101] width 77 height 6
click at [109, 119] on div "Порівняння нижніх та вищих губчатих Нижні рослини краще почуваються у водному с…" at bounding box center [192, 120] width 209 height 118
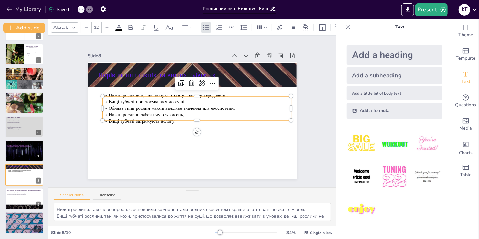
click at [108, 120] on div at bounding box center [197, 122] width 188 height 5
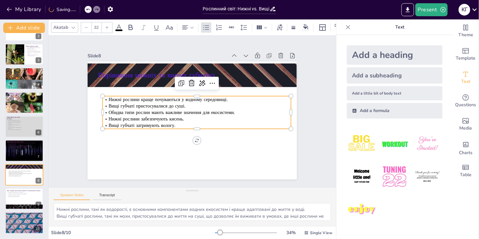
click at [109, 122] on span "Вищі губчаті затримують вологу." at bounding box center [142, 125] width 67 height 6
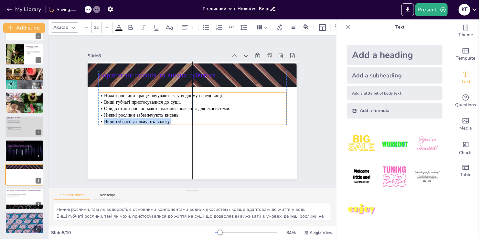
drag, startPoint x: 104, startPoint y: 122, endPoint x: 101, endPoint y: 118, distance: 4.8
click at [104, 118] on span "Вищі губчаті затримують вологу." at bounding box center [137, 121] width 67 height 6
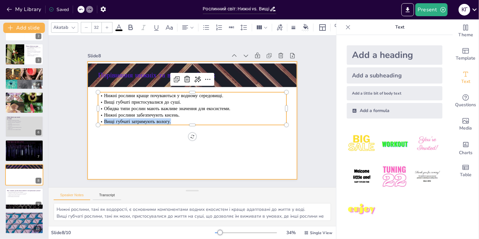
click at [173, 156] on div at bounding box center [192, 120] width 209 height 118
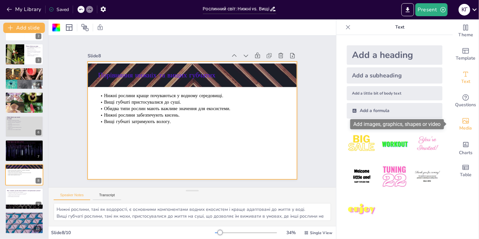
click at [460, 127] on span "Media" at bounding box center [466, 127] width 13 height 7
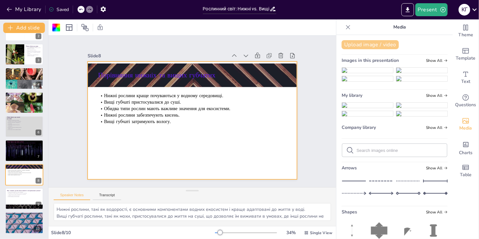
click at [370, 46] on button "Upload image / video" at bounding box center [370, 44] width 57 height 9
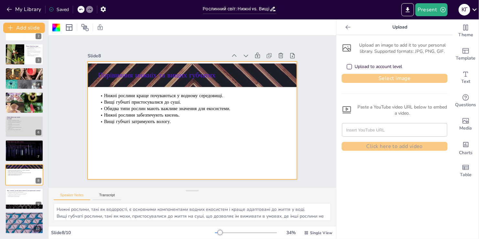
click at [380, 81] on button "Select image" at bounding box center [395, 78] width 106 height 9
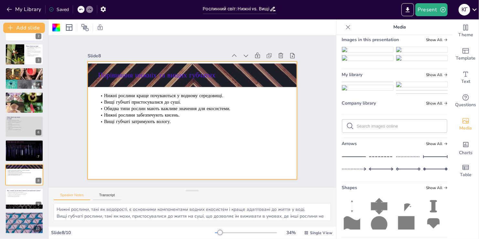
scroll to position [65, 0]
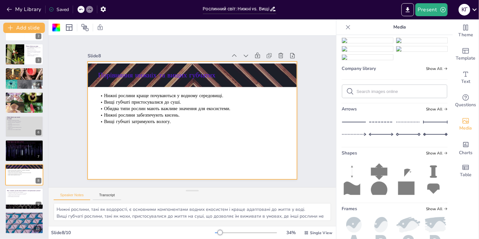
click at [356, 43] on img at bounding box center [367, 40] width 51 height 5
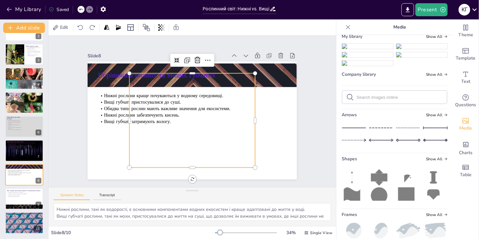
click at [211, 145] on div at bounding box center [192, 120] width 125 height 94
click at [175, 130] on div at bounding box center [192, 120] width 125 height 94
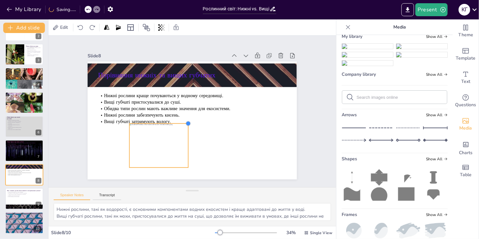
drag, startPoint x: 250, startPoint y: 70, endPoint x: 166, endPoint y: 129, distance: 101.6
click at [180, 121] on div "Порівняння нижніх та вищих губчатих Нижні рослини краще почуваються у водному с…" at bounding box center [192, 120] width 209 height 118
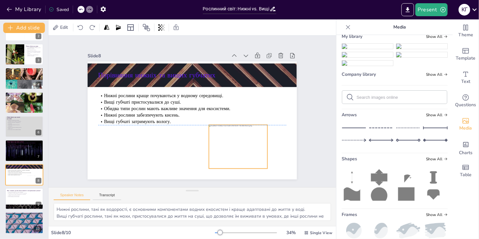
drag, startPoint x: 157, startPoint y: 140, endPoint x: 236, endPoint y: 140, distance: 79.5
click at [236, 140] on div at bounding box center [238, 147] width 58 height 44
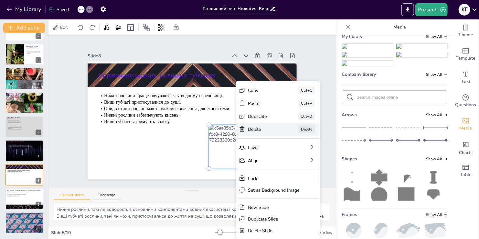
click at [246, 125] on div "Delete Delete" at bounding box center [278, 129] width 84 height 13
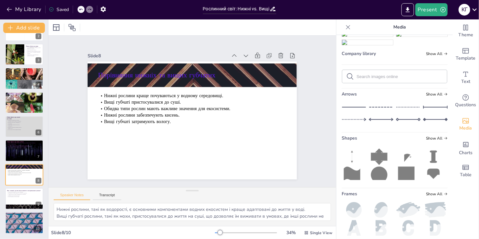
scroll to position [0, 0]
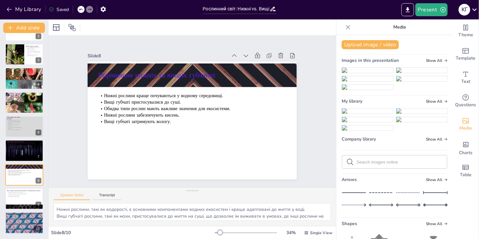
click at [362, 73] on img at bounding box center [367, 70] width 51 height 5
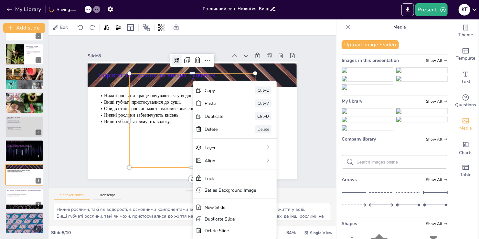
click at [174, 59] on icon at bounding box center [176, 60] width 5 height 5
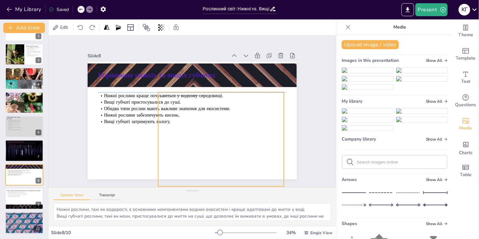
drag, startPoint x: 230, startPoint y: 105, endPoint x: 256, endPoint y: 113, distance: 27.0
click at [256, 113] on div at bounding box center [220, 139] width 125 height 94
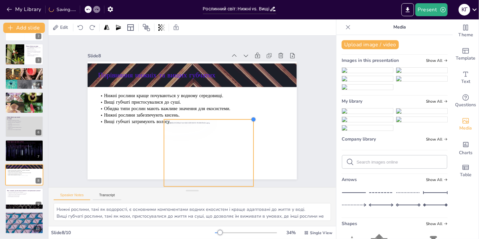
drag, startPoint x: 272, startPoint y: 103, endPoint x: 235, endPoint y: 133, distance: 48.3
click at [236, 133] on div "Порівняння нижніх та вищих губчатих Нижні рослини краще почуваються у водному с…" at bounding box center [192, 120] width 209 height 118
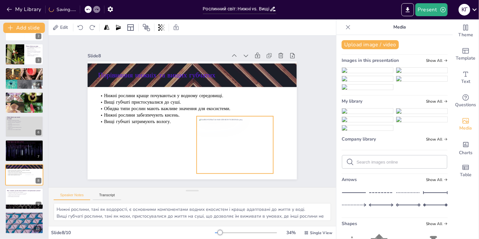
drag, startPoint x: 211, startPoint y: 151, endPoint x: 244, endPoint y: 138, distance: 35.1
click at [244, 138] on div at bounding box center [235, 144] width 76 height 57
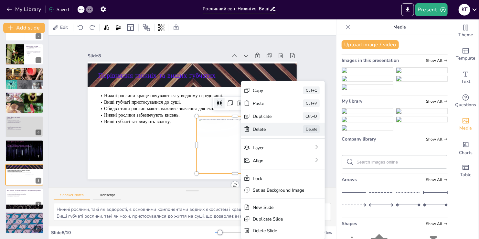
click at [269, 132] on div "Delete Delete" at bounding box center [283, 129] width 84 height 13
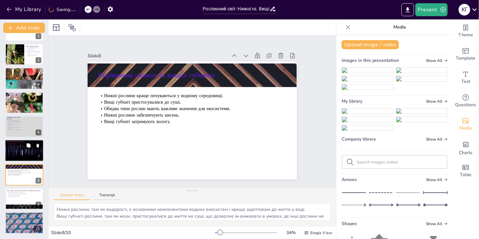
click at [9, 144] on span "Створюють середовище для багатьох інших організмів." at bounding box center [18, 144] width 21 height 1
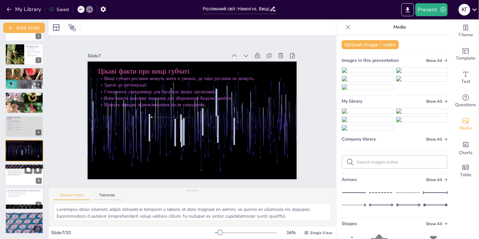
click at [14, 173] on span "Нижні рослини забезпечують кисень." at bounding box center [15, 173] width 14 height 1
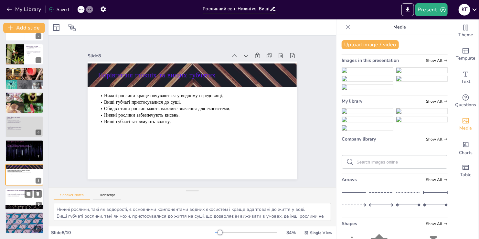
click at [19, 191] on p "Синьо-зелені водорості є дуже стійкими." at bounding box center [24, 191] width 35 height 1
type textarea "Стійкість синьо-зелених водоростей дозволяє їм виживати в умовах, де інші орган…"
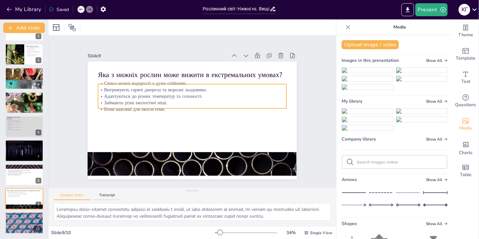
click at [105, 80] on div "Яка з нижніх рослин може вижити в екстремальних умовах? Синьо-зелені водорості …" at bounding box center [192, 120] width 209 height 118
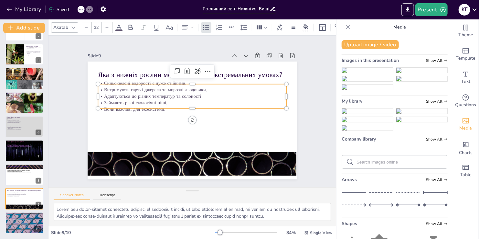
click at [103, 90] on p "Витримують гарячі джерела та морозні льодовики." at bounding box center [192, 89] width 188 height 6
drag, startPoint x: 99, startPoint y: 79, endPoint x: 104, endPoint y: 79, distance: 4.8
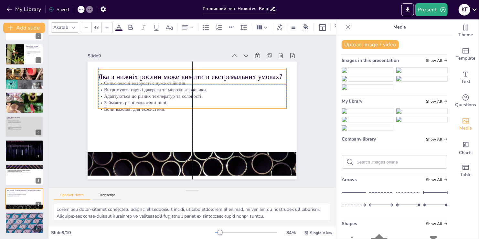
click at [101, 80] on p "Синьо-зелені водорості є дуже стійкими." at bounding box center [192, 83] width 188 height 6
click at [101, 81] on div "Яка з нижніх рослин може вижити в екстремальних умовах? Синьо-зелені водорості …" at bounding box center [192, 120] width 209 height 118
type input "32"
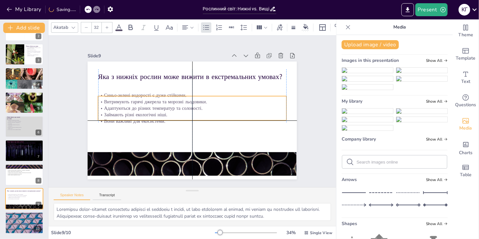
drag, startPoint x: 102, startPoint y: 91, endPoint x: 103, endPoint y: 110, distance: 18.5
click at [103, 110] on p "Адаптуються до різних температур та солоності." at bounding box center [192, 108] width 188 height 6
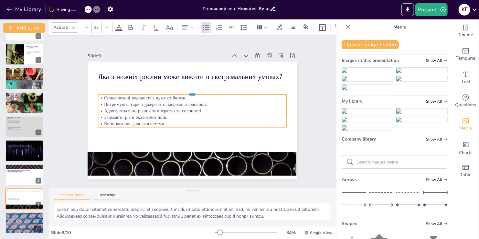
drag, startPoint x: 107, startPoint y: 99, endPoint x: 109, endPoint y: 91, distance: 8.3
click at [109, 91] on div at bounding box center [192, 91] width 188 height 5
click at [105, 96] on p "Синьо-зелені водорості є дуже стійкими." at bounding box center [192, 97] width 188 height 6
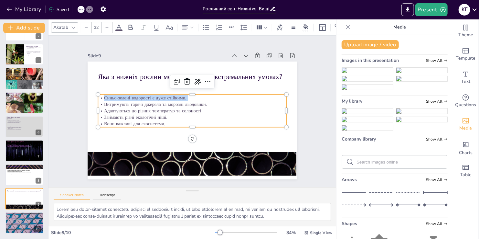
copy p "Синьо-зелені водорості є дуже стійкими."
click at [220, 111] on p "Адаптуються до різних температур та солоності." at bounding box center [192, 110] width 188 height 6
drag, startPoint x: 187, startPoint y: 126, endPoint x: 188, endPoint y: 120, distance: 5.9
click at [188, 120] on div "Яка з нижніх рослин може вижити в екстремальних умовах? Синьо-зелені водорості …" at bounding box center [192, 120] width 209 height 118
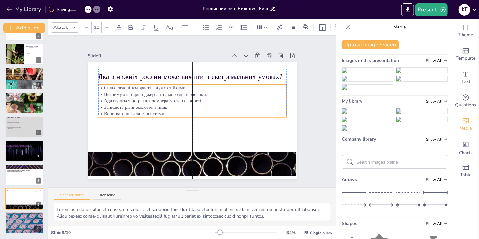
drag, startPoint x: 218, startPoint y: 115, endPoint x: 219, endPoint y: 103, distance: 12.0
click at [219, 104] on p "Займають різні екологічні ніші." at bounding box center [192, 107] width 188 height 6
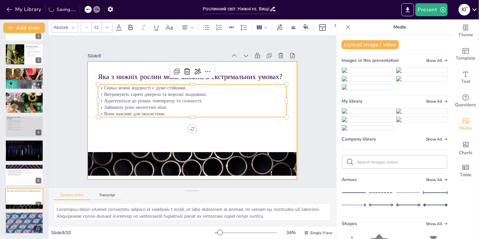
click at [226, 134] on div at bounding box center [192, 120] width 209 height 118
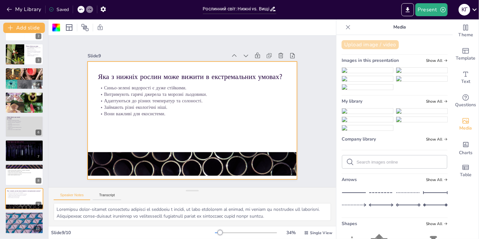
click at [358, 45] on button "Upload image / video" at bounding box center [370, 44] width 57 height 9
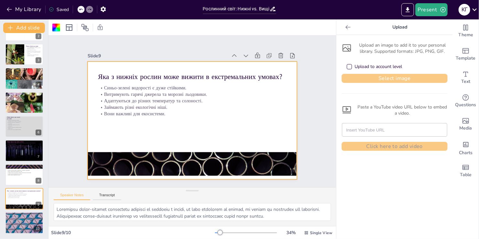
click at [368, 81] on button "Select image" at bounding box center [395, 78] width 106 height 9
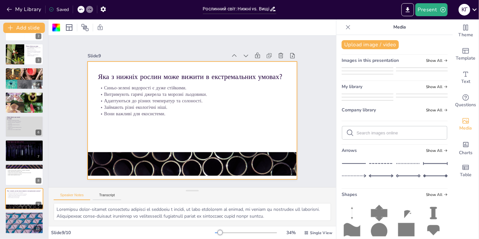
click at [363, 94] on img at bounding box center [367, 94] width 51 height 0
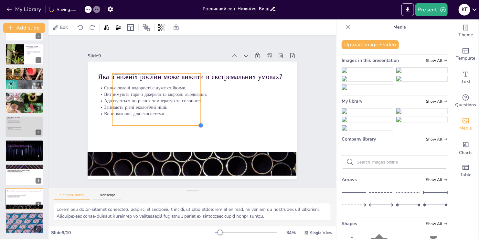
drag, startPoint x: 269, startPoint y: 167, endPoint x: 170, endPoint y: 116, distance: 111.3
click at [181, 123] on div "Яка з нижніх рослин може вижити в екстремальних умовах? Синьо-зелені водорості …" at bounding box center [192, 120] width 209 height 118
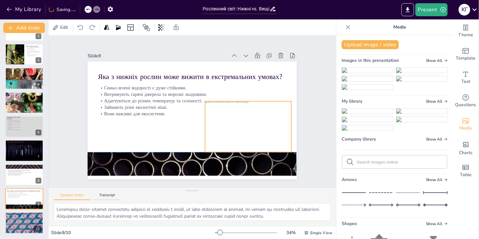
drag, startPoint x: 152, startPoint y: 99, endPoint x: 245, endPoint y: 128, distance: 97.3
click at [245, 128] on div at bounding box center [248, 126] width 86 height 51
click at [305, 152] on div "Slide 1 Рослинний світ: Нижні vs. Вищі губчаті - що цікавіше? Рослинний світ не…" at bounding box center [191, 111] width 245 height 136
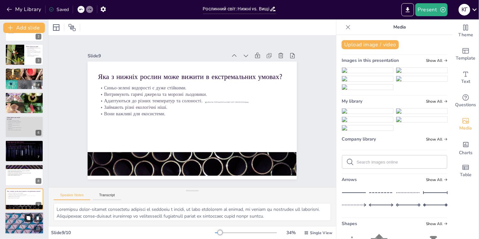
click at [28, 218] on icon at bounding box center [29, 218] width 4 height 4
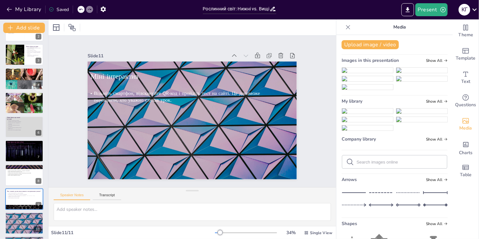
scroll to position [67, 0]
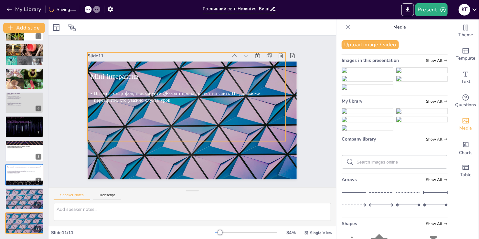
click at [96, 90] on span "Візьміть смартфон, відскануйте QR-код і пройдіть тест на сайті. Це допоможе пер…" at bounding box center [177, 97] width 166 height 14
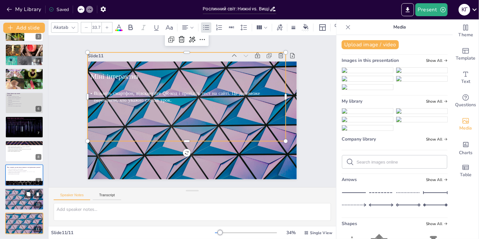
click at [20, 194] on span "Візьміть смартфон, відскануйте QR-код і пройдіть тест на сайті. Це допоможе пер…" at bounding box center [21, 194] width 31 height 3
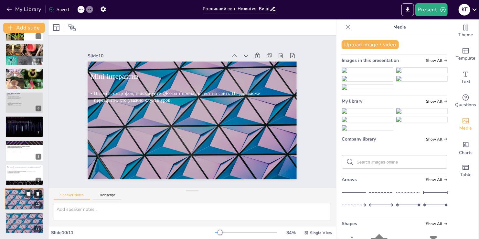
click at [39, 195] on icon at bounding box center [38, 193] width 5 height 5
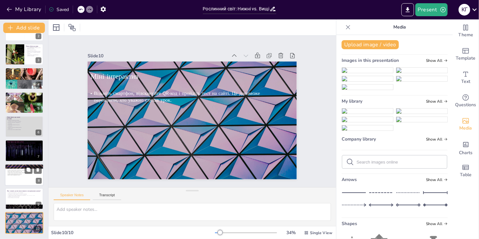
click at [22, 171] on span "Вищі губчаті пристосувалися до суші." at bounding box center [15, 170] width 14 height 1
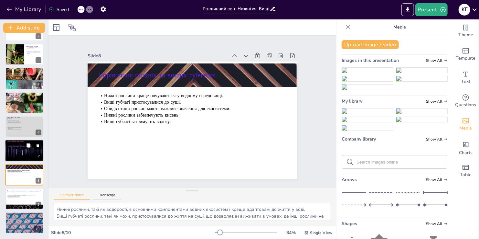
click at [18, 158] on div at bounding box center [24, 151] width 39 height 22
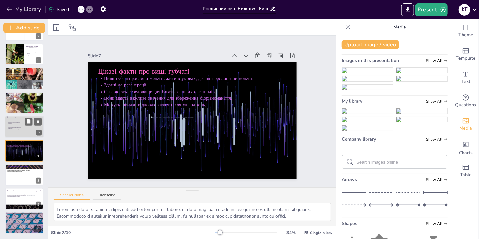
click at [17, 124] on p "Деякі види очищають воду від забруднень." at bounding box center [15, 125] width 16 height 2
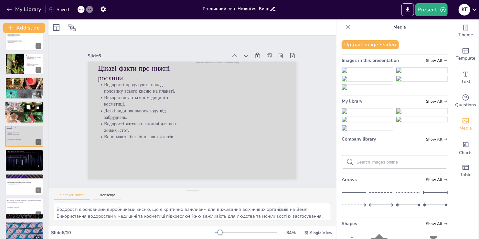
click at [19, 112] on div at bounding box center [24, 111] width 39 height 39
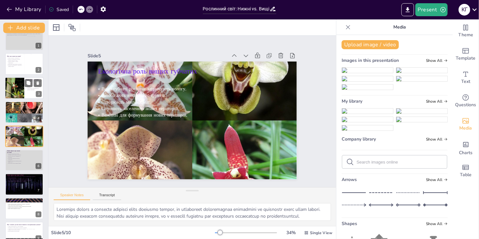
click at [17, 92] on div at bounding box center [14, 88] width 29 height 22
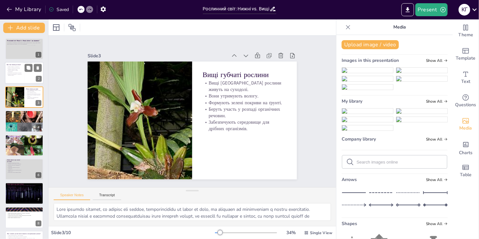
click at [16, 72] on p "Вони мають різні форми та кольори." at bounding box center [15, 72] width 16 height 1
type textarea "Водорості – це основа багатьох водних екосистем. Вони є не тільки джерелом їжі …"
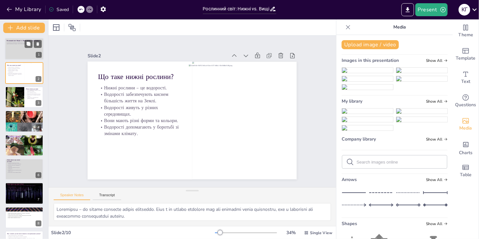
click at [15, 55] on div at bounding box center [24, 49] width 39 height 22
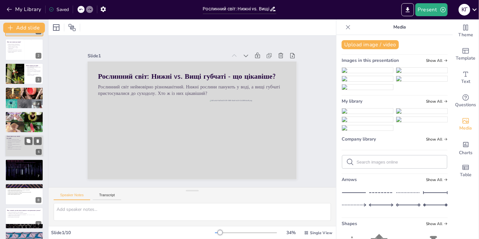
scroll to position [42, 0]
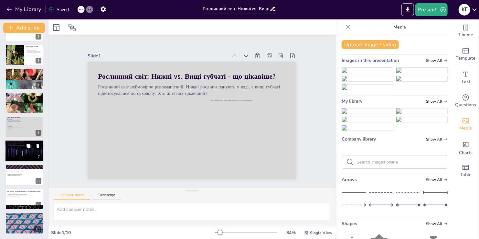
click at [16, 146] on span "Вони мають важливе значення для збереження біорізноманіття." at bounding box center [20, 146] width 24 height 1
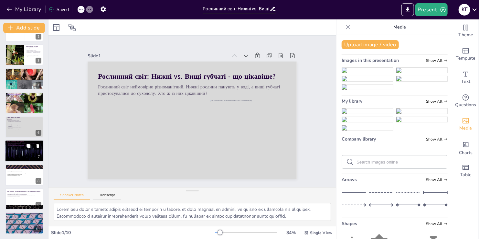
scroll to position [43, 0]
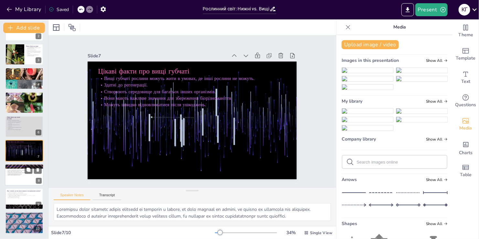
click at [22, 182] on div at bounding box center [24, 175] width 39 height 22
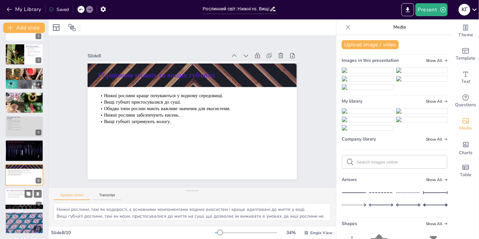
click at [21, 204] on div at bounding box center [24, 207] width 39 height 22
type textarea "Стійкість синьо-зелених водоростей дозволяє їм виживати в умовах, де інші орган…"
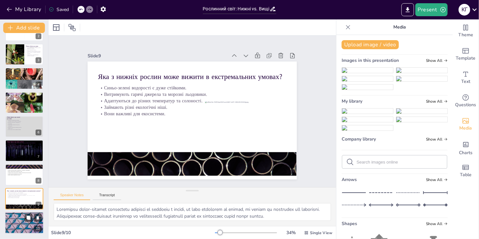
click at [17, 215] on div "Візьміть смартфон, відскануйте QR-код і пройдіть тест на сайті. Це допоможе пер…" at bounding box center [23, 218] width 37 height 16
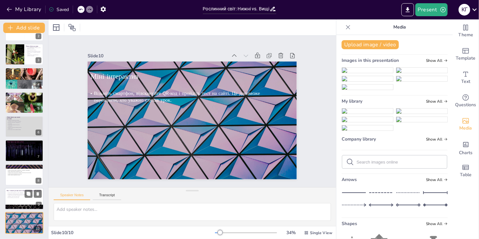
click at [17, 199] on div at bounding box center [24, 198] width 39 height 22
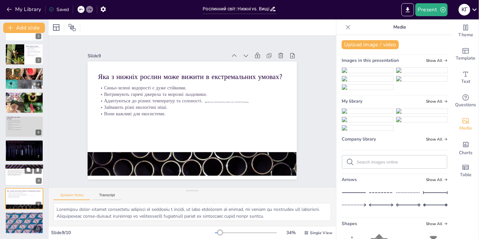
click at [12, 176] on div at bounding box center [24, 175] width 39 height 22
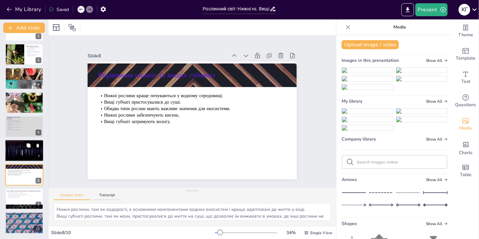
click at [16, 155] on div at bounding box center [24, 151] width 39 height 22
type textarea "Стійкість вищих губчатих рослин дозволяє їм виживати в умовах, де інші рослини …"
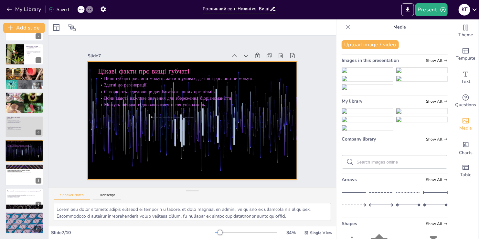
click at [145, 123] on div at bounding box center [192, 120] width 209 height 118
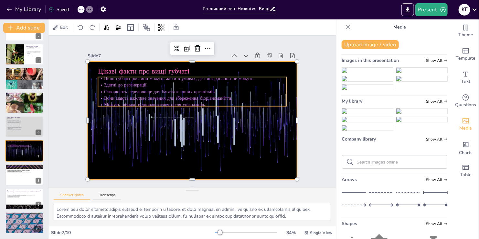
click at [222, 101] on p "Можуть швидко відновлюватися після ушкоджень." at bounding box center [192, 104] width 188 height 6
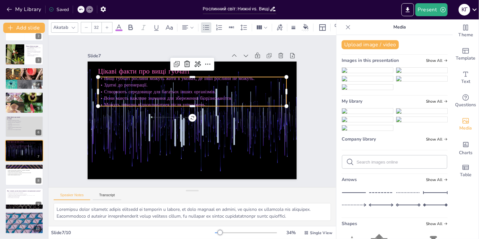
click at [222, 101] on p "Можуть швидко відновлюватися після ушкоджень." at bounding box center [192, 104] width 188 height 6
click at [207, 103] on p "Можуть швидко відновлюватися після ушкоджень." at bounding box center [192, 104] width 188 height 6
click at [206, 102] on p "Можуть швидко відновлюватися після ушкоджень." at bounding box center [192, 104] width 188 height 6
click at [201, 101] on span "Можуть швидко відновлюватися після ушкоджень." at bounding box center [155, 104] width 102 height 6
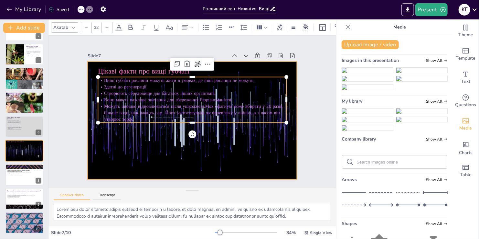
click at [245, 140] on div at bounding box center [192, 120] width 209 height 118
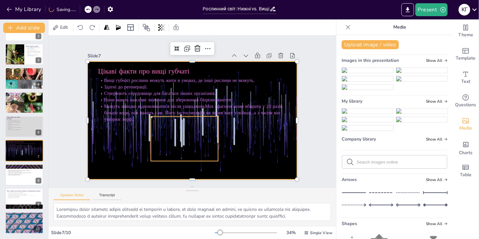
click at [174, 135] on div at bounding box center [184, 138] width 67 height 45
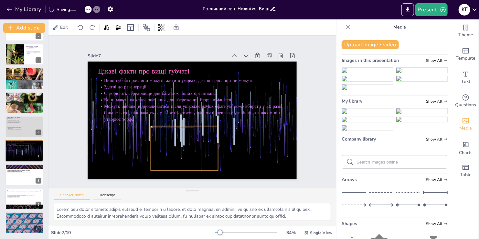
drag, startPoint x: 174, startPoint y: 135, endPoint x: 174, endPoint y: 144, distance: 9.7
click at [174, 144] on div at bounding box center [184, 148] width 67 height 45
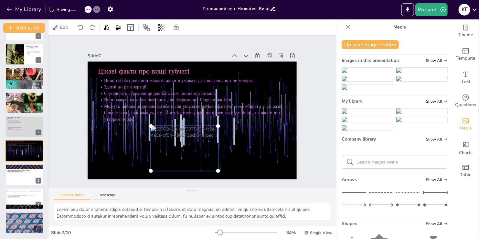
click at [123, 154] on div at bounding box center [192, 120] width 209 height 118
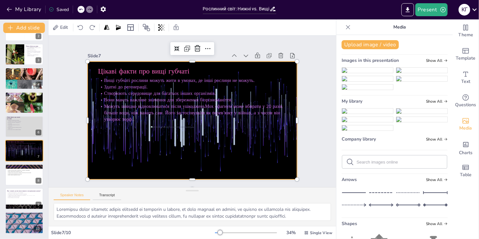
click at [123, 154] on div at bounding box center [192, 120] width 209 height 118
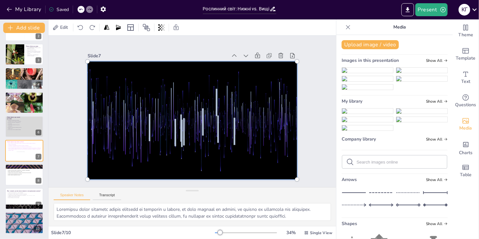
click at [123, 154] on div at bounding box center [192, 120] width 217 height 125
drag, startPoint x: 123, startPoint y: 154, endPoint x: 97, endPoint y: 112, distance: 49.9
click at [89, 145] on div at bounding box center [192, 120] width 217 height 125
drag, startPoint x: 97, startPoint y: 69, endPoint x: 153, endPoint y: 80, distance: 57.2
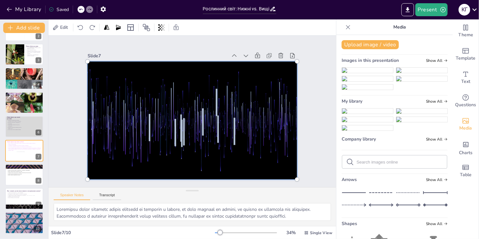
click at [153, 80] on div at bounding box center [192, 120] width 217 height 125
click at [12, 170] on span "Нижні рослини краще почуваються у водному середовищі." at bounding box center [19, 170] width 22 height 1
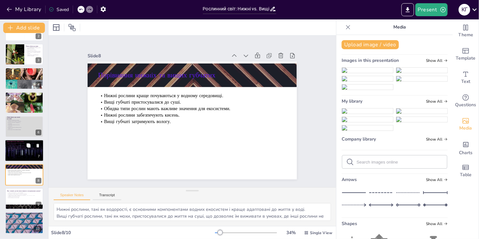
click at [15, 152] on div at bounding box center [24, 151] width 39 height 22
type textarea "Стійкість вищих губчатих рослин дозволяє їм виживати в умовах, де інші рослини …"
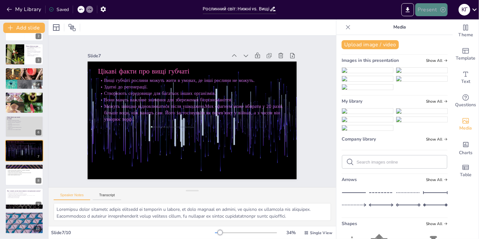
click at [426, 9] on button "Present" at bounding box center [431, 9] width 32 height 13
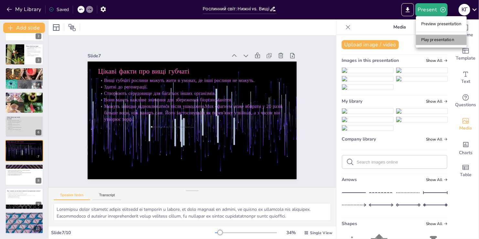
click at [432, 39] on li "Play presentation" at bounding box center [441, 40] width 51 height 10
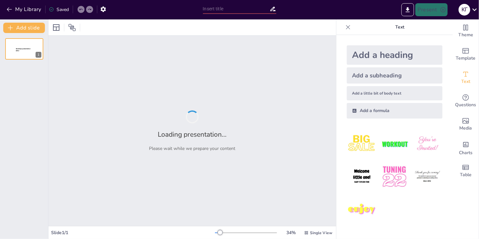
type input "Рослинний світ: Нижні vs. Вищі губчаті - що цікавіше?"
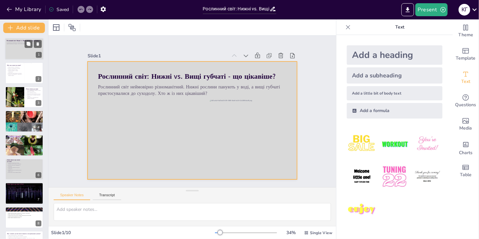
click at [18, 54] on div at bounding box center [24, 49] width 39 height 22
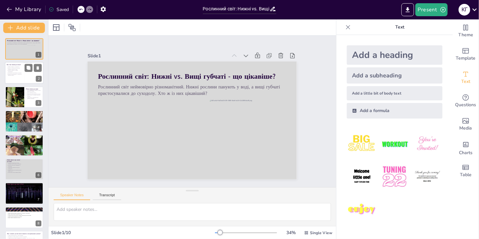
click at [19, 70] on p "Водорості живуть у різних середовищах." at bounding box center [15, 71] width 16 height 2
type textarea "Loremipsu – do sitame consecte adipis elitseddo. Eius t in utlabo etdolore mag …"
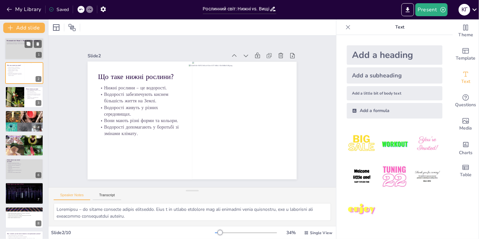
click at [16, 53] on div at bounding box center [24, 49] width 39 height 22
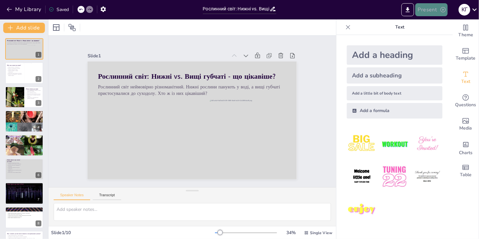
click at [434, 10] on button "Present" at bounding box center [431, 9] width 32 height 13
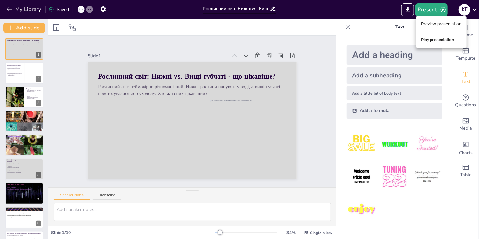
click at [426, 41] on li "Play presentation" at bounding box center [441, 40] width 51 height 10
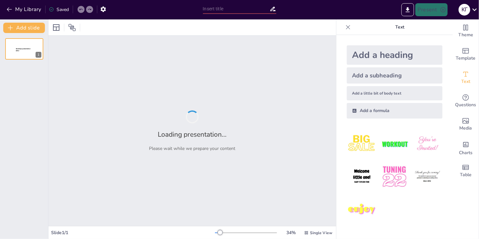
type input "Рослинний світ: Нижні vs. Вищі губчаті - що цікавіше?"
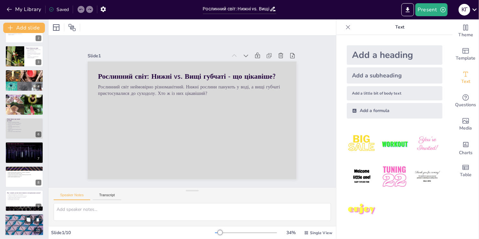
scroll to position [42, 0]
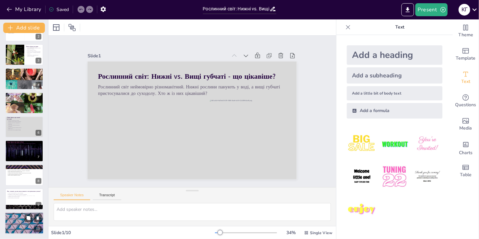
click at [19, 221] on div "Візьміть смартфон, відскануйте QR-код і пройдіть тест на сайті. Це допоможе пер…" at bounding box center [23, 218] width 37 height 16
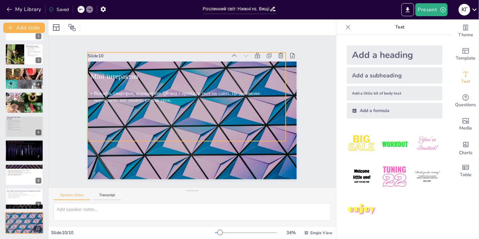
click at [106, 90] on span "Візьміть смартфон, відскануйте QR-код і пройдіть тест на сайті. Це допоможе пер…" at bounding box center [184, 89] width 157 height 74
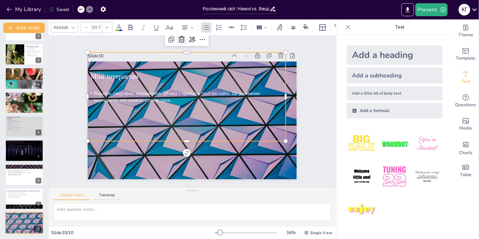
click at [192, 39] on icon at bounding box center [196, 38] width 9 height 9
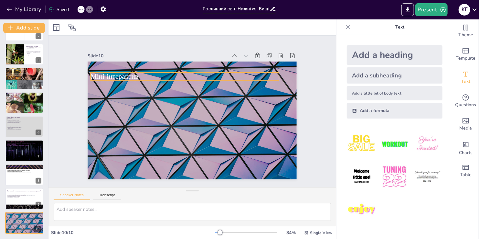
click at [151, 78] on div "Міні інтерактив" at bounding box center [188, 119] width 239 height 193
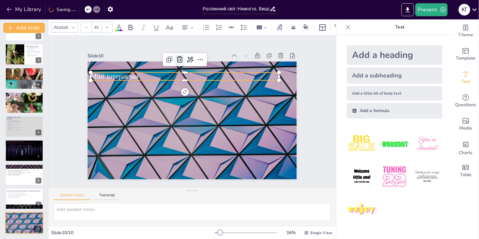
click at [191, 57] on icon at bounding box center [196, 58] width 10 height 10
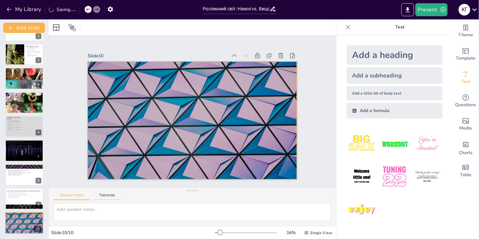
click at [153, 111] on div at bounding box center [188, 119] width 239 height 193
click at [242, 74] on icon at bounding box center [246, 78] width 8 height 8
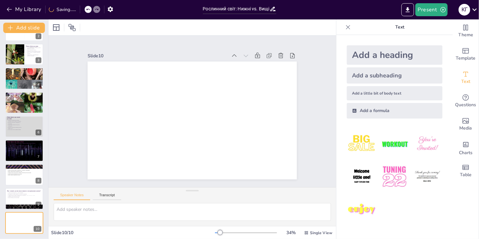
scroll to position [42, 0]
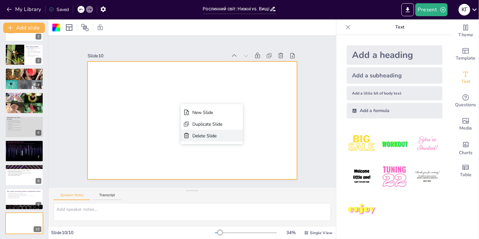
click at [203, 185] on div "Delete Slide" at bounding box center [217, 195] width 29 height 20
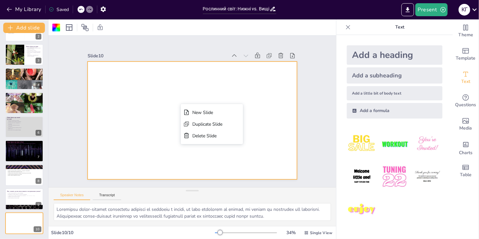
scroll to position [18, 0]
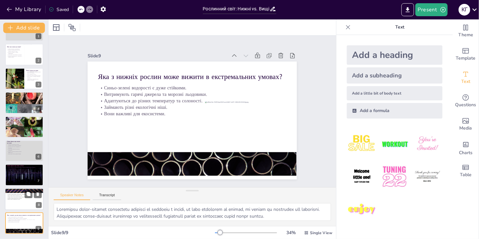
click at [15, 198] on span "Вищі губчаті затримують вологу." at bounding box center [14, 198] width 13 height 1
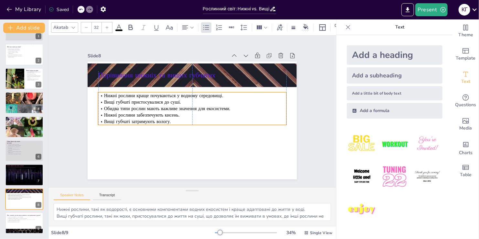
click at [112, 112] on p "Нижні рослини забезпечують кисень." at bounding box center [190, 114] width 156 height 116
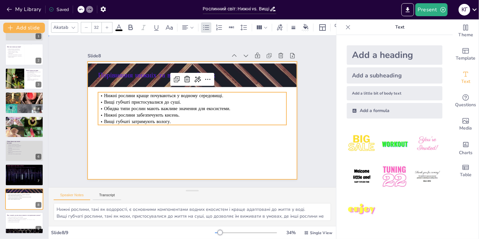
click at [203, 148] on div at bounding box center [189, 120] width 235 height 176
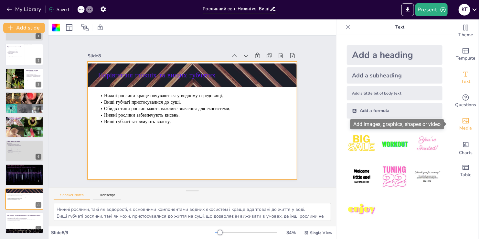
click at [462, 121] on icon "Add images, graphics, shapes or video" at bounding box center [466, 121] width 8 height 8
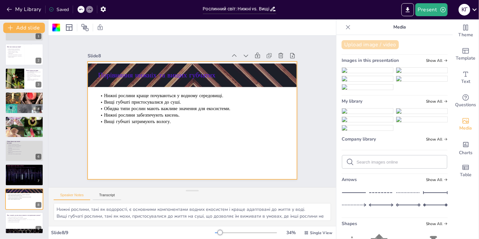
click at [364, 46] on button "Upload image / video" at bounding box center [370, 44] width 57 height 9
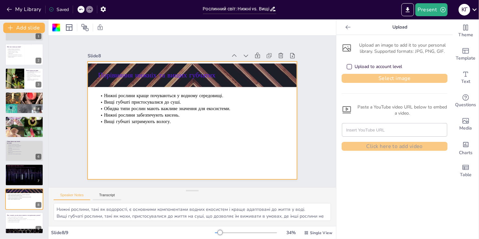
click at [354, 80] on button "Select image" at bounding box center [395, 78] width 106 height 9
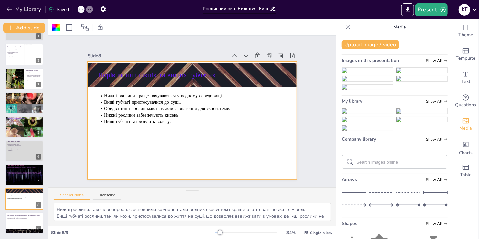
click at [353, 113] on img at bounding box center [367, 110] width 51 height 5
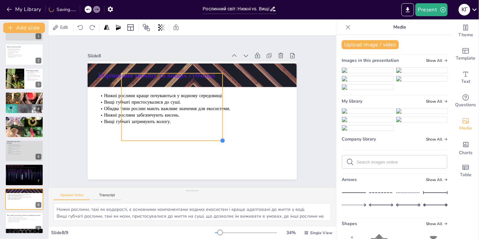
drag, startPoint x: 261, startPoint y: 167, endPoint x: 208, endPoint y: 119, distance: 71.2
click at [215, 125] on div "Порівняння нижніх та вищих губчатих Нижні рослини краще почуваються у водному с…" at bounding box center [189, 119] width 235 height 176
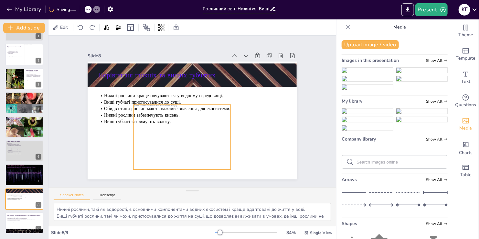
drag, startPoint x: 189, startPoint y: 104, endPoint x: 199, endPoint y: 135, distance: 33.4
click at [201, 134] on div at bounding box center [179, 136] width 103 height 74
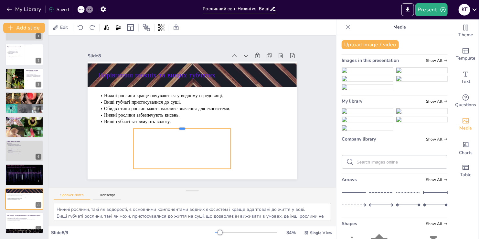
drag, startPoint x: 178, startPoint y: 101, endPoint x: 177, endPoint y: 125, distance: 24.6
click at [177, 125] on div at bounding box center [174, 114] width 69 height 76
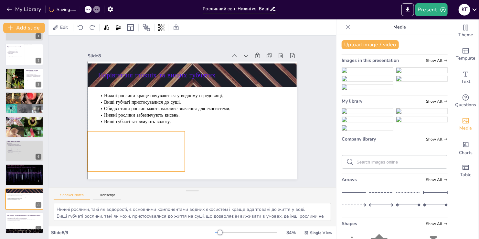
drag, startPoint x: 176, startPoint y: 141, endPoint x: 132, endPoint y: 143, distance: 43.7
click at [132, 143] on div at bounding box center [133, 133] width 103 height 74
drag, startPoint x: 181, startPoint y: 149, endPoint x: 154, endPoint y: 144, distance: 27.6
click at [184, 133] on div at bounding box center [168, 143] width 31 height 33
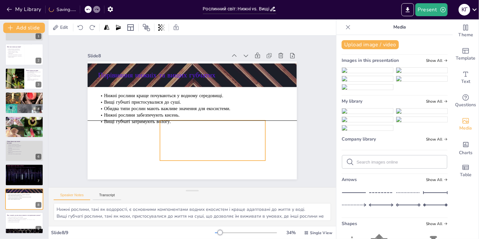
drag, startPoint x: 150, startPoint y: 146, endPoint x: 222, endPoint y: 138, distance: 72.9
click at [222, 138] on div at bounding box center [205, 140] width 124 height 106
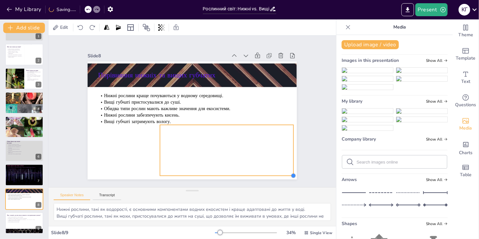
drag, startPoint x: 261, startPoint y: 163, endPoint x: 265, endPoint y: 173, distance: 11.4
click at [266, 174] on div "Порівняння нижніх та вищих губчатих Нижні рослини краще почуваються у водному с…" at bounding box center [190, 120] width 229 height 158
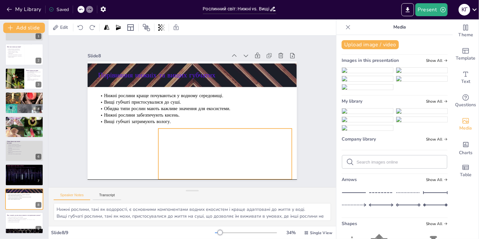
drag, startPoint x: 245, startPoint y: 158, endPoint x: 244, endPoint y: 163, distance: 5.1
click at [243, 163] on div at bounding box center [221, 149] width 143 height 111
click at [311, 107] on div "Slide 1 Рослинний світ: Нижні vs. Вищі губчаті - що цікавіше? Рослинний світ не…" at bounding box center [193, 111] width 292 height 322
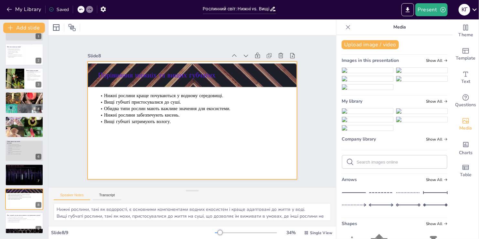
click at [106, 147] on div at bounding box center [184, 116] width 207 height 240
click at [55, 31] on div at bounding box center [56, 28] width 8 height 8
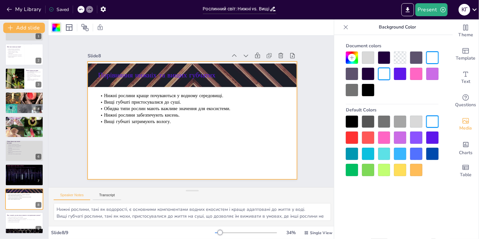
click at [413, 119] on div at bounding box center [416, 121] width 12 height 12
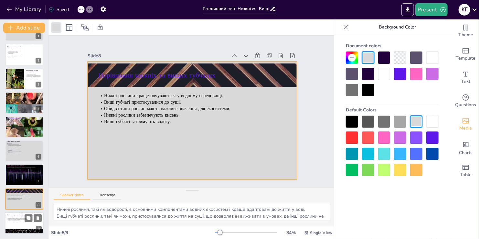
click at [23, 220] on p "Займають різні екологічні ніші." at bounding box center [24, 220] width 35 height 1
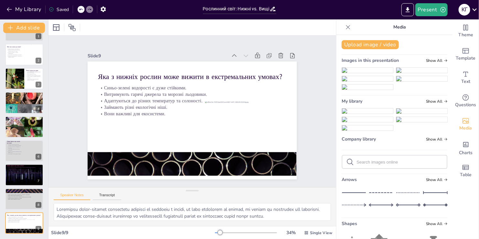
scroll to position [18, 0]
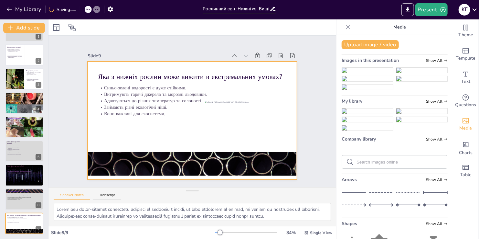
click at [108, 137] on div at bounding box center [191, 120] width 220 height 139
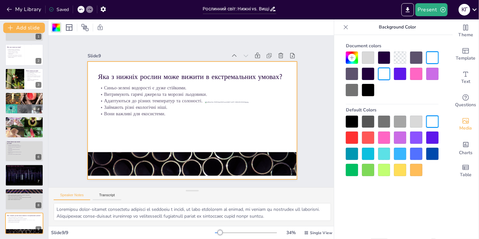
click at [416, 122] on div at bounding box center [416, 121] width 12 height 12
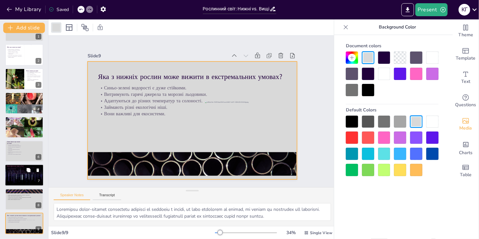
click at [14, 179] on div at bounding box center [24, 175] width 39 height 22
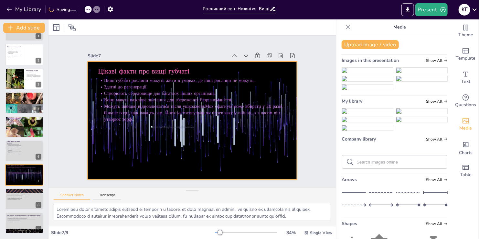
click at [116, 141] on div at bounding box center [189, 120] width 235 height 176
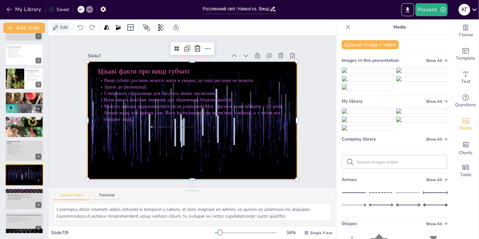
click at [58, 24] on icon at bounding box center [55, 27] width 6 height 6
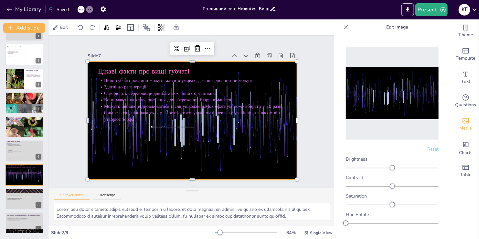
drag, startPoint x: 382, startPoint y: 111, endPoint x: 130, endPoint y: 144, distance: 254.4
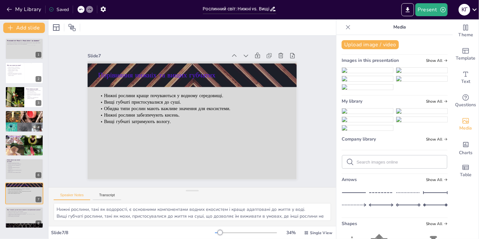
click at [81, 9] on icon at bounding box center [80, 10] width 3 height 2
type textarea "Стійкість вищих губчатих рослин дозволяє їм виживати в умовах, де інші рослини …"
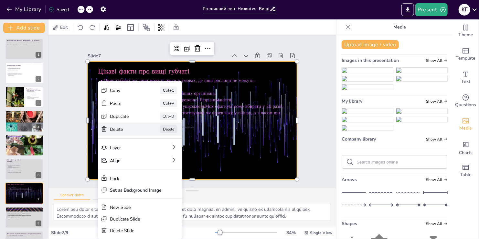
click at [138, 143] on div "Delete" at bounding box center [154, 152] width 32 height 19
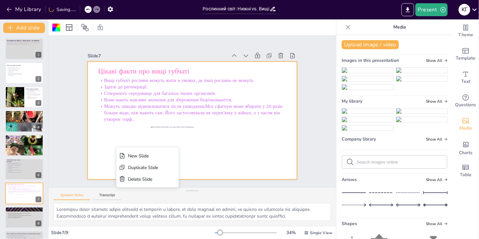
click at [57, 30] on div at bounding box center [56, 28] width 8 height 8
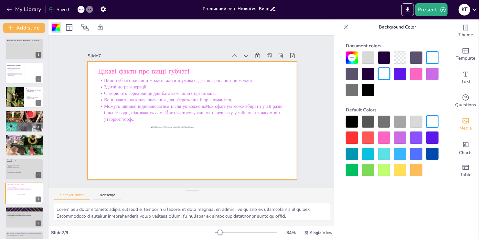
click at [418, 121] on div at bounding box center [416, 121] width 12 height 12
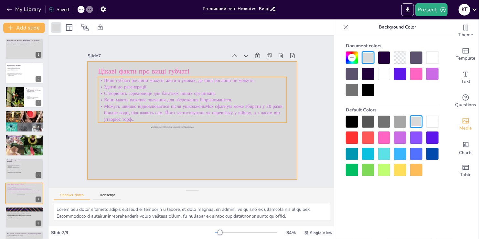
click at [123, 109] on p "Можуть швидко відновлюватися після ушкоджень Мох сфагнум може вбирати у 20 разі…" at bounding box center [191, 112] width 185 height 77
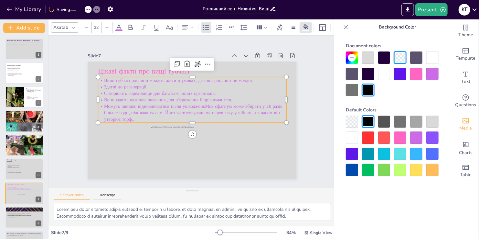
click at [367, 56] on div at bounding box center [368, 57] width 12 height 12
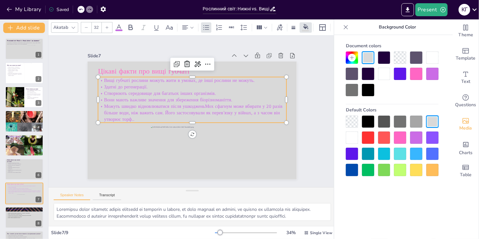
click at [129, 92] on span "Створюють середовище для багатьох інших організмів." at bounding box center [170, 81] width 105 height 51
click at [196, 92] on span "Створюють середовище для багатьох інших організмів." at bounding box center [221, 89] width 51 height 105
click at [369, 119] on div at bounding box center [368, 121] width 12 height 12
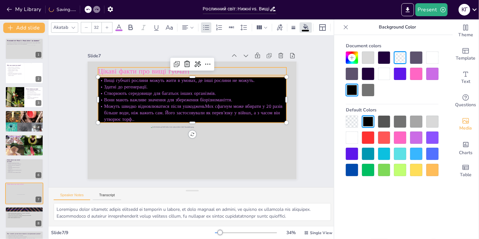
click at [140, 71] on span "Цікаві факти про вищі губчаті" at bounding box center [153, 62] width 91 height 28
type input "48"
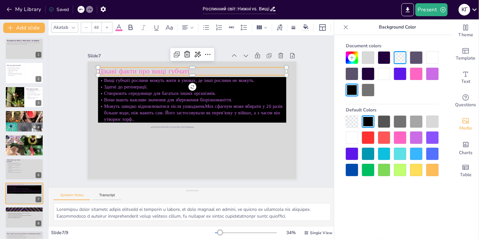
click at [149, 69] on span "Цікаві факти про вищі губчаті" at bounding box center [159, 57] width 90 height 37
click at [149, 69] on span "Цікаві факти про вищі губчаті" at bounding box center [148, 66] width 92 height 19
click at [366, 119] on div at bounding box center [368, 121] width 12 height 12
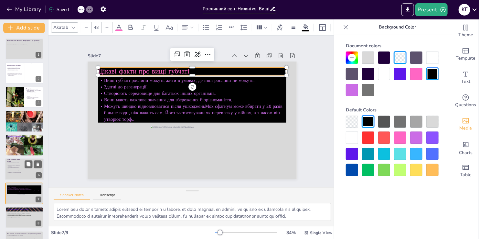
click at [9, 165] on p "Використовуються в медицині та косметиці." at bounding box center [15, 165] width 16 height 2
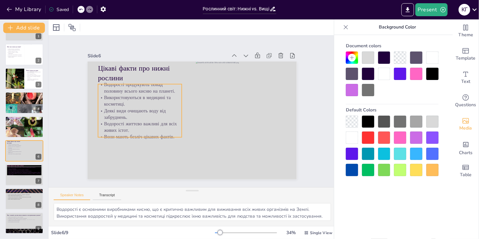
click at [125, 122] on p "Водорості життєво важливі для всіх живих істот." at bounding box center [140, 93] width 75 height 60
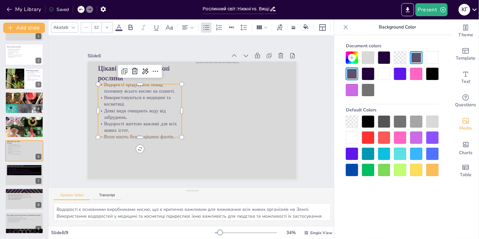
click at [125, 122] on p "Водорості життєво важливі для всіх живих істот." at bounding box center [138, 104] width 82 height 46
click at [369, 120] on div at bounding box center [368, 121] width 12 height 12
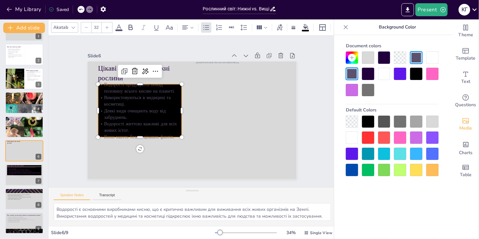
click at [348, 87] on div at bounding box center [352, 90] width 12 height 12
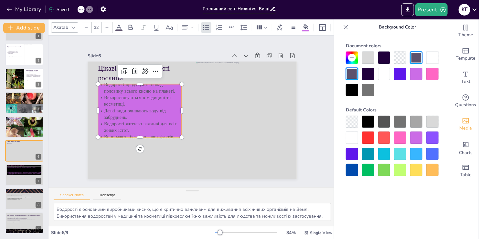
click at [366, 55] on div at bounding box center [368, 57] width 12 height 12
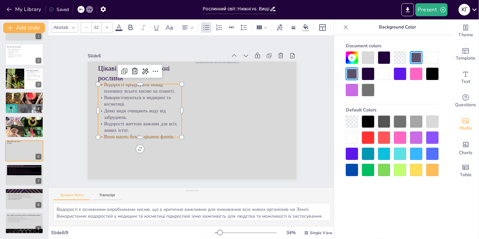
click at [403, 137] on div at bounding box center [400, 137] width 12 height 12
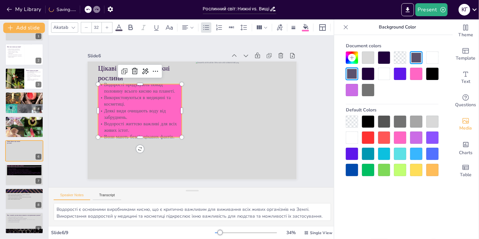
click at [355, 133] on div at bounding box center [352, 137] width 12 height 12
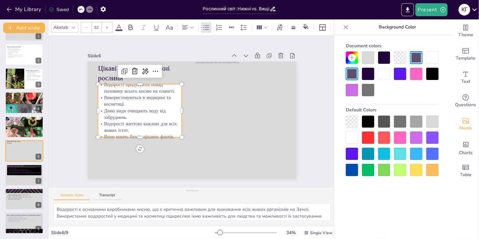
click at [164, 103] on p "Деякі види очищають воду від забруднень." at bounding box center [179, 60] width 30 height 85
click at [352, 122] on div at bounding box center [352, 121] width 12 height 12
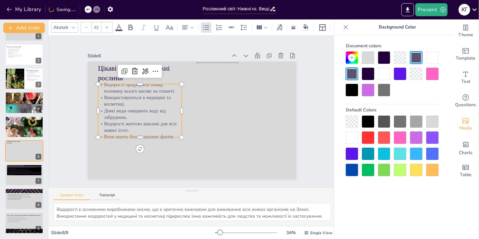
click at [139, 100] on span "Деякі види очищають воду від забруднень." at bounding box center [142, 82] width 60 height 37
click at [139, 107] on span "Деякі види очищають воду від забруднень." at bounding box center [135, 98] width 63 height 19
click at [139, 91] on span "Деякі види очищають воду від забруднень." at bounding box center [156, 64] width 47 height 54
click at [139, 105] on span "Деякі види очищають воду від забруднень." at bounding box center [137, 92] width 63 height 25
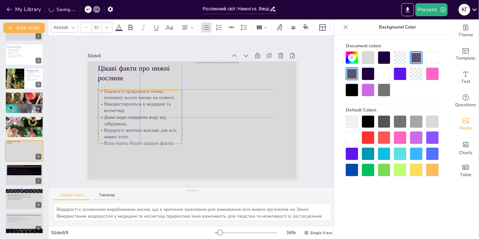
drag, startPoint x: 99, startPoint y: 84, endPoint x: 98, endPoint y: 88, distance: 4.4
click at [106, 88] on p "Водорості продукують понад половину всього кисню на планеті." at bounding box center [148, 79] width 84 height 38
click at [132, 108] on p "Використовуються в медицині та косметиці." at bounding box center [149, 81] width 79 height 53
click at [170, 109] on p "Використовуються в медицині та косметиці." at bounding box center [146, 86] width 82 height 46
click at [370, 57] on div at bounding box center [368, 57] width 12 height 12
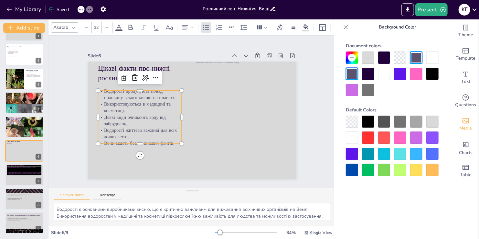
click at [420, 71] on div at bounding box center [416, 74] width 12 height 12
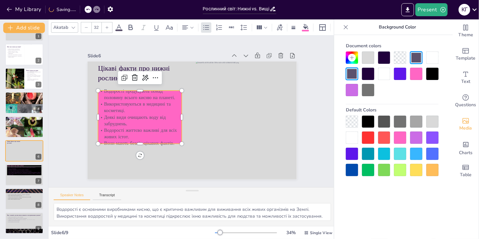
click at [366, 59] on div at bounding box center [368, 57] width 12 height 12
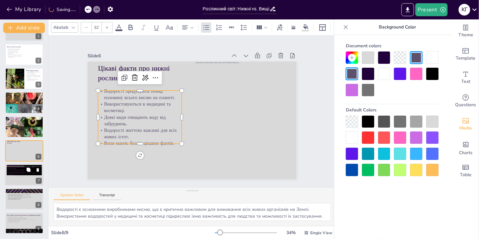
click at [15, 172] on p "Можуть швидко відновлюватися після ушкоджень Мох сфагнум може вбирати у 20 разі…" at bounding box center [24, 173] width 35 height 4
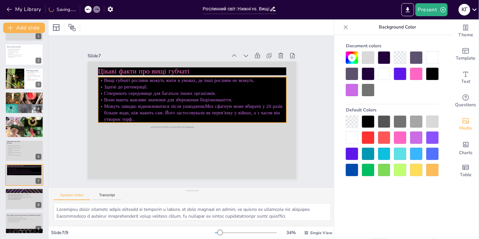
click at [133, 80] on span "Вищі губчаті рослини можуть жити в умовах, де інші рослини не можуть." at bounding box center [186, 77] width 149 height 37
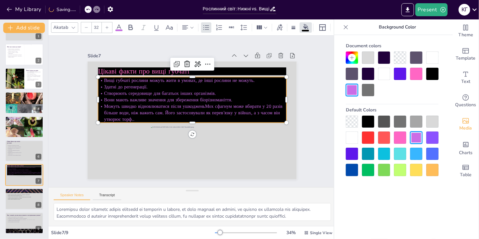
click at [133, 80] on span "Вищі губчаті рослини можуть жити в умовах, де інші рослини не можуть." at bounding box center [189, 77] width 145 height 53
click at [69, 115] on div "Slide 1 Рослинний світ: Нижні vs. Вищі губчаті - що цікавіше? Рослинний світ не…" at bounding box center [192, 111] width 273 height 265
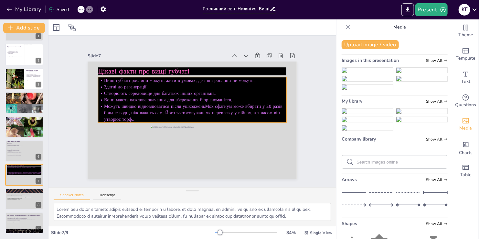
click at [192, 98] on span "Вони мають важливе значення для збереження біорізноманіття." at bounding box center [208, 90] width 33 height 127
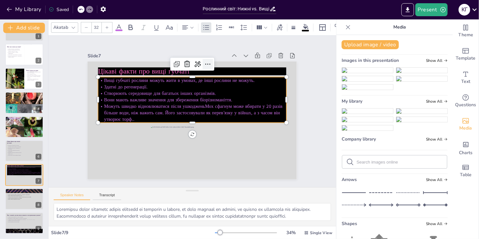
click at [220, 143] on icon at bounding box center [225, 148] width 11 height 11
click at [213, 64] on icon at bounding box center [217, 68] width 9 height 9
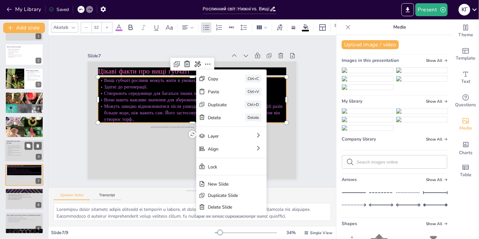
click at [15, 147] on p "Використовуються в медицині та косметиці." at bounding box center [15, 148] width 16 height 2
type textarea "Водорості є основними виробниками кисню, що є критично важливим для виживання в…"
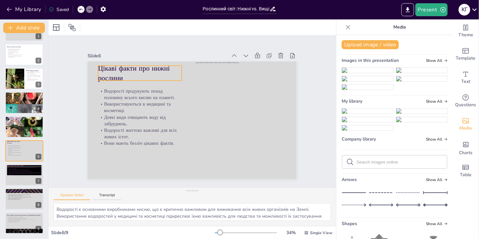
click at [124, 72] on p "Цікаві факти про нижні рослини" at bounding box center [149, 63] width 86 height 37
click at [118, 26] on icon at bounding box center [119, 28] width 8 height 8
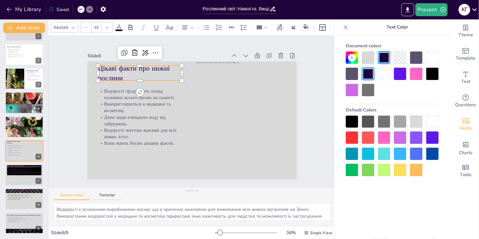
click at [352, 92] on div at bounding box center [352, 90] width 12 height 12
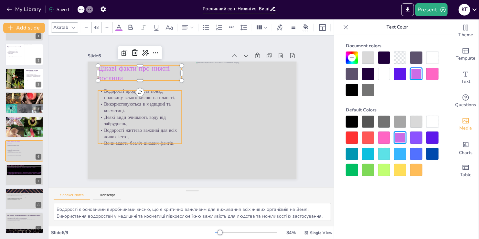
click at [126, 108] on p "Використовуються в медицині та косметиці." at bounding box center [149, 81] width 79 height 53
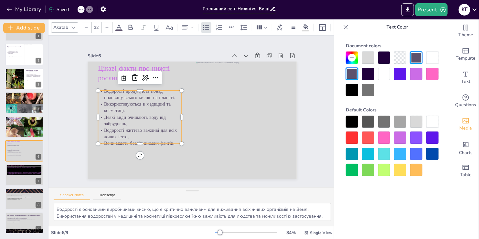
click at [119, 29] on span at bounding box center [118, 30] width 7 height 2
click at [404, 132] on div at bounding box center [400, 137] width 12 height 12
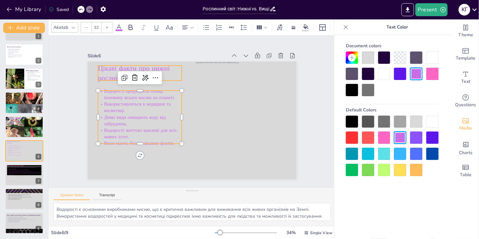
click at [235, 70] on span "Цікаві факти про нижні рослини" at bounding box center [265, 100] width 60 height 62
type input "48"
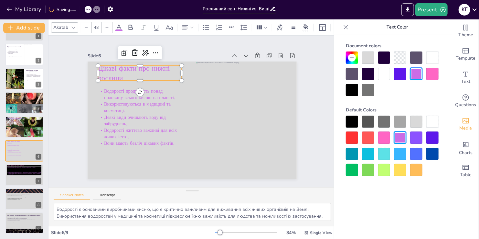
click at [119, 27] on icon at bounding box center [119, 28] width 8 height 8
click at [385, 137] on div at bounding box center [384, 137] width 12 height 12
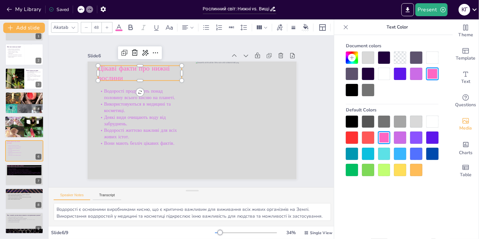
click at [18, 121] on span "Запобігають висиханню ґрунтів." at bounding box center [13, 121] width 12 height 1
type textarea "Затримка вологи є важливою функцією вищих губчатих рослин, що забезпечує стабіл…"
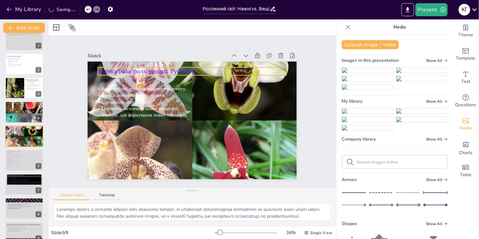
click at [134, 69] on span "Екологічна роль вищих губчатих" at bounding box center [168, 56] width 94 height 49
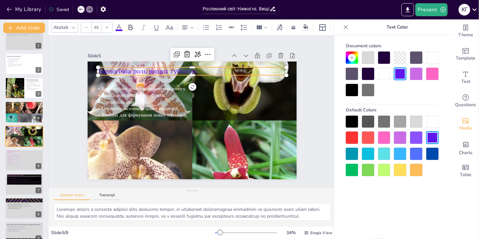
click at [117, 27] on div at bounding box center [119, 28] width 8 height 8
click at [118, 29] on span at bounding box center [118, 30] width 7 height 2
click at [413, 136] on div at bounding box center [416, 137] width 12 height 12
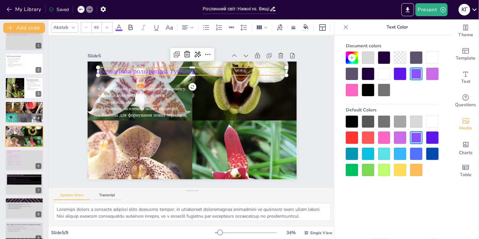
click at [405, 134] on div at bounding box center [400, 137] width 12 height 12
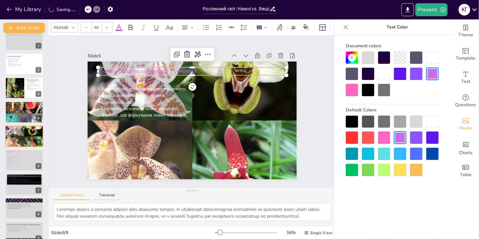
click at [382, 135] on div at bounding box center [384, 137] width 12 height 12
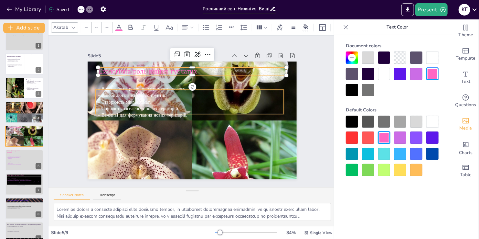
type input "32"
click at [120, 85] on span "Створюють мікроклімат." at bounding box center [140, 70] width 46 height 30
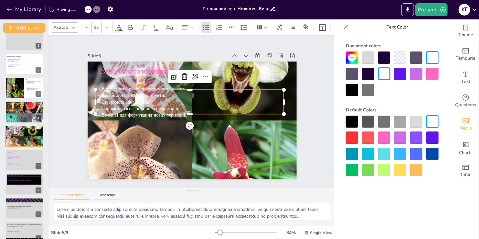
click at [119, 24] on icon at bounding box center [119, 27] width 6 height 6
click at [400, 133] on div at bounding box center [400, 137] width 12 height 12
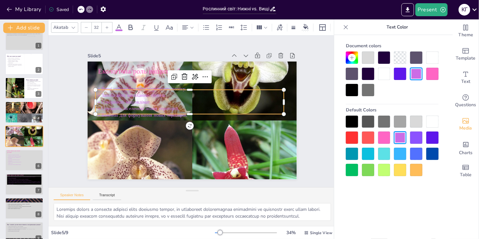
click at [65, 146] on div "Slide 1 Рослинний світ: Нижні vs. Вищі губчаті - що цікавіше? Рослинний світ не…" at bounding box center [192, 111] width 280 height 240
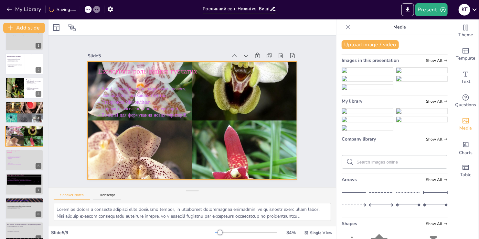
click at [120, 136] on div at bounding box center [188, 119] width 286 height 286
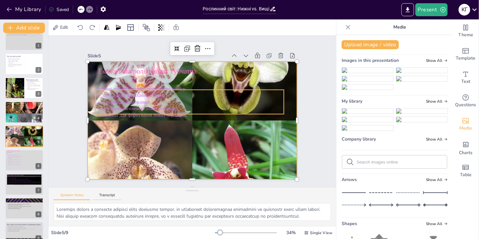
click at [120, 89] on span "Створюють мікроклімат." at bounding box center [136, 76] width 48 height 26
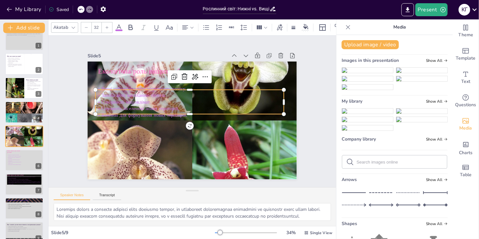
click at [120, 24] on icon at bounding box center [119, 28] width 8 height 8
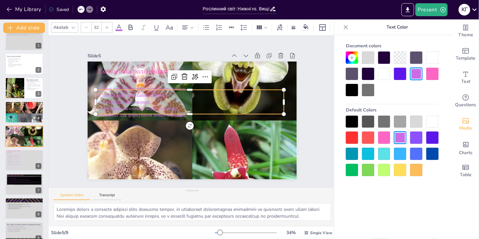
click at [353, 74] on div at bounding box center [352, 74] width 12 height 12
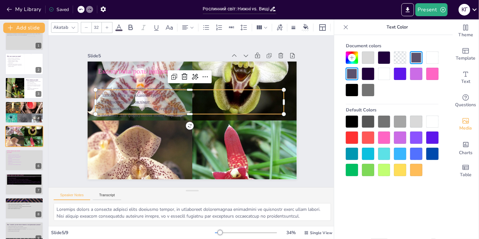
click at [357, 87] on div at bounding box center [352, 90] width 12 height 12
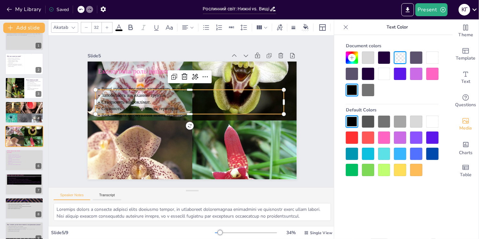
click at [433, 59] on div at bounding box center [432, 57] width 12 height 12
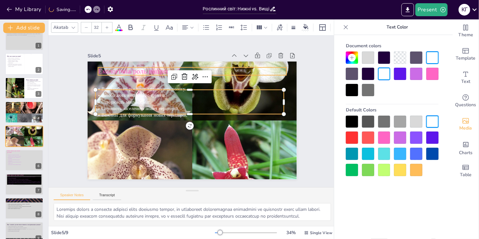
click at [198, 116] on span "Екологічна роль вищих губчатих" at bounding box center [246, 136] width 97 height 40
type input "48"
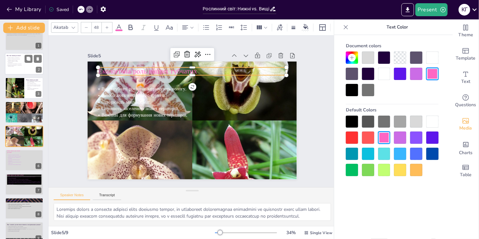
click at [24, 62] on div at bounding box center [33, 64] width 19 height 22
type textarea "Водорості – це основа багатьох водних екосистем. Вони є не тільки джерелом їжі …"
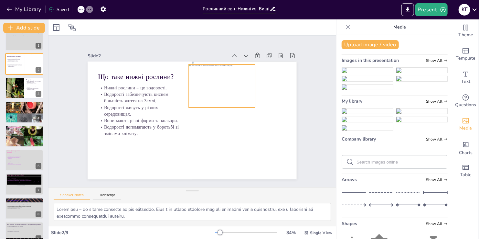
scroll to position [0, 0]
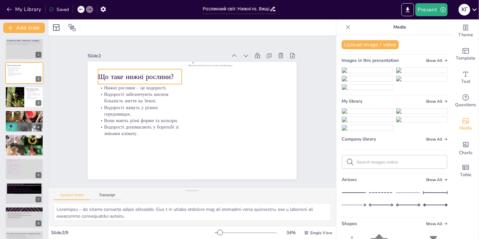
click at [132, 72] on p "Що таке нижні рослини?" at bounding box center [159, 58] width 80 height 43
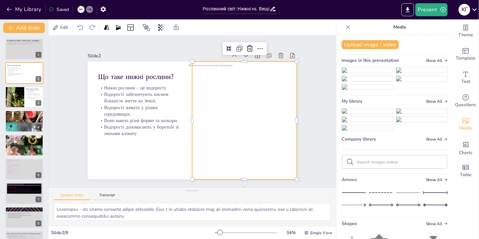
click at [202, 152] on div at bounding box center [229, 149] width 154 height 157
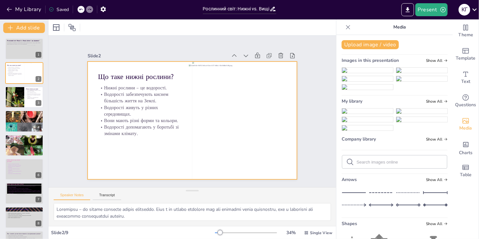
click at [123, 158] on div at bounding box center [190, 120] width 229 height 159
click at [56, 26] on div at bounding box center [56, 28] width 8 height 8
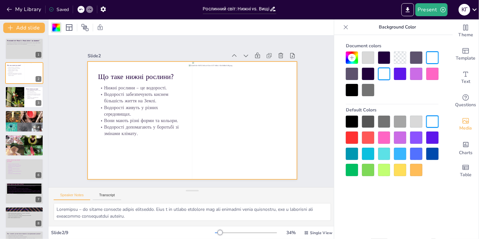
click at [400, 123] on div at bounding box center [400, 121] width 12 height 12
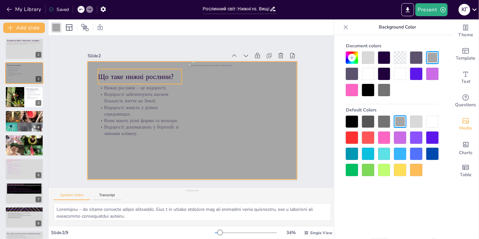
click at [121, 74] on p "Що таке нижні рослини?" at bounding box center [158, 58] width 80 height 43
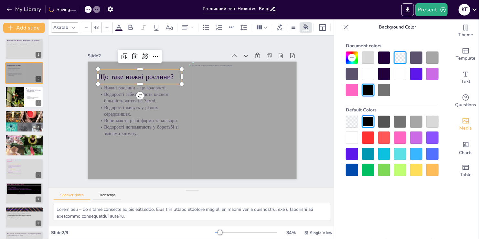
click at [117, 25] on icon at bounding box center [119, 27] width 6 height 6
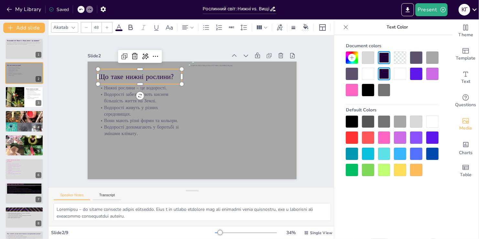
click at [384, 140] on div at bounding box center [384, 137] width 12 height 12
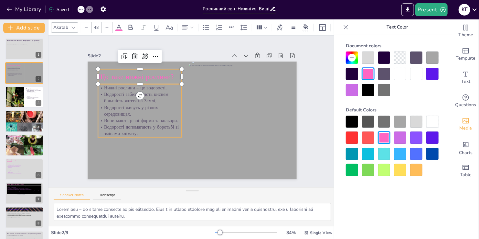
click at [116, 99] on p "Водорості забезпечують киснем більшість життя на Землі." at bounding box center [150, 77] width 82 height 46
type input "32"
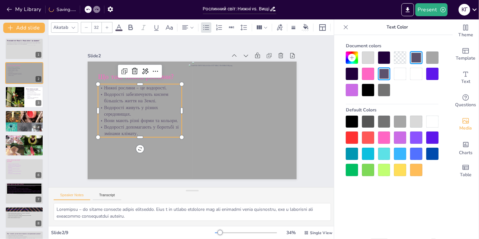
click at [120, 24] on icon at bounding box center [119, 28] width 8 height 8
click at [118, 26] on icon at bounding box center [119, 28] width 8 height 8
click at [400, 141] on div at bounding box center [400, 137] width 12 height 12
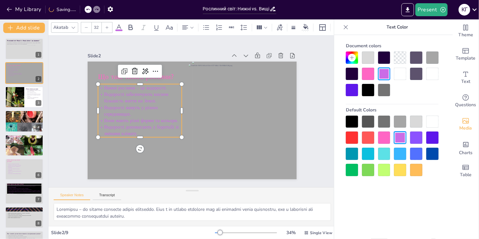
click at [171, 106] on p "Водорості живуть у різних середовищах." at bounding box center [150, 80] width 75 height 60
click at [188, 102] on p "Водорості живуть у різних середовищах." at bounding box center [199, 59] width 22 height 85
click at [351, 124] on div at bounding box center [352, 121] width 12 height 12
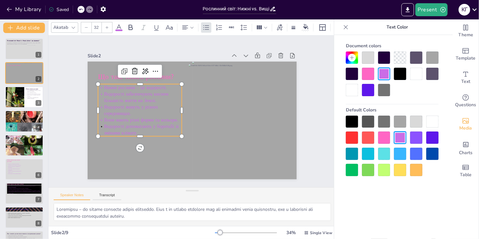
click at [351, 124] on div at bounding box center [352, 121] width 12 height 12
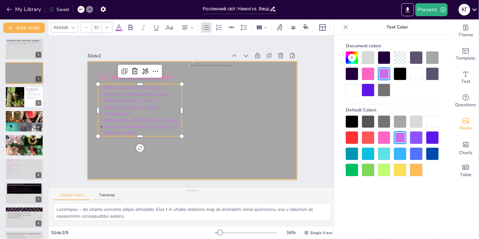
click at [180, 158] on div at bounding box center [190, 120] width 229 height 159
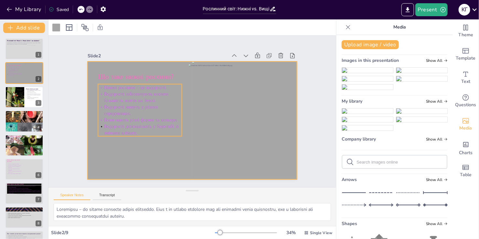
click at [165, 105] on p "Водорості живуть у різних середовищах." at bounding box center [167, 65] width 53 height 79
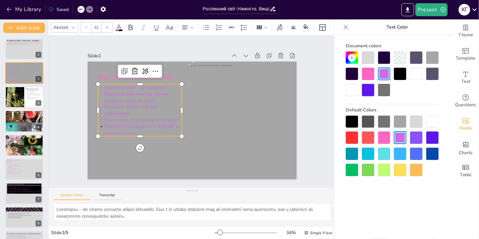
click at [353, 119] on div at bounding box center [352, 121] width 12 height 12
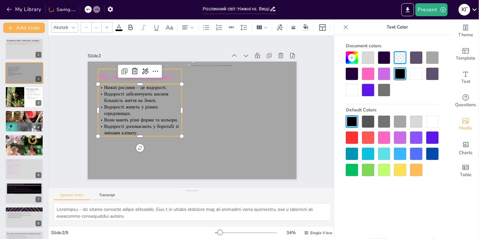
click at [166, 75] on span "Що таке нижні рослини?" at bounding box center [136, 76] width 76 height 9
type input "48"
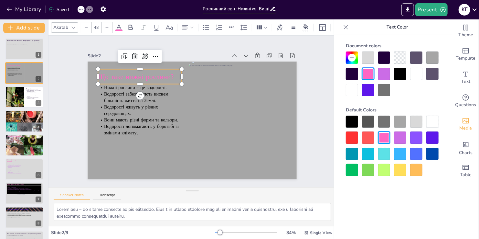
click at [356, 120] on div at bounding box center [352, 121] width 12 height 12
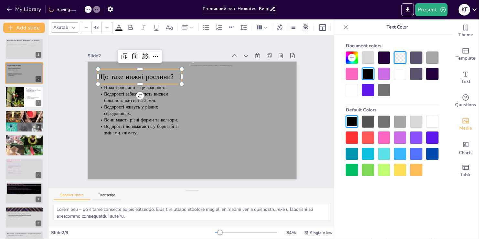
click at [72, 135] on div "Slide 1 Рослинний світ: Нижні vs. Вищі губчаті - що цікавіше? Рослинний світ не…" at bounding box center [191, 111] width 245 height 136
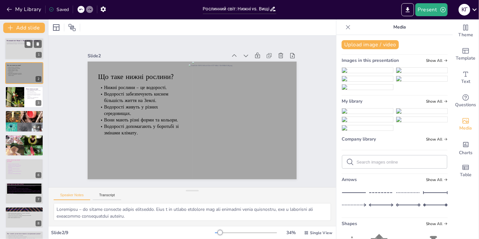
click at [17, 49] on div at bounding box center [24, 49] width 39 height 22
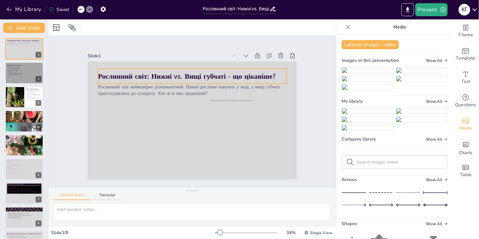
click at [132, 72] on strong "Рослинний світ: Нижні vs. Вищі губчаті - що цікавіше?" at bounding box center [202, 77] width 166 height 81
click at [121, 25] on icon at bounding box center [119, 28] width 8 height 8
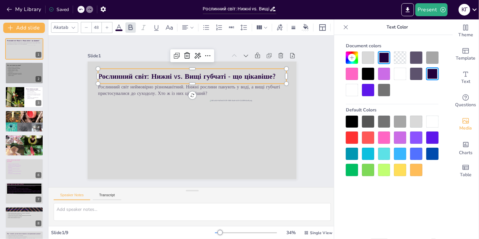
click at [386, 137] on div at bounding box center [384, 137] width 12 height 12
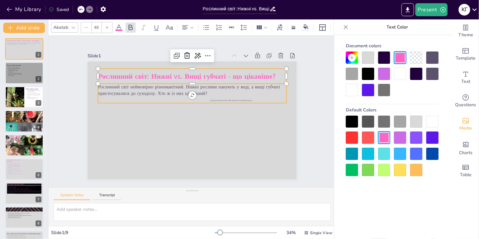
click at [112, 92] on p "Рослинний світ неймовірно різноманітний. Нижні рослини панують у воді, а вищі г…" at bounding box center [200, 92] width 177 height 89
type input "32"
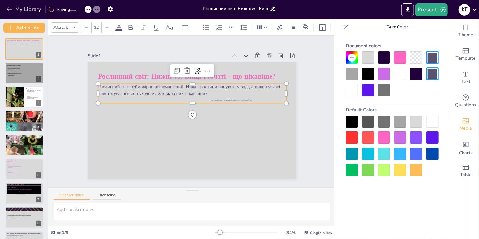
click at [115, 26] on icon at bounding box center [119, 28] width 8 height 8
click at [117, 24] on icon at bounding box center [119, 28] width 8 height 8
click at [404, 138] on div at bounding box center [400, 137] width 12 height 12
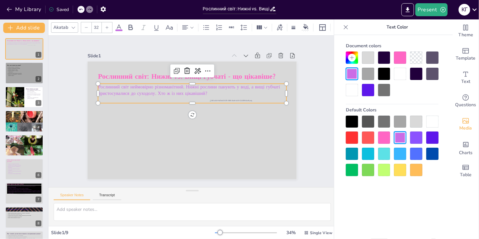
click at [171, 96] on p at bounding box center [203, 114] width 64 height 181
click at [191, 96] on p at bounding box center [204, 110] width 26 height 188
click at [152, 96] on p at bounding box center [200, 119] width 131 height 144
click at [382, 137] on div at bounding box center [384, 137] width 12 height 12
click at [351, 120] on div at bounding box center [352, 121] width 12 height 12
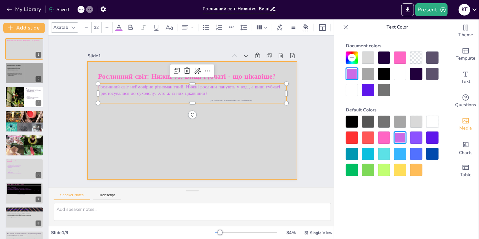
click at [165, 135] on div at bounding box center [190, 120] width 229 height 158
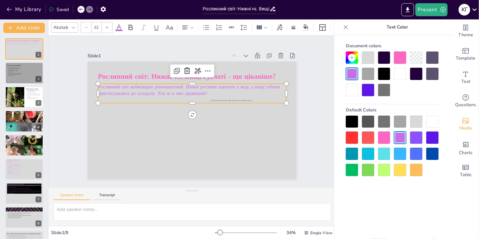
click at [155, 97] on p at bounding box center [195, 100] width 186 height 46
click at [181, 97] on p at bounding box center [204, 114] width 46 height 186
click at [182, 99] on p at bounding box center [192, 100] width 188 height 6
click at [182, 99] on p at bounding box center [195, 100] width 181 height 64
click at [190, 99] on p at bounding box center [203, 112] width 26 height 188
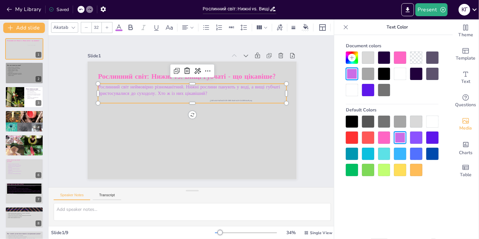
click at [353, 122] on div at bounding box center [352, 121] width 12 height 12
click at [57, 137] on div "Slide 1 Рослинний світ: Нижні vs. Вищі губчаті - що цікавіше? Рослинний світ не…" at bounding box center [192, 111] width 315 height 305
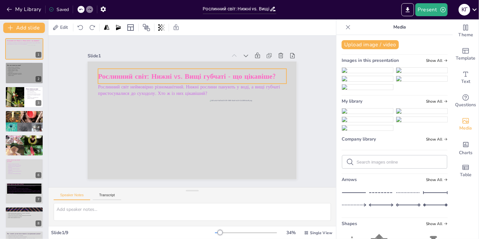
click at [143, 69] on span "Рослинний світ: Нижні vs. Вищі губчаті - що цікавіше?" at bounding box center [212, 81] width 138 height 126
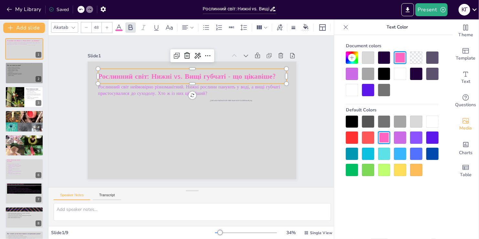
click at [381, 72] on div at bounding box center [384, 74] width 12 height 12
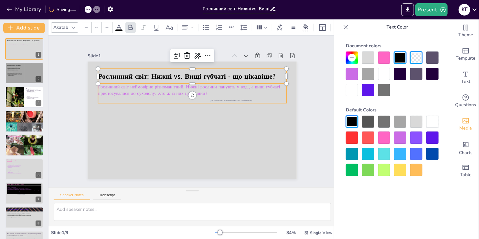
click at [116, 114] on span "Рослинний світ неймовірно різноманітний. Нижні рослини панують у воді, а вищі г…" at bounding box center [191, 136] width 181 height 44
type input "32"
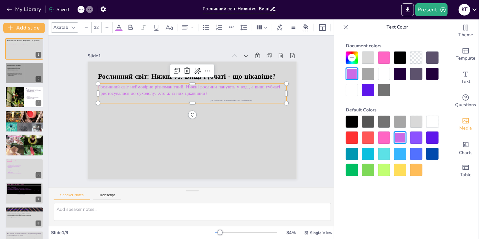
click at [397, 58] on div at bounding box center [400, 57] width 12 height 12
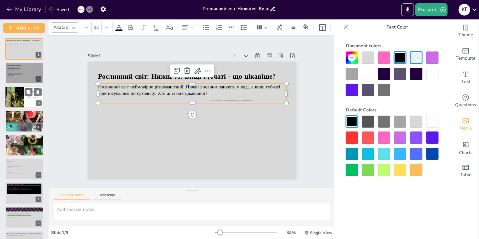
click at [13, 95] on div at bounding box center [14, 97] width 29 height 22
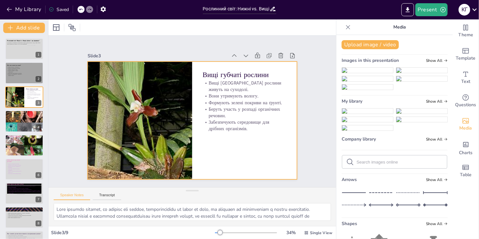
click at [230, 165] on div at bounding box center [191, 102] width 220 height 139
click at [218, 149] on div at bounding box center [190, 120] width 229 height 159
click at [218, 149] on div at bounding box center [184, 114] width 193 height 239
click at [56, 31] on div at bounding box center [56, 28] width 8 height 8
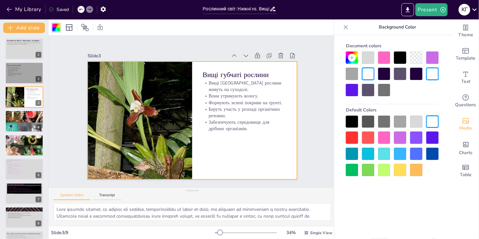
click at [373, 58] on div at bounding box center [368, 57] width 12 height 12
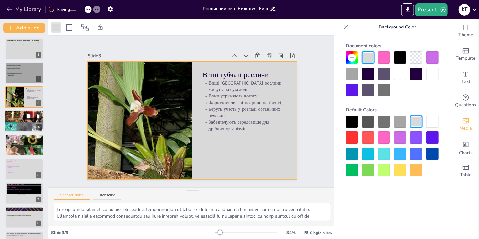
click at [16, 124] on div at bounding box center [24, 121] width 39 height 34
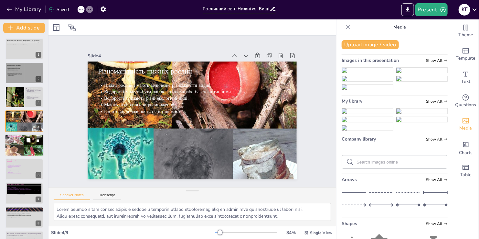
click at [6, 144] on div at bounding box center [24, 144] width 39 height 39
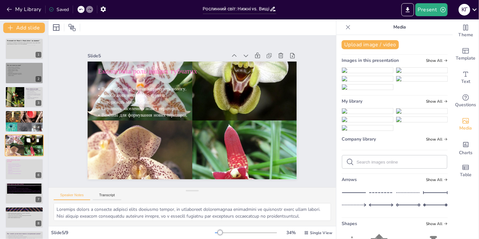
scroll to position [9, 0]
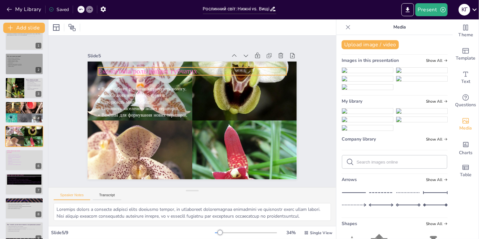
click at [176, 72] on span "Екологічна роль вищих губчатих" at bounding box center [205, 52] width 58 height 91
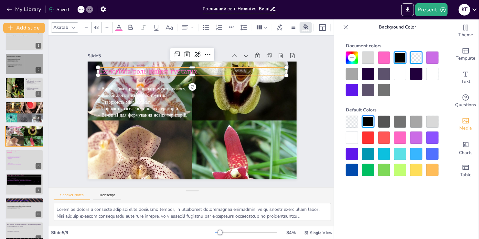
drag, startPoint x: 362, startPoint y: 57, endPoint x: 366, endPoint y: 57, distance: 3.9
click at [364, 57] on div at bounding box center [392, 73] width 93 height 45
click at [366, 57] on div at bounding box center [368, 57] width 12 height 12
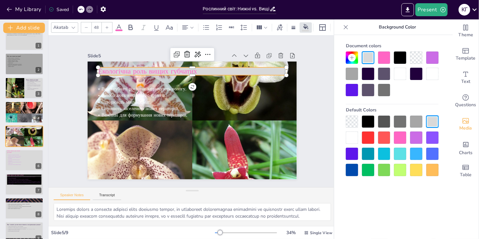
click at [365, 57] on div at bounding box center [368, 57] width 12 height 12
click at [353, 118] on div at bounding box center [352, 121] width 12 height 12
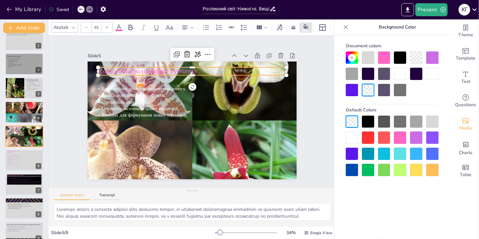
click at [174, 143] on span "Екологічна роль вищих губчатих" at bounding box center [222, 162] width 97 height 39
click at [223, 68] on span "Екологічна роль вищих губчатих" at bounding box center [247, 86] width 49 height 94
click at [118, 25] on icon at bounding box center [119, 28] width 8 height 8
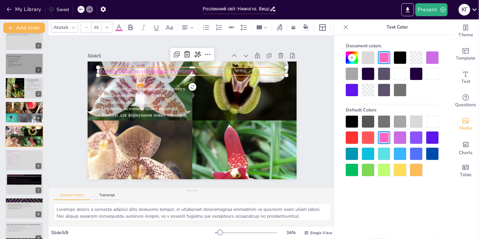
click at [118, 25] on icon at bounding box center [119, 28] width 8 height 8
click at [116, 24] on icon at bounding box center [119, 28] width 8 height 8
click at [119, 26] on icon at bounding box center [119, 28] width 8 height 8
click at [399, 124] on div at bounding box center [400, 121] width 12 height 12
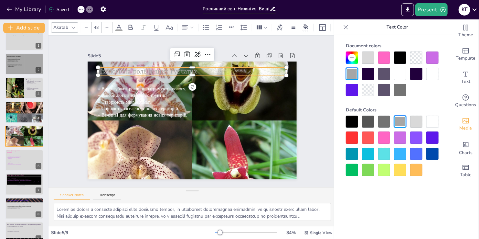
click at [422, 122] on div at bounding box center [416, 121] width 12 height 12
click at [429, 120] on div at bounding box center [432, 121] width 12 height 12
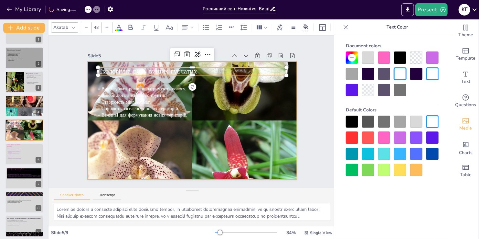
scroll to position [18, 0]
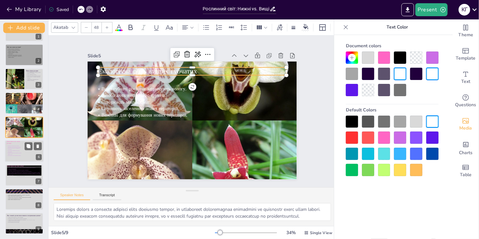
click at [9, 156] on div at bounding box center [24, 151] width 39 height 22
type textarea "Водорості є основними виробниками кисню, що є критично важливим для виживання в…"
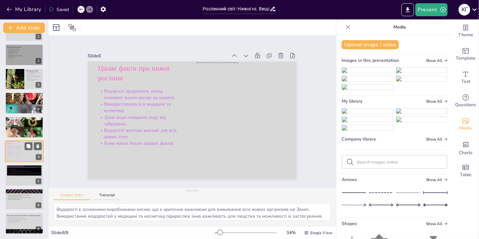
scroll to position [18, 0]
click at [125, 67] on span "Цікаві факти про нижні рослини" at bounding box center [161, 45] width 72 height 44
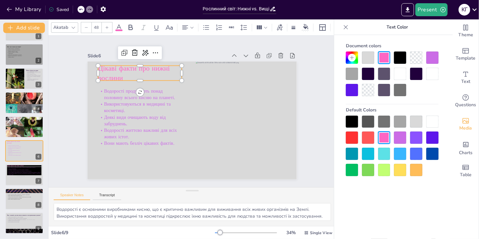
click at [429, 120] on div at bounding box center [432, 121] width 12 height 12
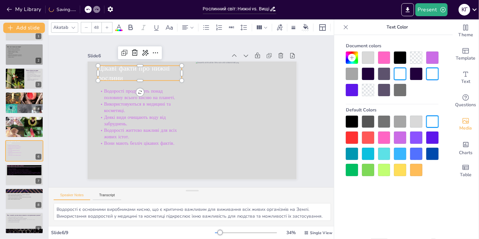
click at [351, 124] on div at bounding box center [352, 121] width 12 height 12
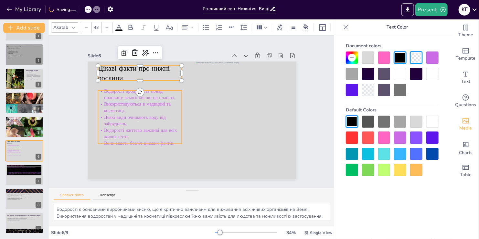
click at [124, 108] on p "Використовуються в медицині та косметиці." at bounding box center [146, 86] width 82 height 46
type input "32"
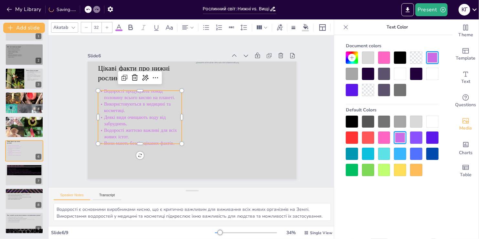
click at [360, 121] on div at bounding box center [392, 145] width 93 height 60
click at [357, 120] on div at bounding box center [352, 121] width 12 height 12
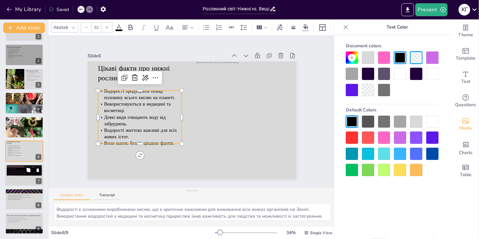
click at [24, 174] on p "Можуть швидко відновлюватися після ушкоджень Мох сфагнум може вбирати у 20 разі…" at bounding box center [24, 174] width 35 height 4
type textarea "Стійкість вищих губчатих рослин дозволяє їм виживати в умовах, де інші рослини …"
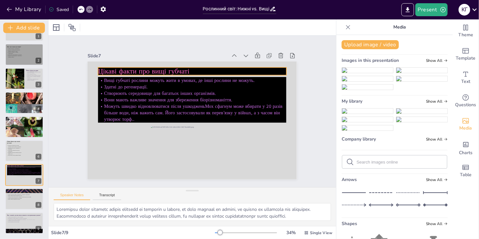
click at [202, 126] on span "Цікаві факти про вищі губчаті" at bounding box center [247, 140] width 91 height 28
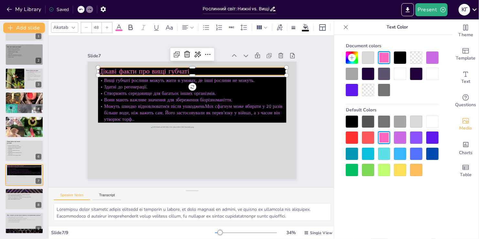
click at [351, 121] on div at bounding box center [352, 121] width 12 height 12
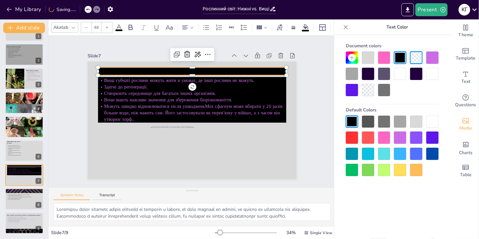
click at [433, 123] on div at bounding box center [432, 121] width 12 height 12
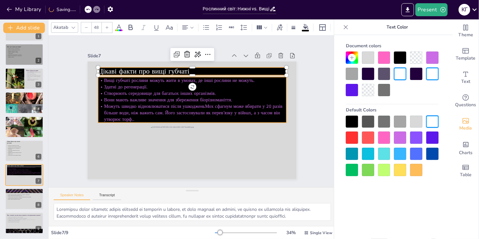
click at [264, 133] on p "Здатні до регенерації." at bounding box center [192, 136] width 188 height 6
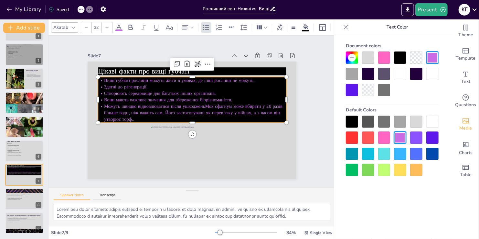
click at [368, 93] on div at bounding box center [368, 90] width 12 height 12
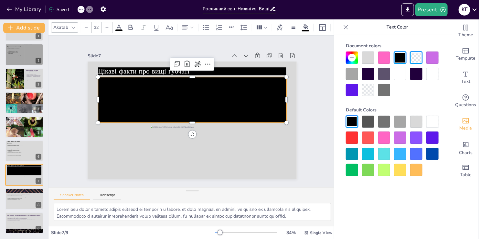
click at [365, 93] on div at bounding box center [368, 90] width 12 height 12
click at [436, 118] on div at bounding box center [432, 121] width 12 height 12
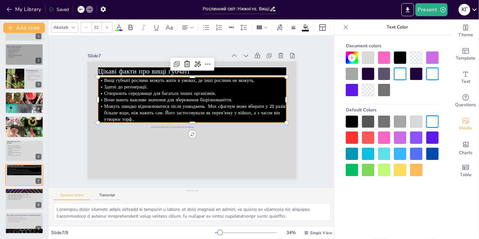
click at [272, 79] on p "Вищі губчаті рослини можуть жити в умовах, де інші рослини не можуть." at bounding box center [199, 81] width 186 height 46
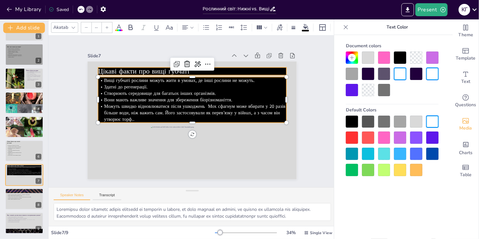
click at [253, 66] on p "Цікаві факти про вищі губчаті" at bounding box center [209, 74] width 176 height 85
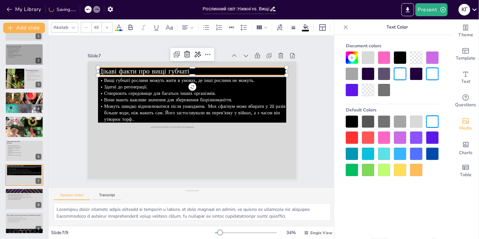
click at [252, 66] on p "Цікаві факти про вищі губчаті" at bounding box center [221, 84] width 133 height 146
click at [415, 121] on div at bounding box center [416, 121] width 12 height 12
click at [433, 121] on div at bounding box center [432, 121] width 12 height 12
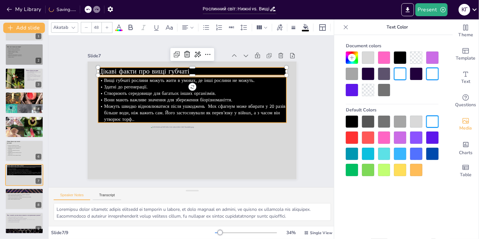
click at [254, 80] on p "Вищі губчаті рослини можуть жити в умовах, де інші рослини не можуть." at bounding box center [208, 84] width 166 height 100
type input "32"
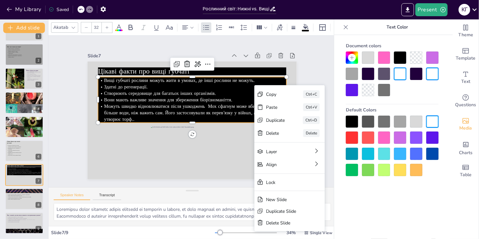
click at [246, 83] on p "Здатні до регенерації." at bounding box center [199, 88] width 181 height 64
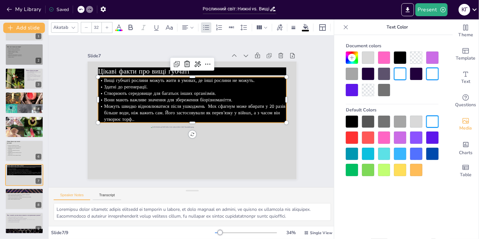
click at [246, 83] on p "Здатні до регенерації." at bounding box center [216, 103] width 64 height 181
click at [246, 83] on p "Здатні до регенерації." at bounding box center [209, 92] width 144 height 131
click at [412, 120] on div at bounding box center [416, 121] width 12 height 12
click at [414, 120] on div at bounding box center [416, 121] width 12 height 12
click at [420, 121] on div at bounding box center [416, 121] width 12 height 12
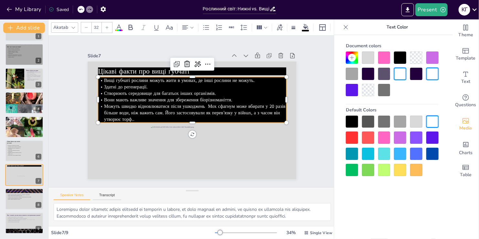
click at [421, 121] on div at bounding box center [416, 121] width 12 height 12
click at [400, 118] on div at bounding box center [400, 121] width 12 height 12
click at [239, 84] on p "Здатні до регенерації." at bounding box center [198, 87] width 186 height 46
click at [169, 105] on span "Можуть швидко відновлюватися після ушкоджень Мох сфагнум може вбирати у 20 разі…" at bounding box center [194, 109] width 174 height 83
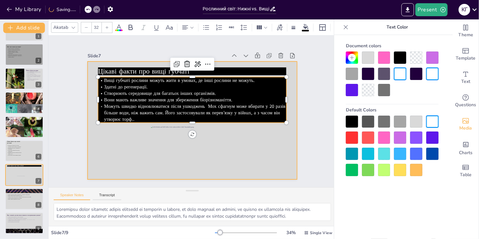
click at [104, 142] on div at bounding box center [184, 116] width 207 height 240
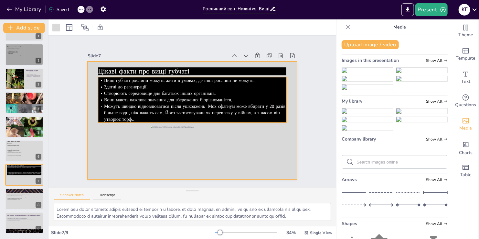
click at [235, 115] on p "Можуть швидко відновлюватися після ушкоджень Мох сфагнум може вбирати у 20 разі…" at bounding box center [191, 112] width 185 height 77
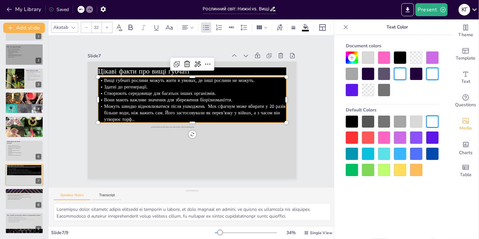
click at [417, 122] on div at bounding box center [416, 121] width 12 height 12
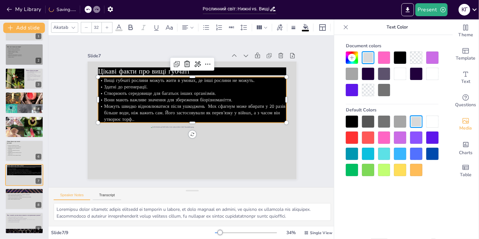
click at [406, 122] on div at bounding box center [400, 121] width 12 height 12
click at [428, 121] on div at bounding box center [432, 121] width 12 height 12
click at [265, 92] on p "Створюють середовище для багатьох інших організмів." at bounding box center [207, 101] width 116 height 156
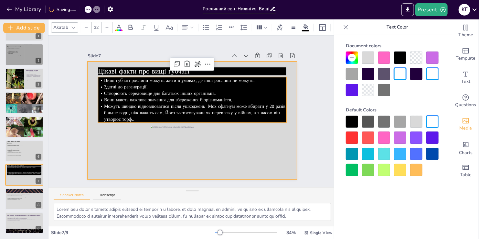
click at [232, 143] on div at bounding box center [188, 103] width 240 height 207
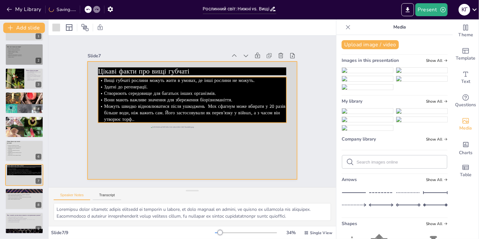
click at [252, 94] on p "Вони мають важливе значення для збереження біорізноманіття." at bounding box center [198, 101] width 166 height 100
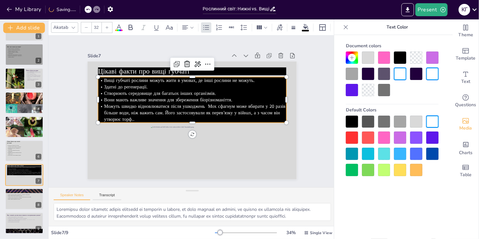
click at [252, 94] on p "Вони мають важливе значення для збереження біорізноманіття." at bounding box center [194, 100] width 188 height 26
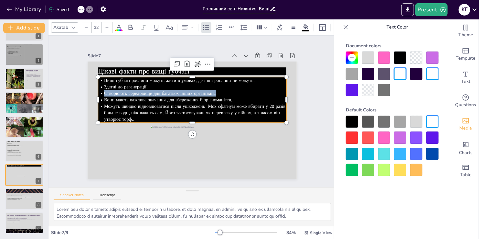
click at [207, 94] on p "Створюють середовище для багатьох інших організмів." at bounding box center [175, 116] width 64 height 181
click at [268, 93] on p "Вони мають важливе значення для збереження біорізноманіття." at bounding box center [195, 100] width 181 height 64
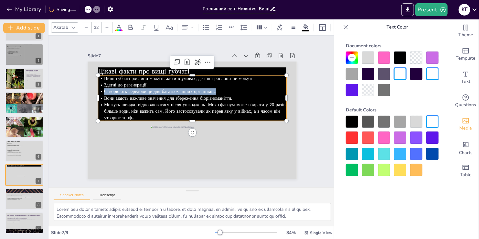
click at [396, 124] on div at bounding box center [400, 121] width 12 height 12
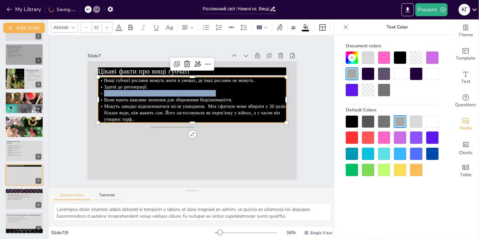
click at [398, 122] on div at bounding box center [400, 121] width 12 height 12
click at [65, 130] on div "Slide 1 Рослинний світ: Нижні vs. Вищі губчаті - що цікавіше? Рослинний світ не…" at bounding box center [192, 111] width 255 height 324
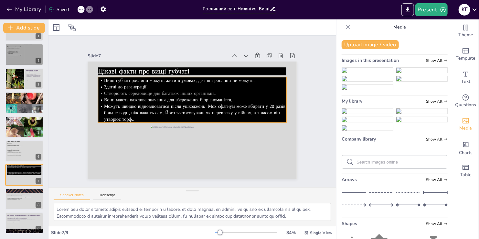
click at [130, 89] on span "Створюють середовище для багатьох інших організмів." at bounding box center [167, 84] width 108 height 41
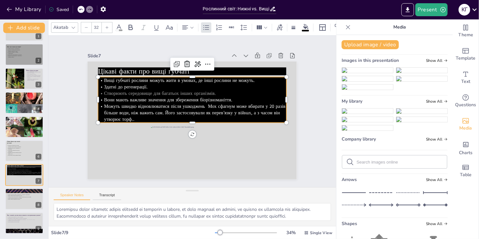
click at [137, 89] on span "Створюють середовище для багатьох інших організмів." at bounding box center [180, 77] width 87 height 80
click at [130, 90] on span "Створюють середовище для багатьох інших організмів." at bounding box center [177, 77] width 94 height 71
click at [128, 90] on span "Створюють середовище для багатьох інших організмів." at bounding box center [173, 79] width 100 height 61
click at [179, 90] on span "Створюють середовище для багатьох інших організмів." at bounding box center [199, 75] width 41 height 108
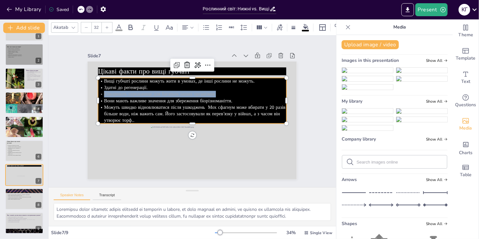
click at [201, 90] on span "Створюють середовище для багатьох інших організмів." at bounding box center [215, 83] width 29 height 111
click at [117, 26] on icon at bounding box center [119, 27] width 6 height 6
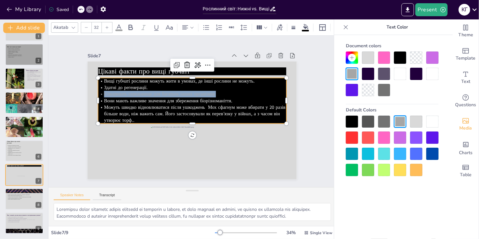
click at [430, 120] on div at bounding box center [432, 121] width 12 height 12
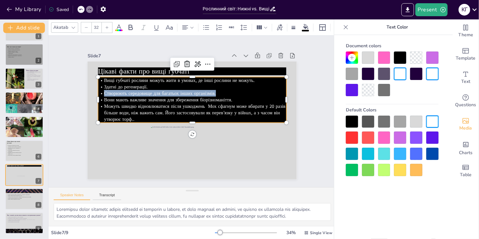
click at [432, 120] on div at bounding box center [432, 121] width 12 height 12
click at [72, 127] on div "Slide 1 Рослинний світ: Нижні vs. Вищі губчаті - що цікавіше? Рослинний світ не…" at bounding box center [192, 111] width 280 height 240
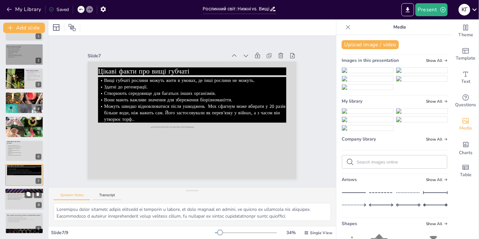
click at [20, 197] on span "Нижні рослини забезпечують кисень." at bounding box center [15, 197] width 14 height 1
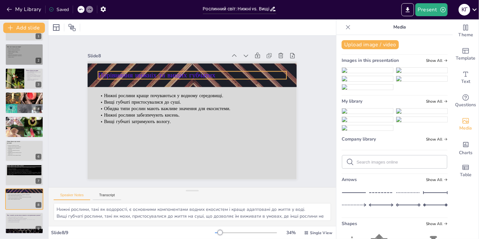
click at [170, 74] on span "Порівняння нижніх та вищих губчатих" at bounding box center [184, 61] width 101 height 77
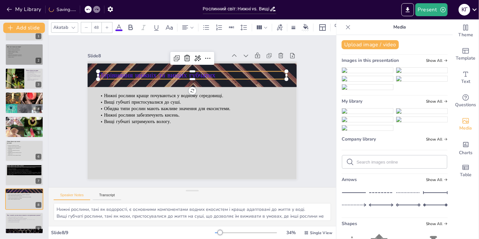
click at [119, 29] on span at bounding box center [118, 30] width 7 height 2
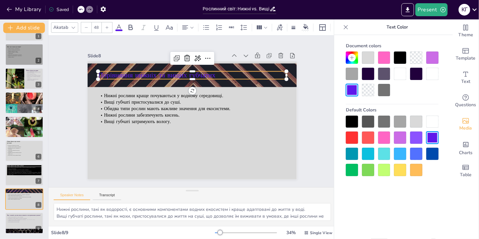
click at [349, 117] on div at bounding box center [352, 121] width 12 height 12
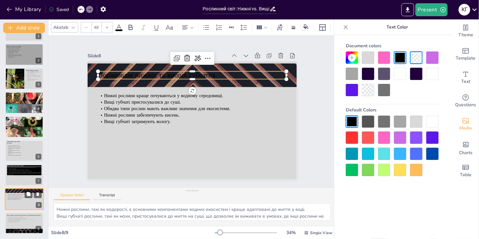
scroll to position [18, 0]
click at [20, 223] on div at bounding box center [24, 223] width 39 height 22
type textarea "Стійкість синьо-зелених водоростей дозволяє їм виживати в умовах, де інші орган…"
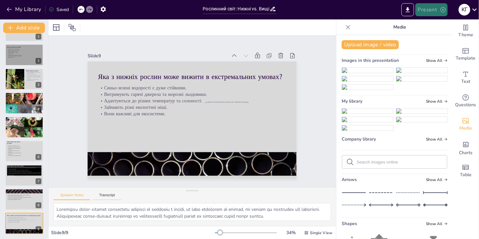
click at [424, 5] on button "Present" at bounding box center [431, 9] width 32 height 13
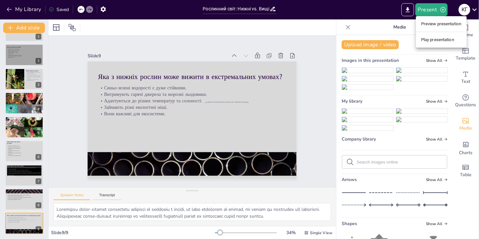
drag, startPoint x: 425, startPoint y: 43, endPoint x: 421, endPoint y: 42, distance: 4.0
click at [425, 43] on li "Play presentation" at bounding box center [441, 40] width 51 height 10
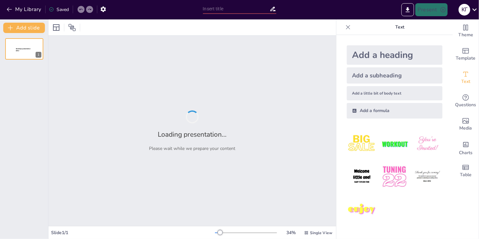
type input "Рослинний світ: Нижні vs. Вищі губчаті - що цікавіше?"
